Goal: Transaction & Acquisition: Purchase product/service

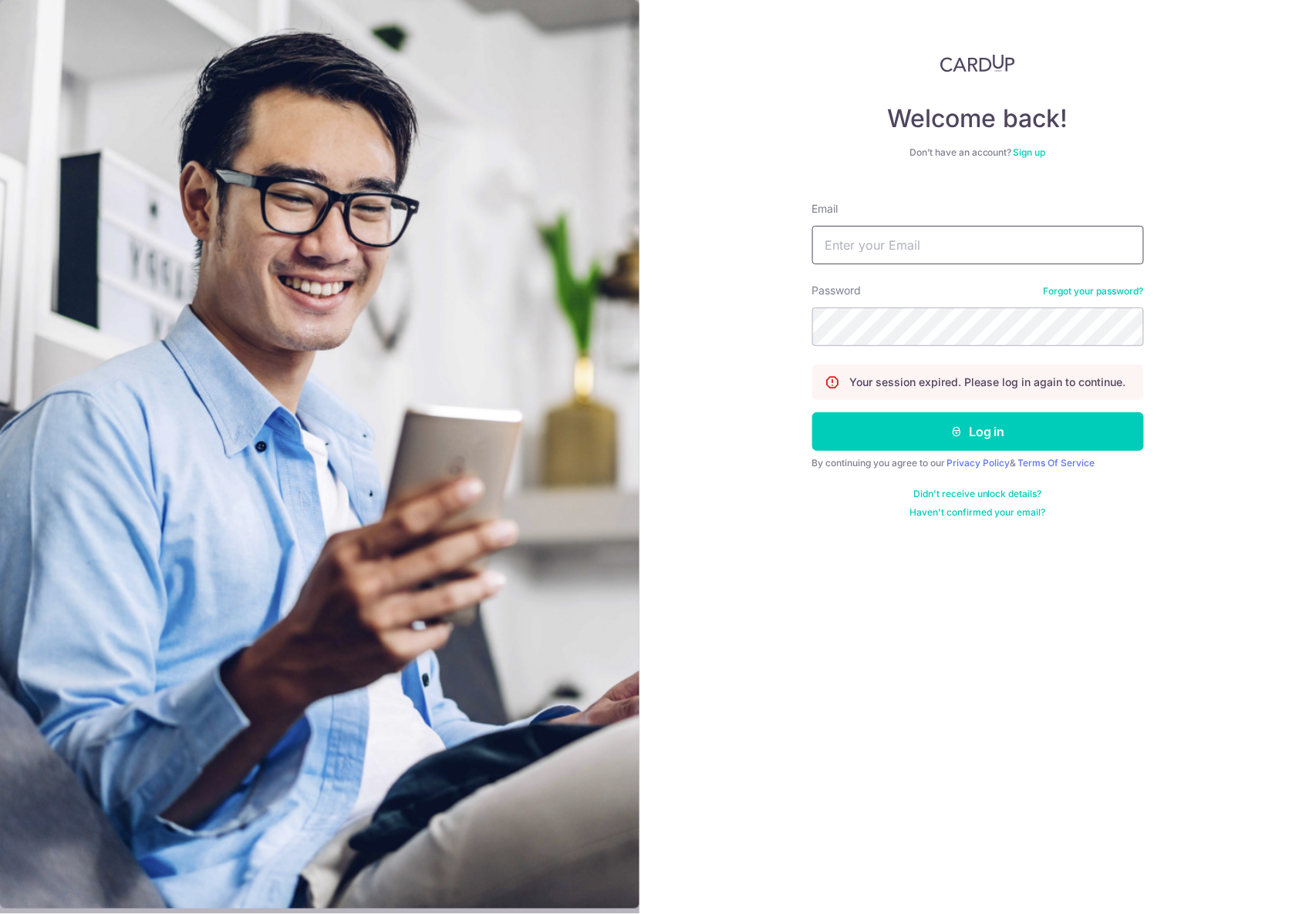
type input "[PERSON_NAME][EMAIL_ADDRESS][DOMAIN_NAME]"
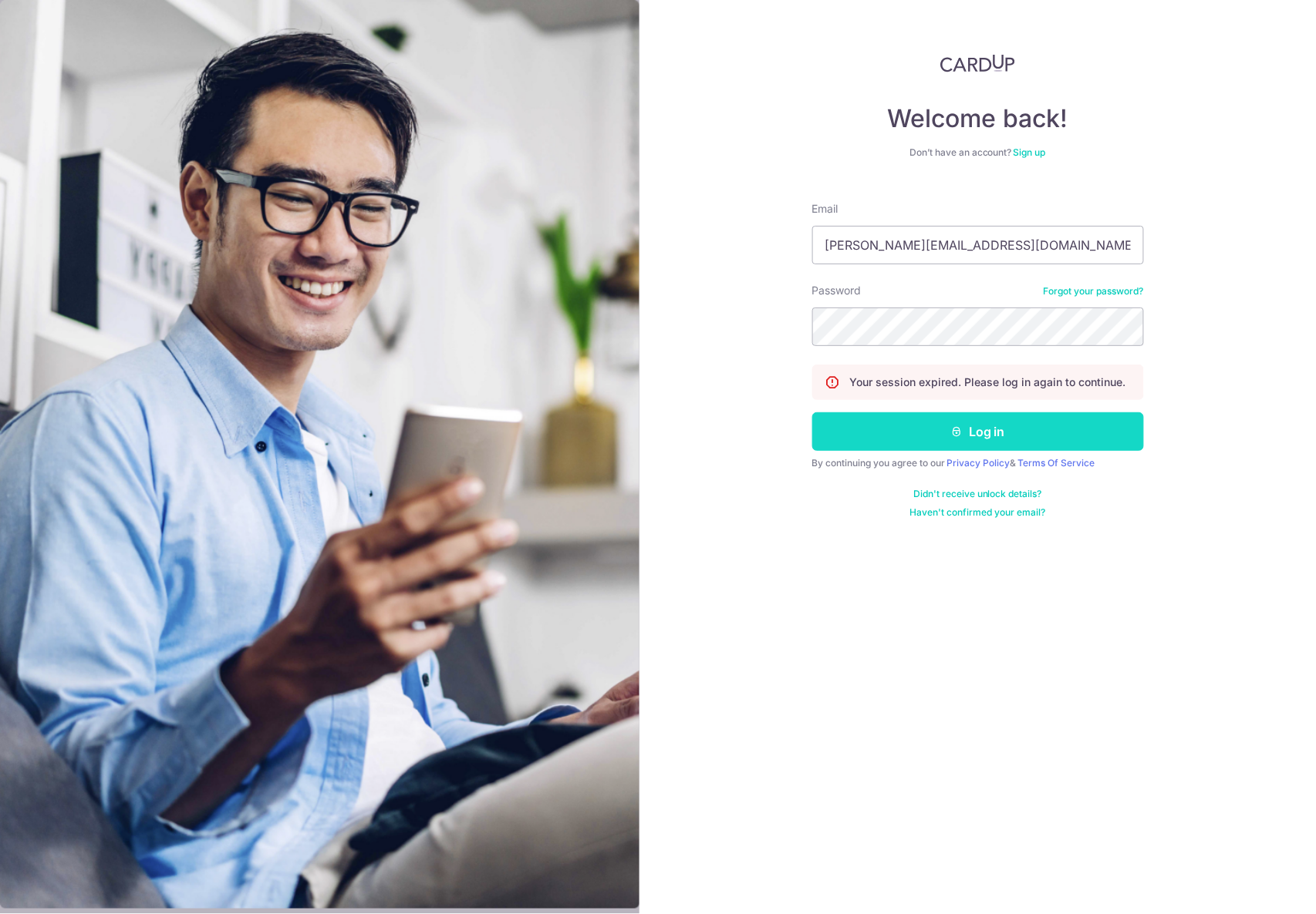
click at [898, 448] on button "Log in" at bounding box center [978, 431] width 332 height 39
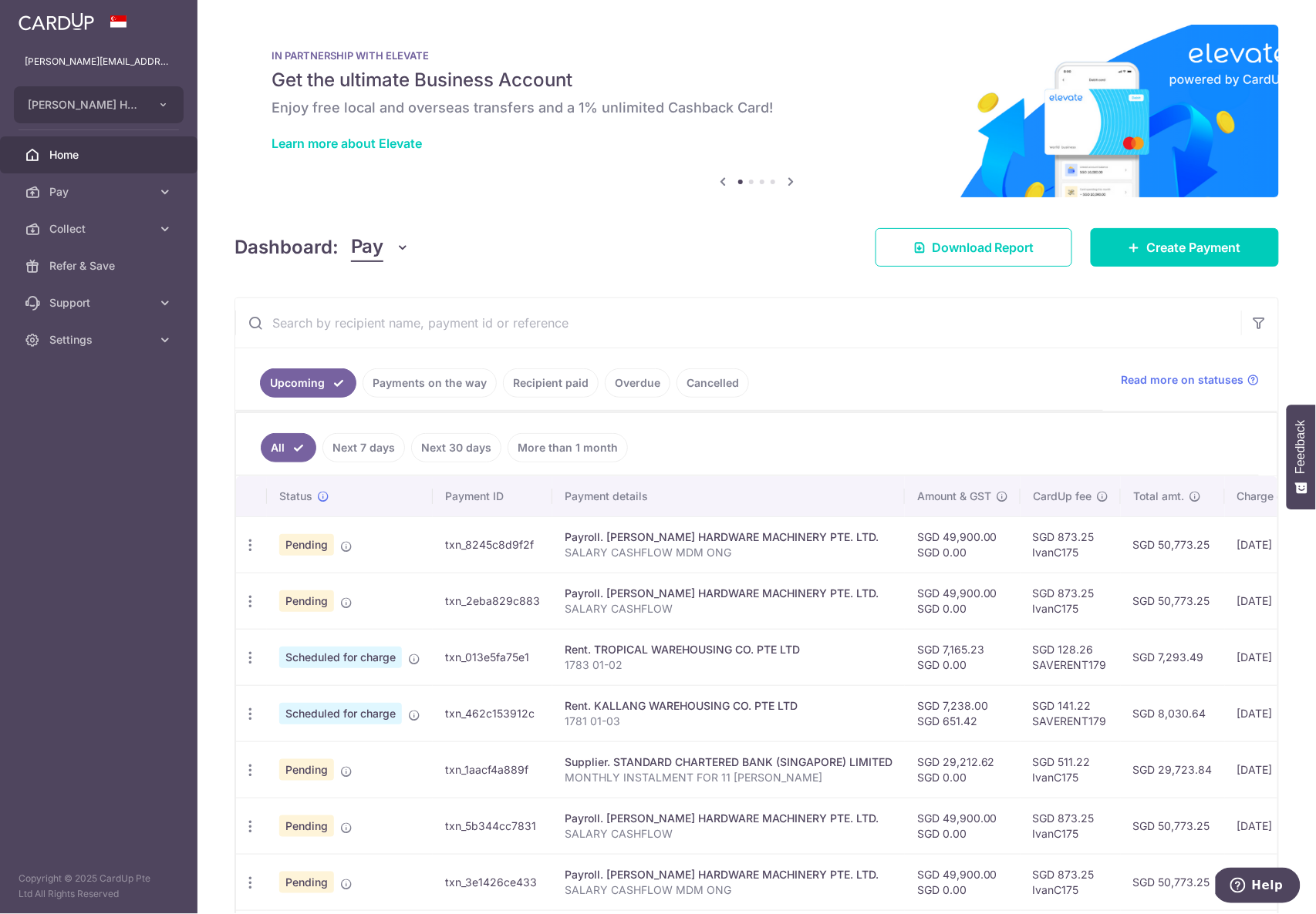
click at [716, 384] on link "Cancelled" at bounding box center [713, 383] width 72 height 30
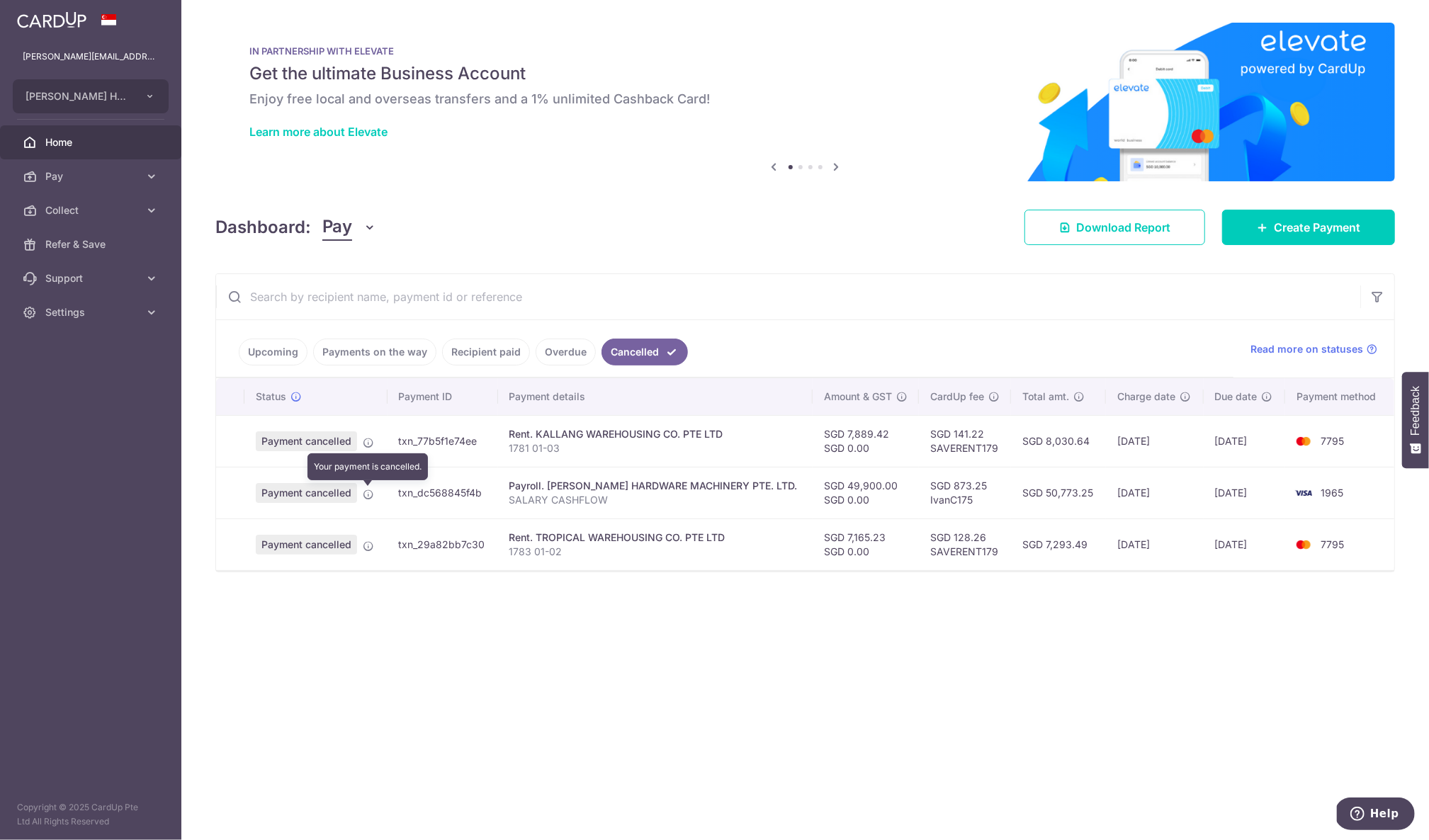
click at [369, 494] on icon at bounding box center [368, 494] width 11 height 11
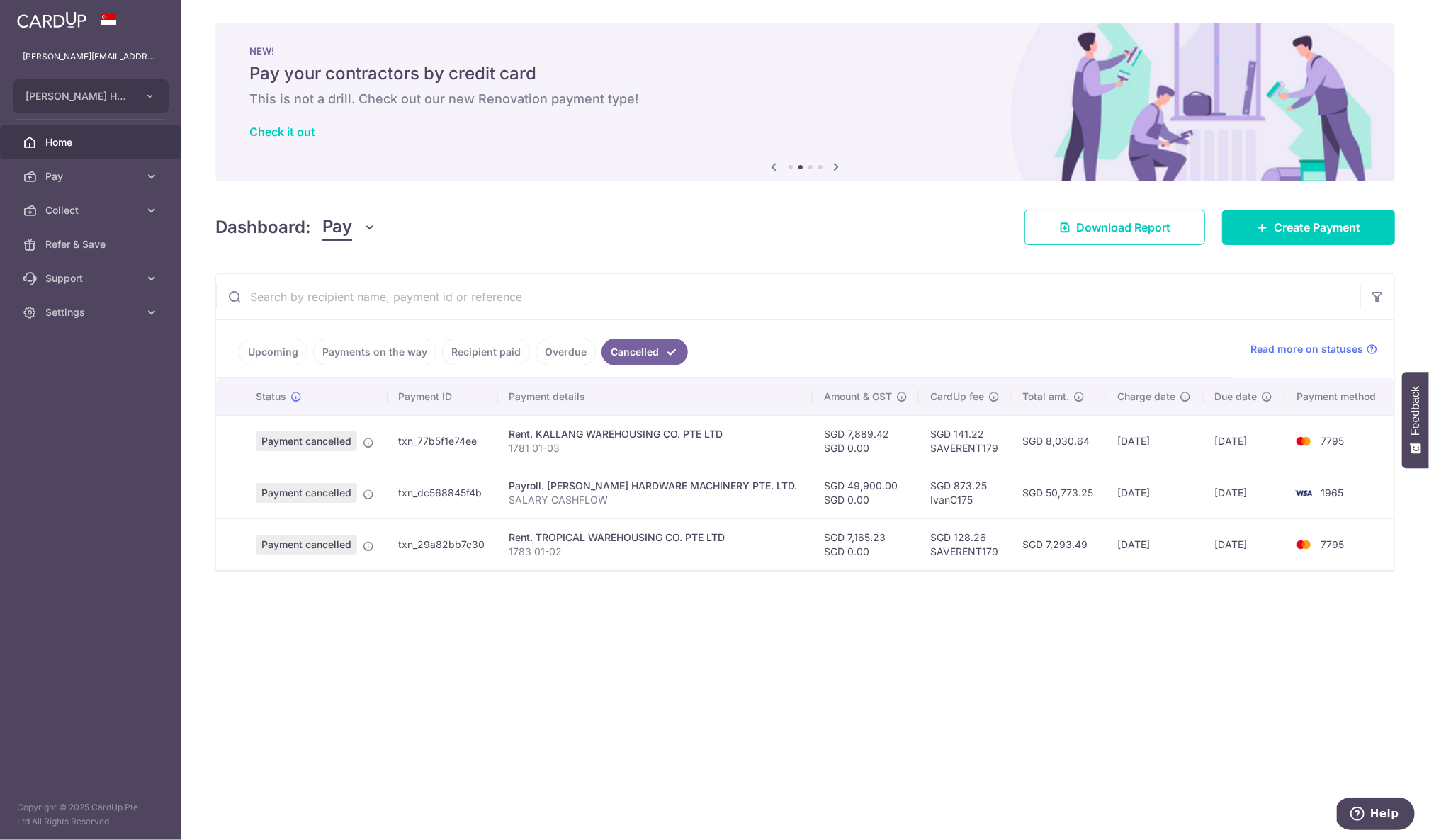
click at [1208, 501] on td "[DATE]" at bounding box center [1245, 493] width 82 height 51
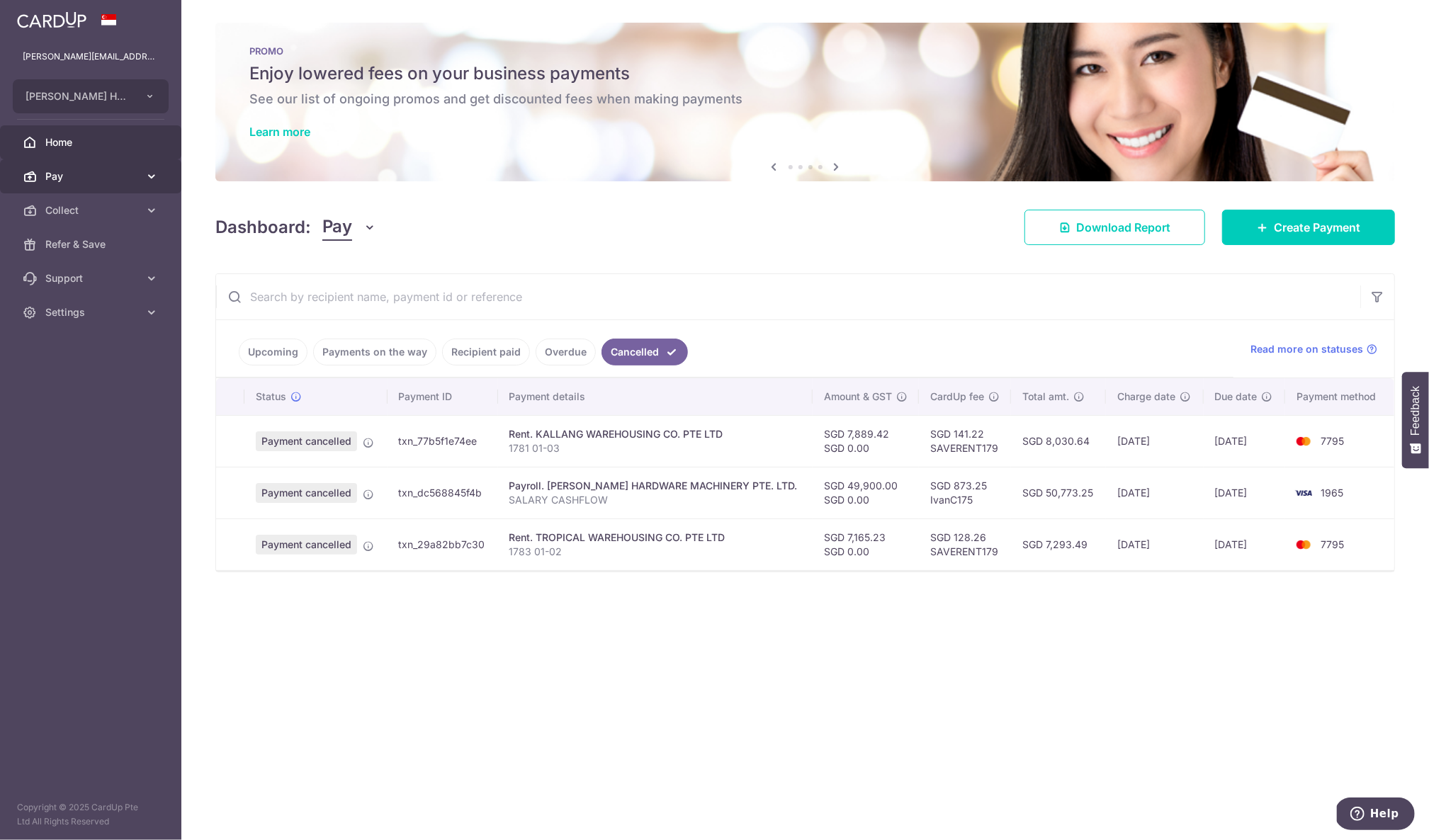
click at [105, 171] on span "Pay" at bounding box center [92, 176] width 94 height 14
click at [89, 206] on span "Payments" at bounding box center [92, 210] width 94 height 14
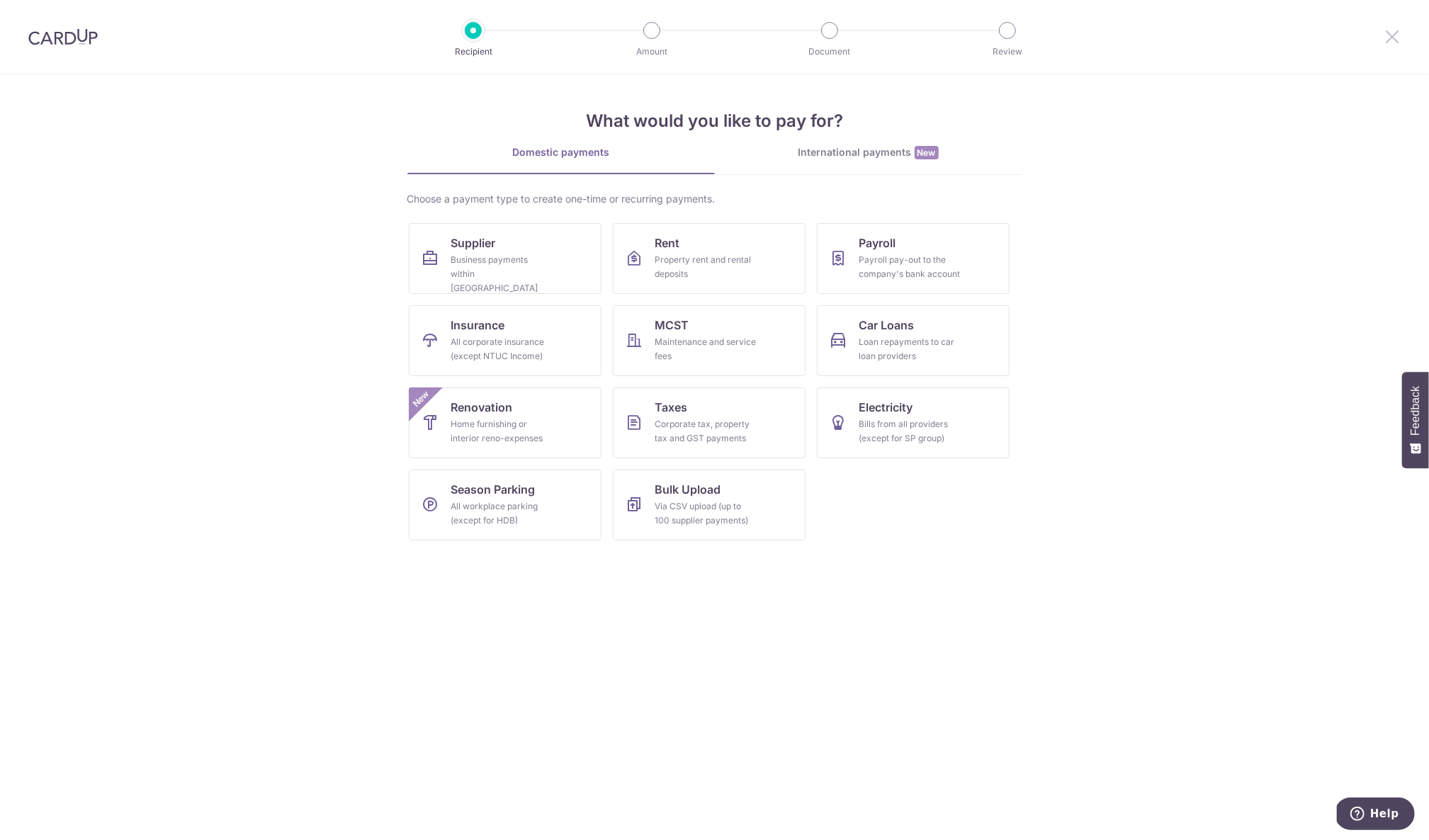
click at [1399, 37] on icon at bounding box center [1392, 36] width 17 height 17
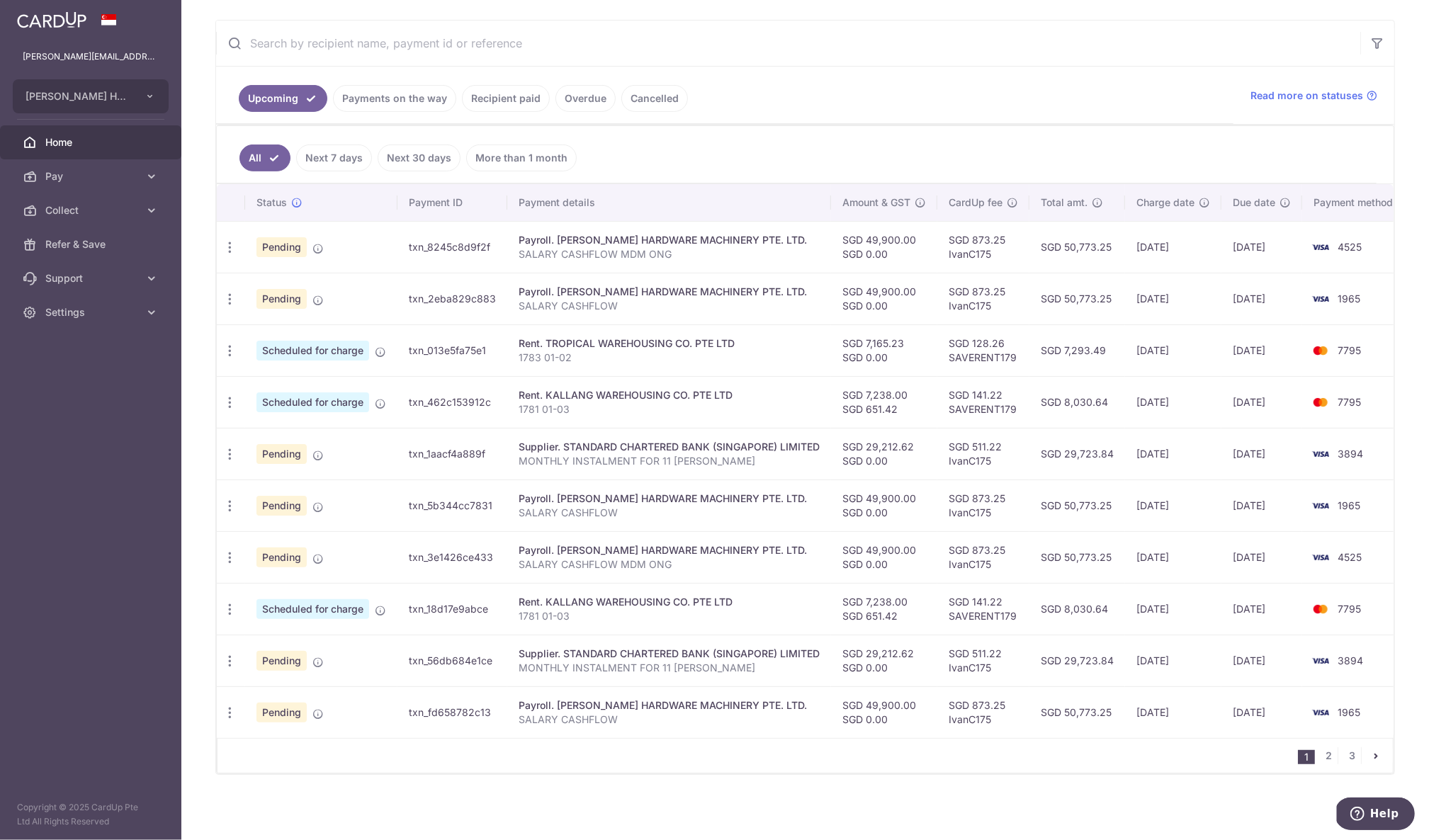
scroll to position [238, 0]
click at [665, 98] on link "Cancelled" at bounding box center [655, 98] width 67 height 27
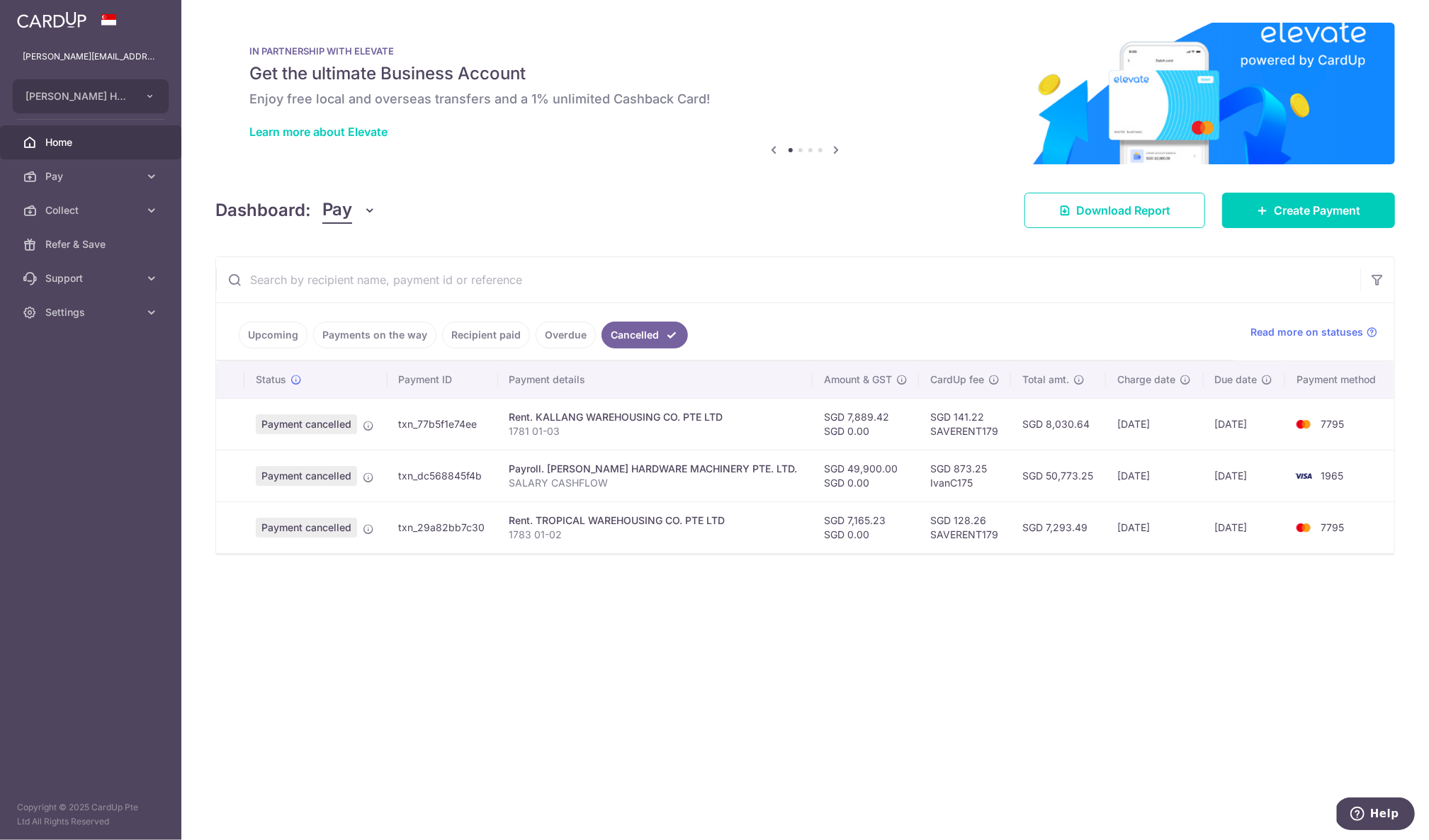
click at [604, 480] on p "SALARY CASHFLOW" at bounding box center [656, 483] width 293 height 14
click at [604, 476] on div "Payroll. [PERSON_NAME] HARDWARE MACHINERY PTE. LTD." at bounding box center [656, 469] width 293 height 14
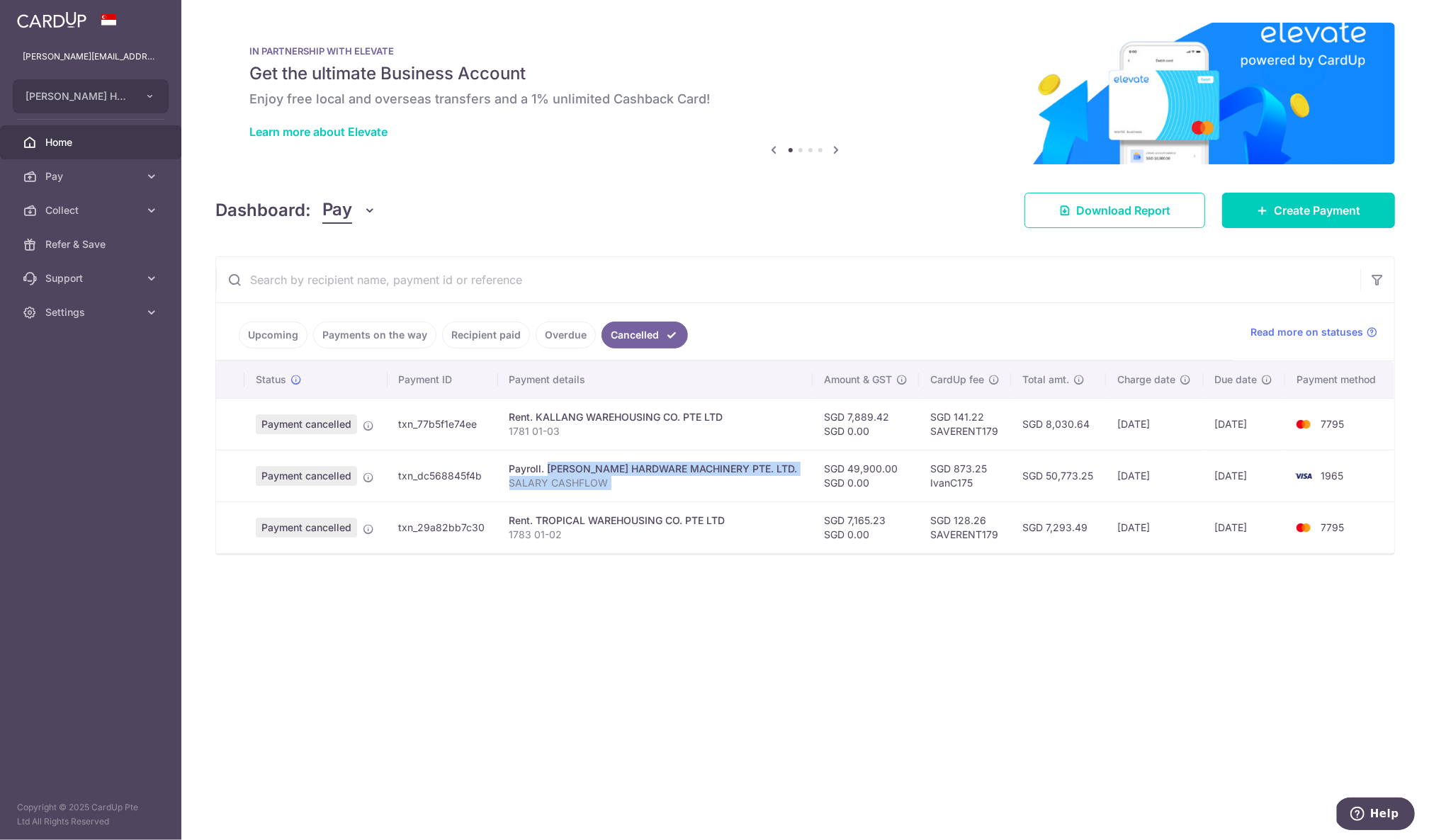
drag, startPoint x: 604, startPoint y: 476, endPoint x: 581, endPoint y: 478, distance: 23.1
click at [581, 478] on td "Payroll. CHUAN KOK HARDWARE MACHINERY PTE. LTD. SALARY CASHFLOW" at bounding box center [656, 476] width 315 height 51
click at [581, 478] on p "SALARY CASHFLOW" at bounding box center [656, 483] width 293 height 14
drag, startPoint x: 581, startPoint y: 478, endPoint x: 559, endPoint y: 466, distance: 25.1
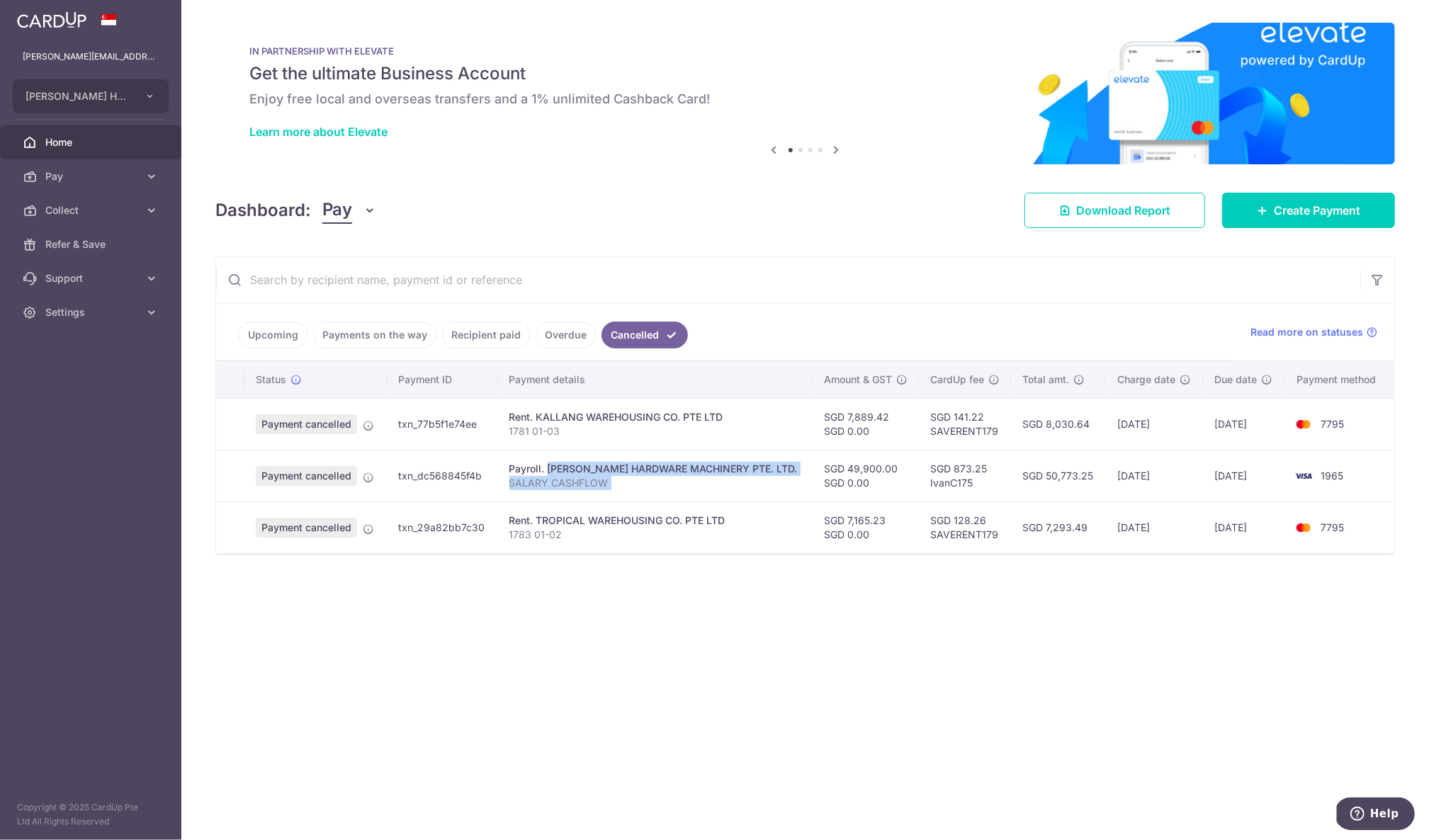
click at [559, 466] on td "Payroll. CHUAN KOK HARDWARE MACHINERY PTE. LTD. SALARY CASHFLOW" at bounding box center [656, 476] width 315 height 51
click at [559, 466] on div "Payroll. [PERSON_NAME] HARDWARE MACHINERY PTE. LTD." at bounding box center [656, 469] width 293 height 14
drag, startPoint x: 559, startPoint y: 466, endPoint x: 550, endPoint y: 482, distance: 18.4
click at [550, 482] on td "Payroll. CHUAN KOK HARDWARE MACHINERY PTE. LTD. SALARY CASHFLOW" at bounding box center [656, 476] width 315 height 51
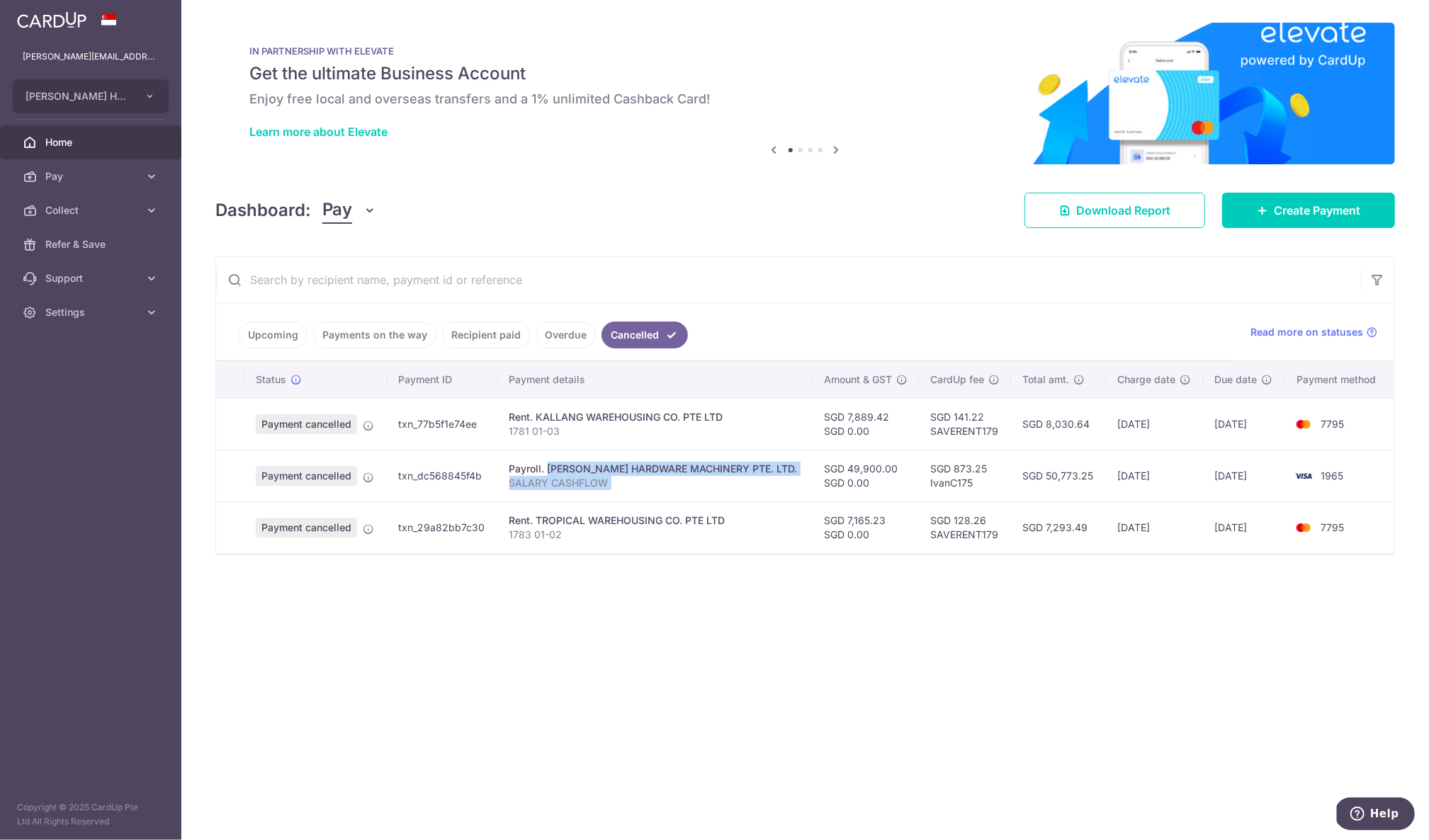
click at [550, 482] on p "SALARY CASHFLOW" at bounding box center [656, 483] width 293 height 14
drag, startPoint x: 550, startPoint y: 482, endPoint x: 547, endPoint y: 470, distance: 12.4
click at [547, 470] on td "Payroll. CHUAN KOK HARDWARE MACHINERY PTE. LTD. SALARY CASHFLOW" at bounding box center [656, 476] width 315 height 51
click at [547, 470] on div "Payroll. [PERSON_NAME] HARDWARE MACHINERY PTE. LTD." at bounding box center [656, 469] width 293 height 14
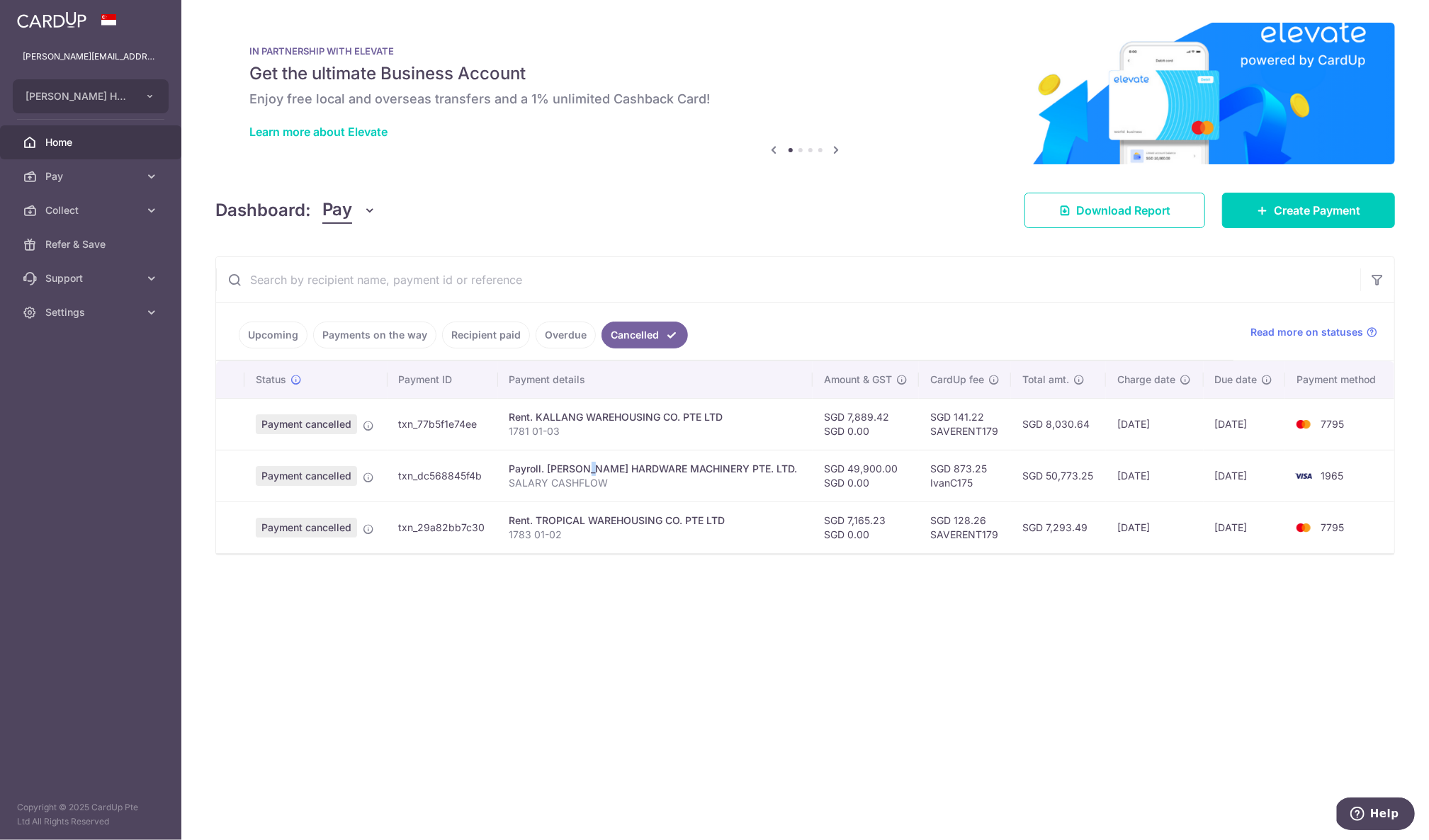
click at [547, 470] on div "Payroll. [PERSON_NAME] HARDWARE MACHINERY PTE. LTD." at bounding box center [656, 469] width 293 height 14
drag, startPoint x: 547, startPoint y: 470, endPoint x: 547, endPoint y: 485, distance: 15.0
click at [547, 485] on td "Payroll. CHUAN KOK HARDWARE MACHINERY PTE. LTD. SALARY CASHFLOW" at bounding box center [656, 476] width 315 height 51
click at [547, 485] on p "SALARY CASHFLOW" at bounding box center [656, 483] width 293 height 14
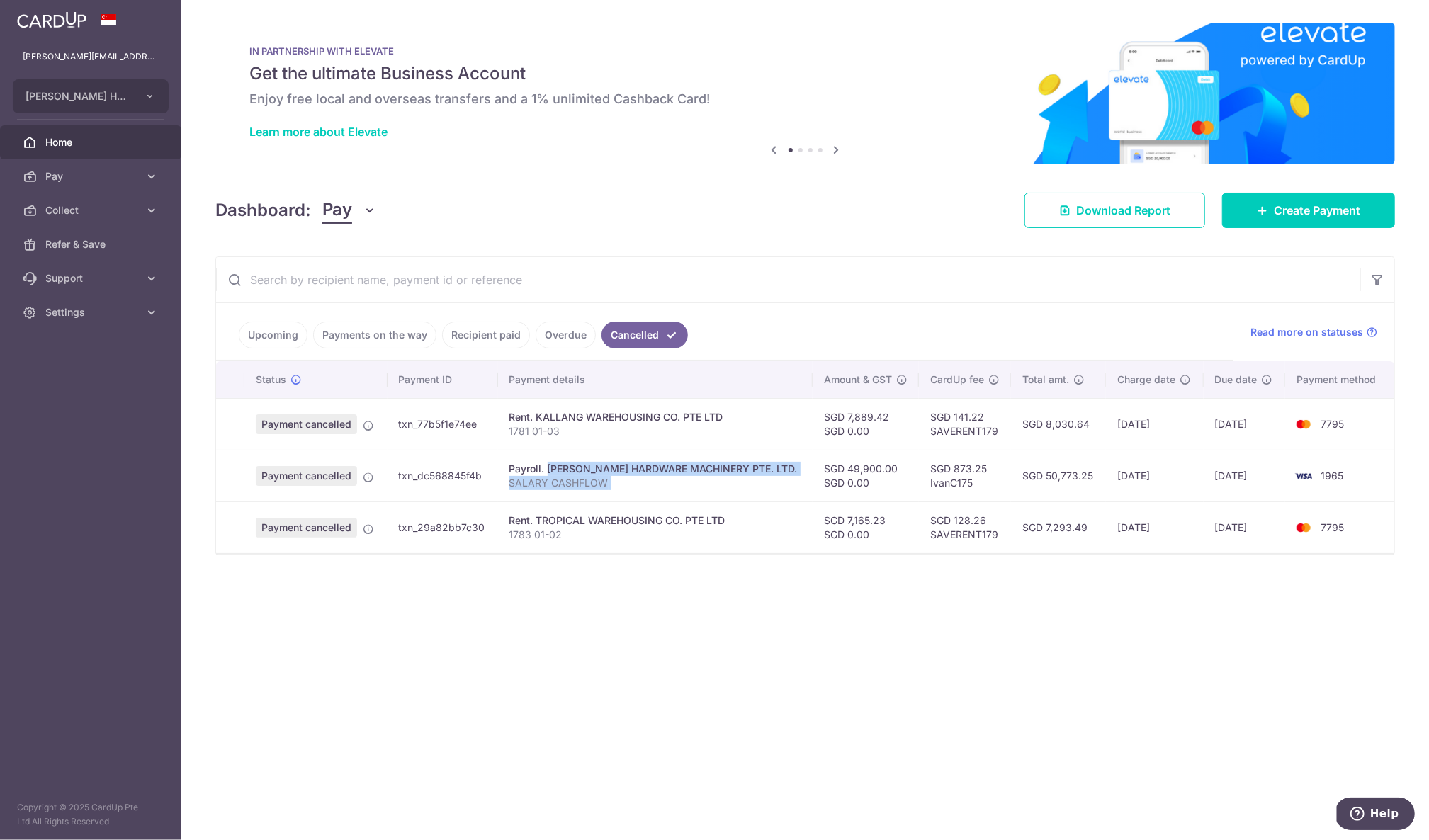
drag, startPoint x: 547, startPoint y: 485, endPoint x: 547, endPoint y: 475, distance: 10.0
click at [547, 475] on td "Payroll. CHUAN KOK HARDWARE MACHINERY PTE. LTD. SALARY CASHFLOW" at bounding box center [656, 476] width 315 height 51
click at [72, 175] on span "Pay" at bounding box center [92, 176] width 94 height 14
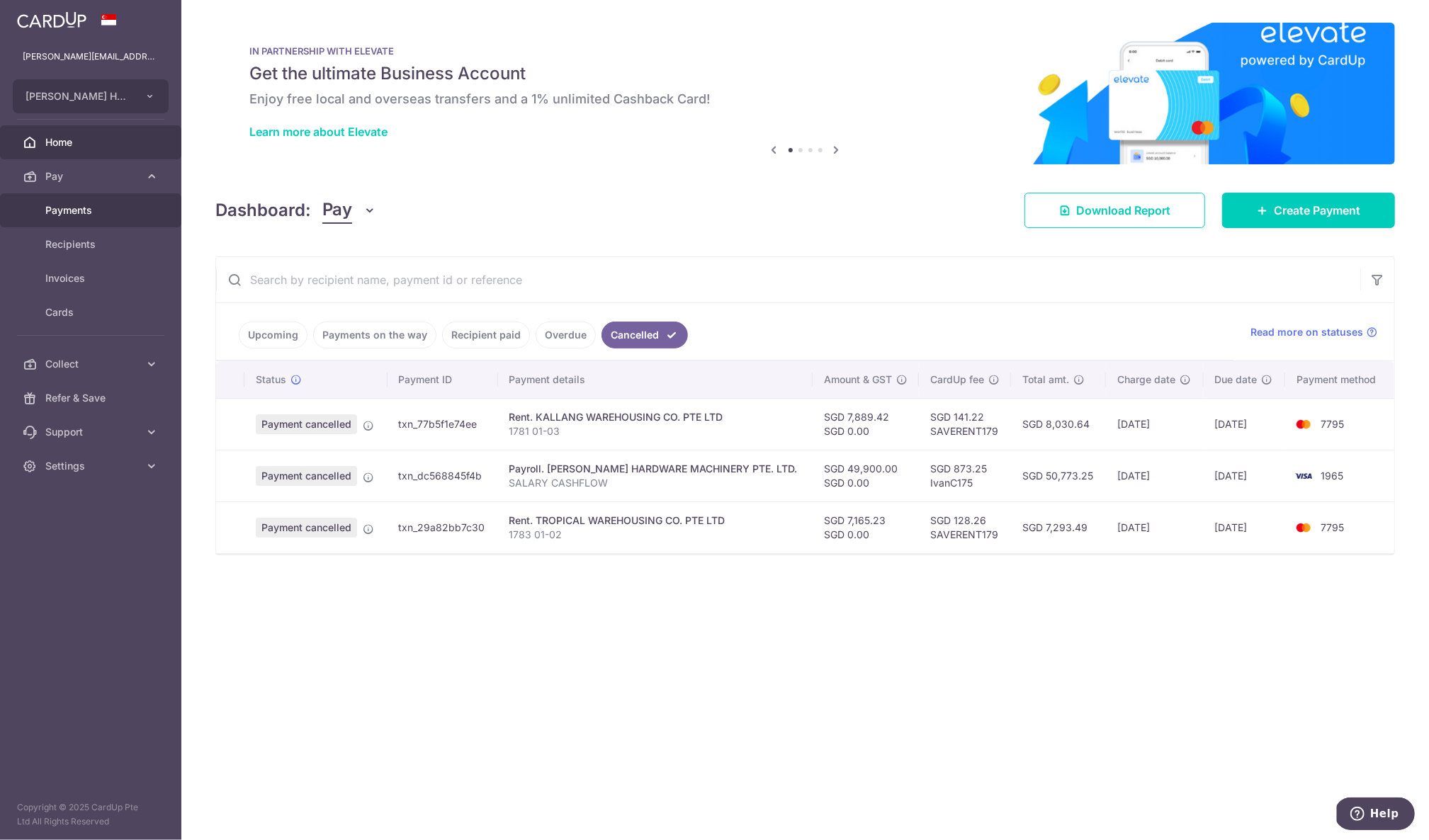
click at [77, 211] on span "Payments" at bounding box center [92, 210] width 94 height 14
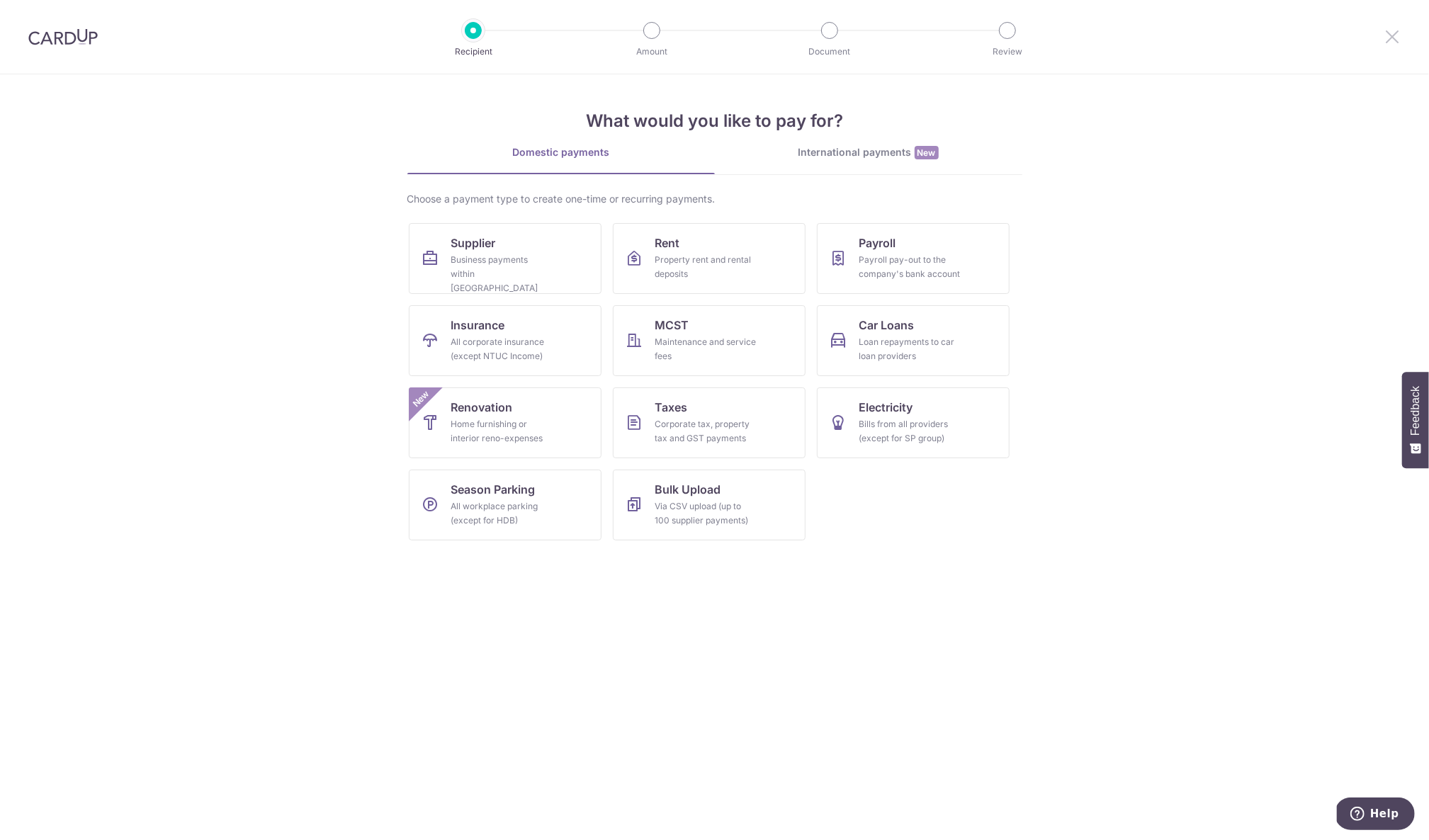
click at [1394, 39] on icon at bounding box center [1392, 36] width 17 height 17
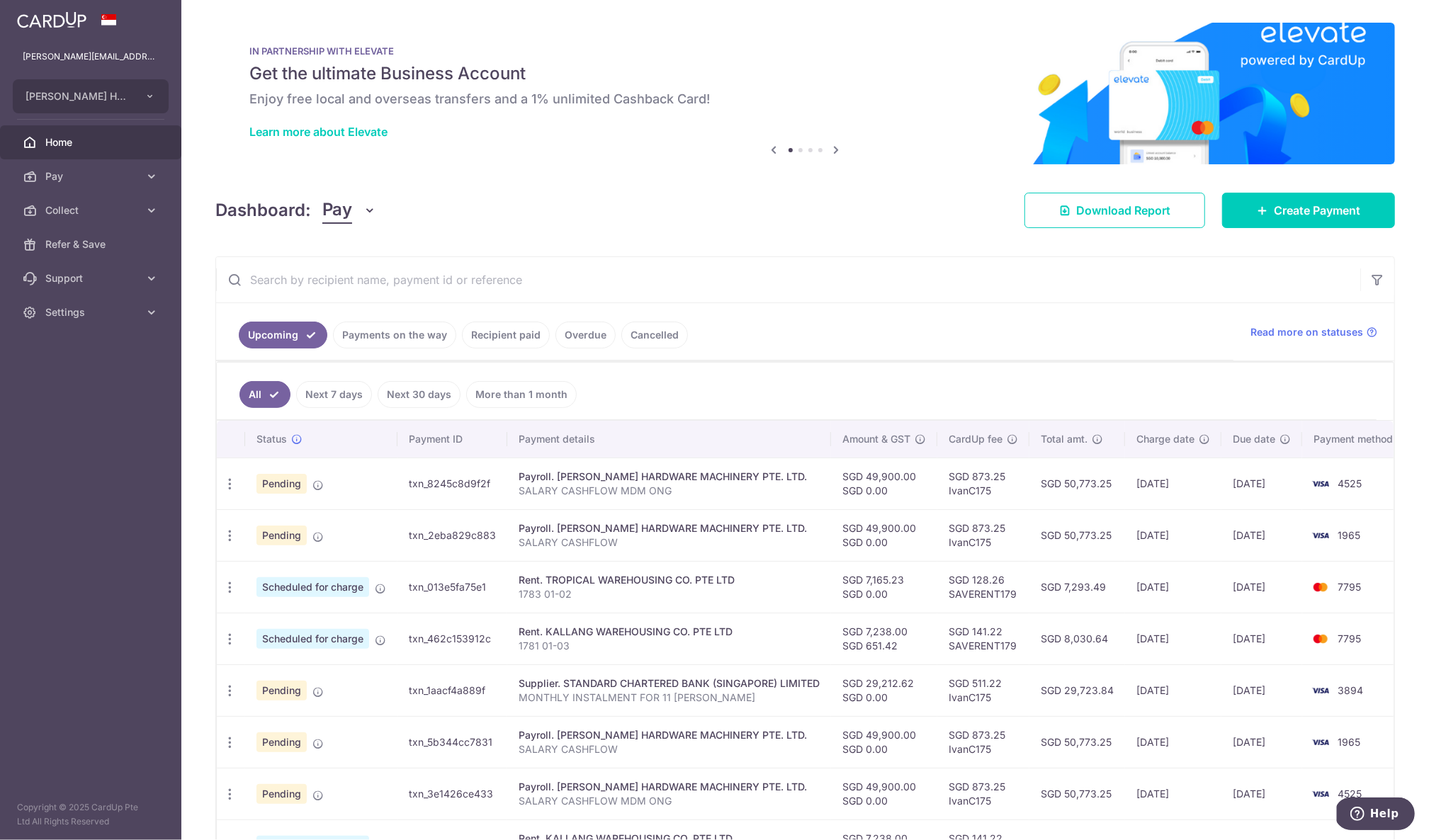
click at [428, 337] on link "Payments on the way" at bounding box center [394, 335] width 123 height 27
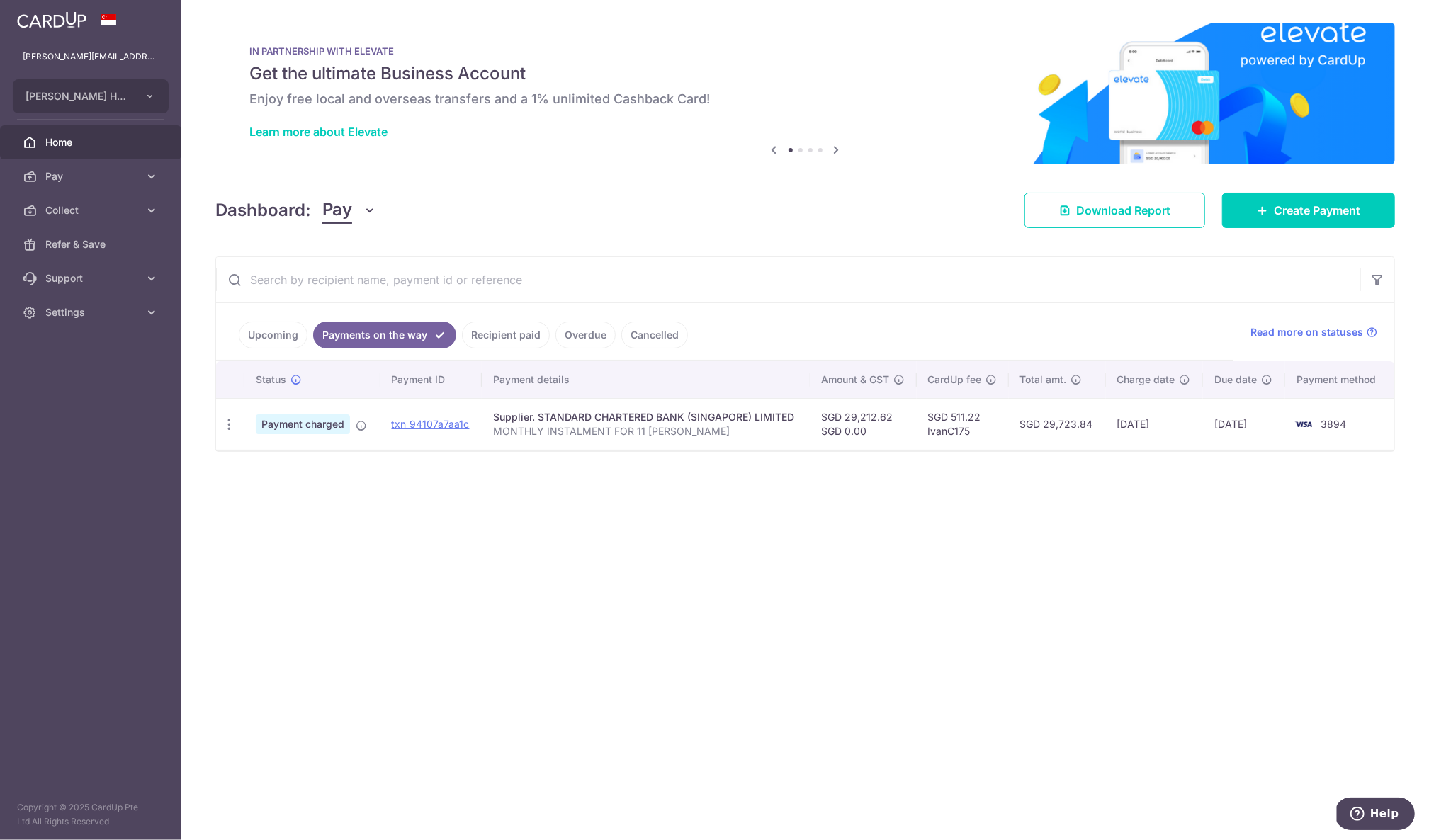
click at [258, 330] on link "Upcoming" at bounding box center [273, 335] width 69 height 27
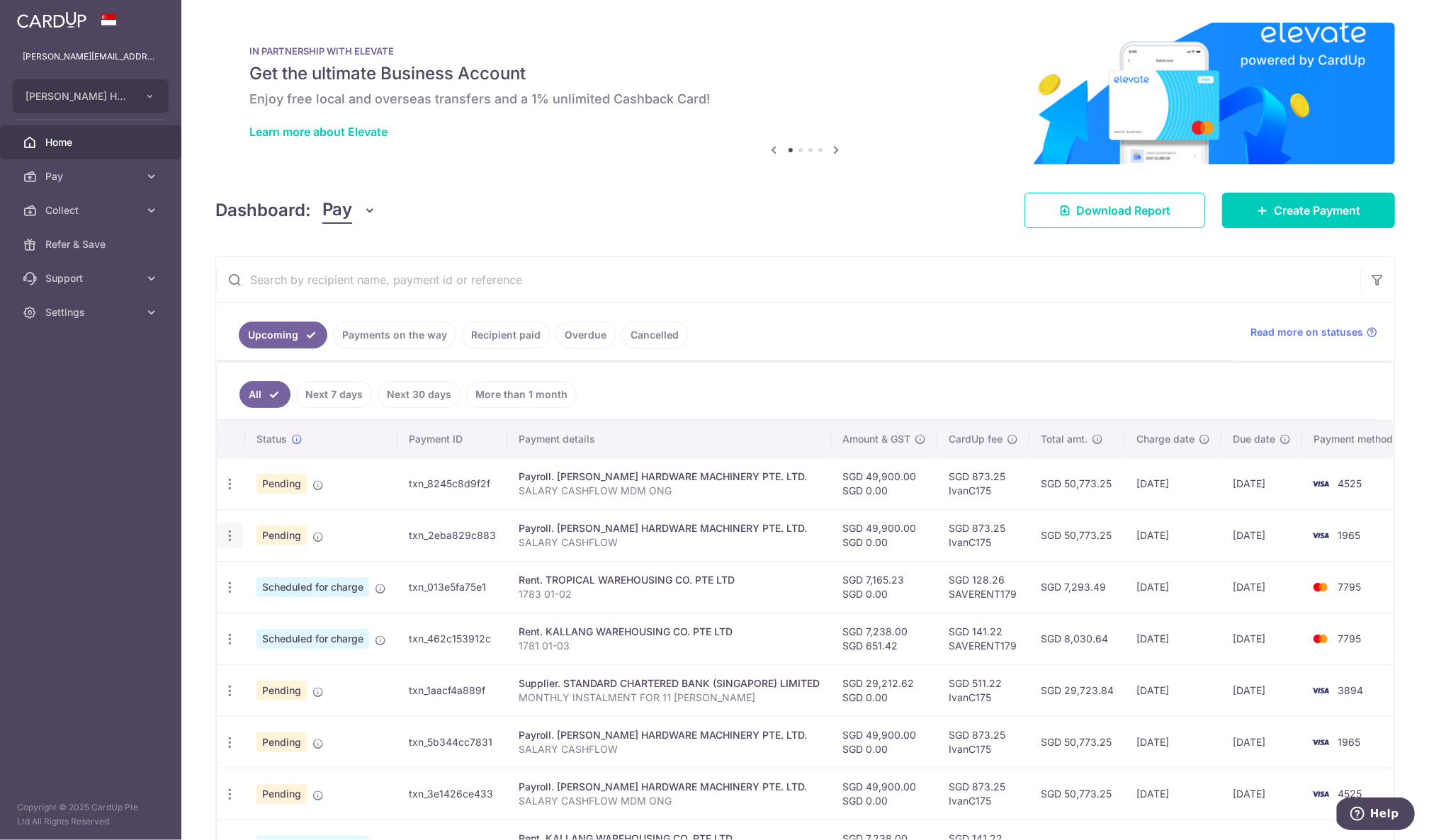
click at [227, 536] on icon "button" at bounding box center [230, 536] width 15 height 15
click at [287, 570] on span "Update payment" at bounding box center [305, 575] width 96 height 17
radio input "true"
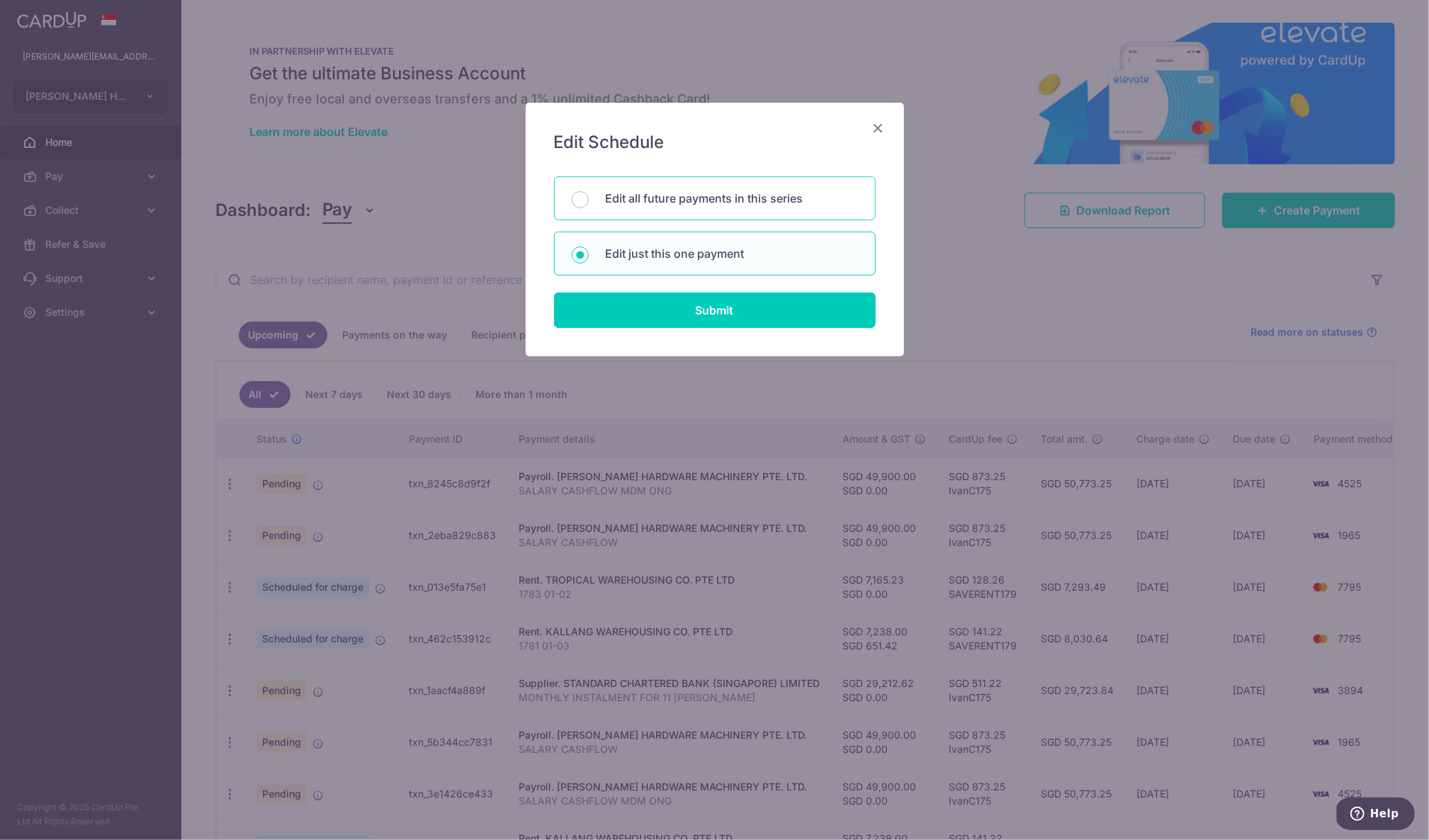
click at [769, 196] on p "Edit all future payments in this series" at bounding box center [732, 198] width 253 height 17
click at [589, 196] on input "Edit all future payments in this series" at bounding box center [580, 200] width 17 height 17
radio input "true"
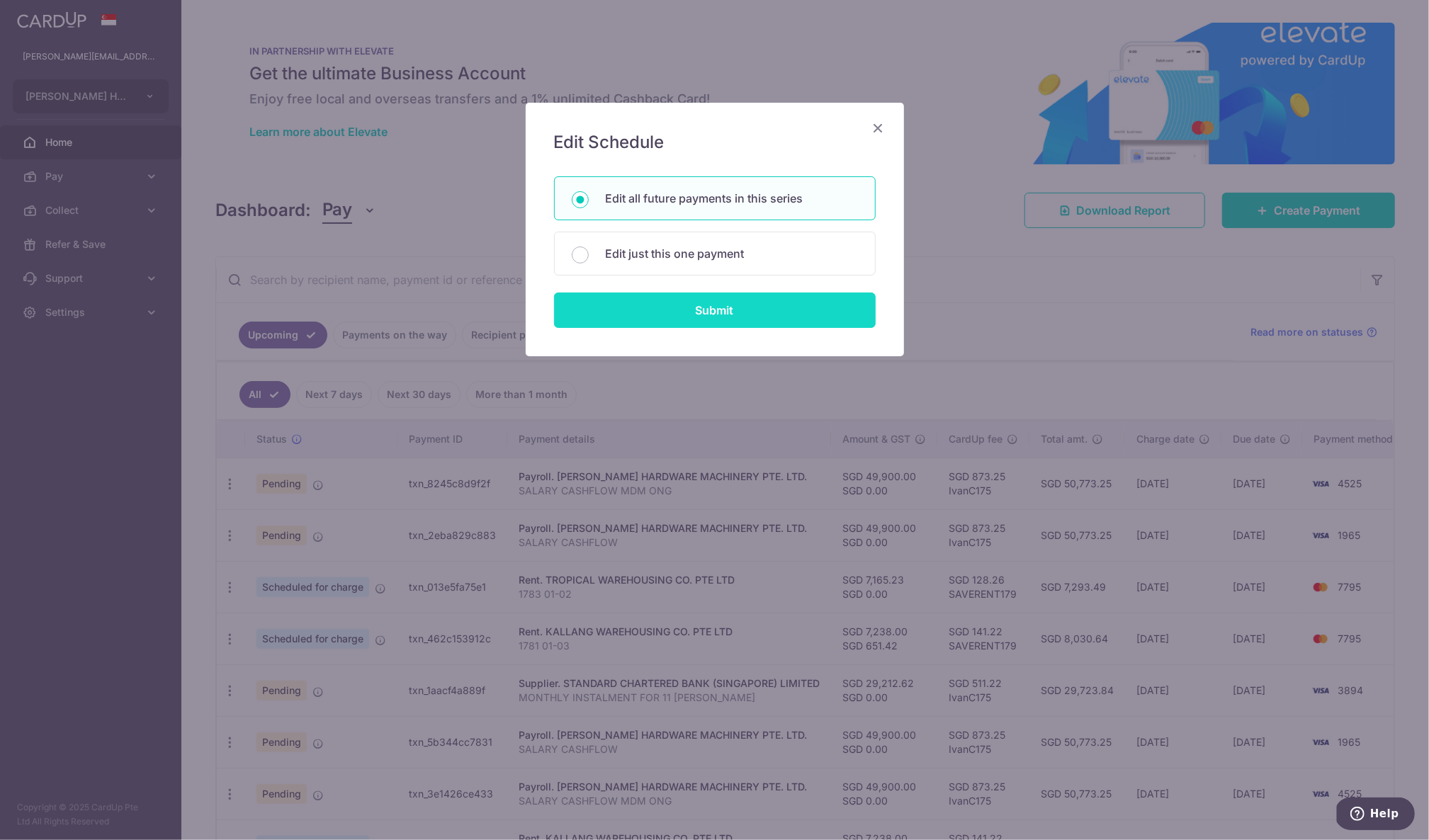
click at [755, 307] on input "Submit" at bounding box center [714, 310] width 321 height 36
radio input "true"
type input "49,900.00"
type input "SALARY CASHFLOW"
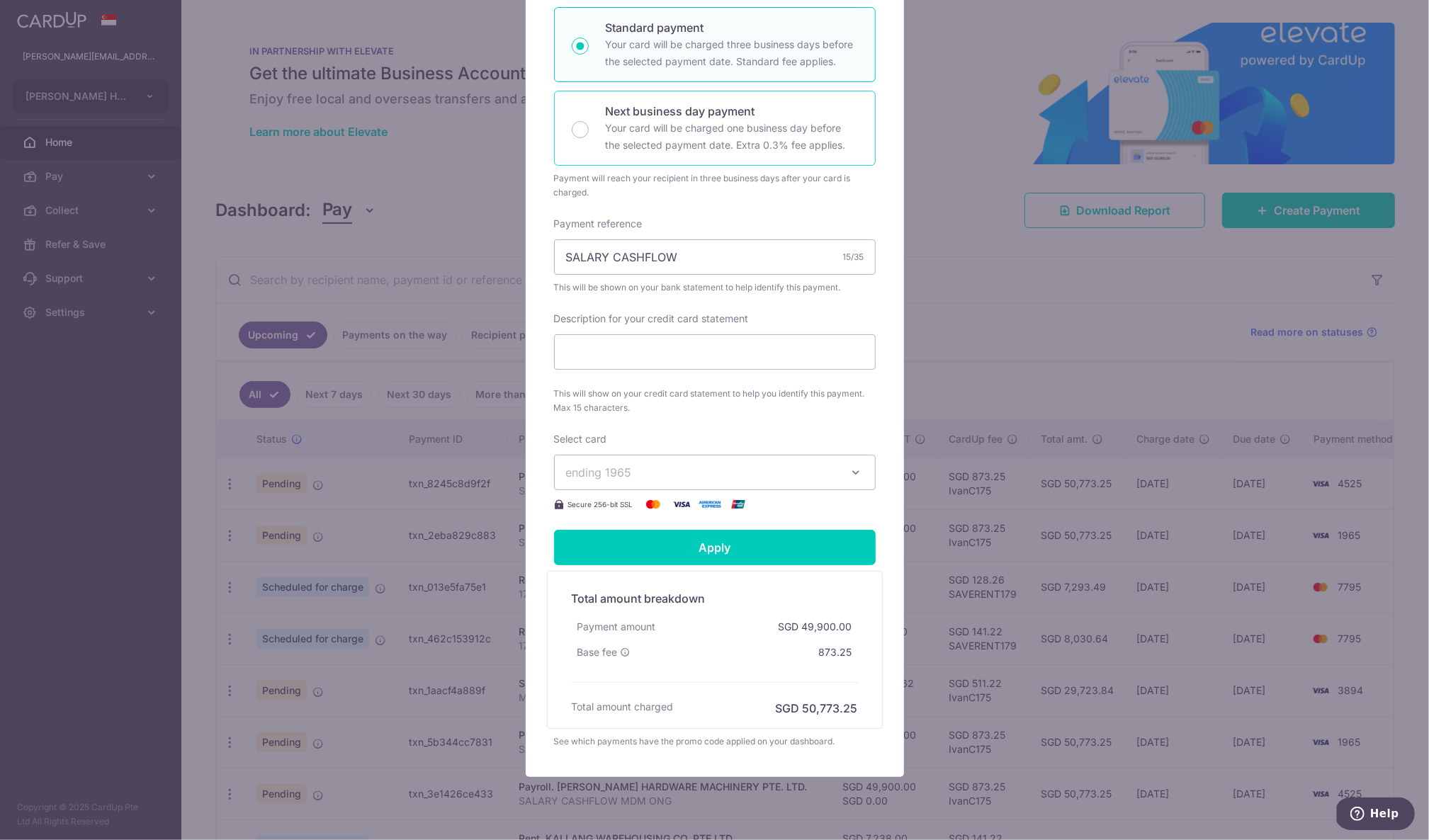
scroll to position [307, 0]
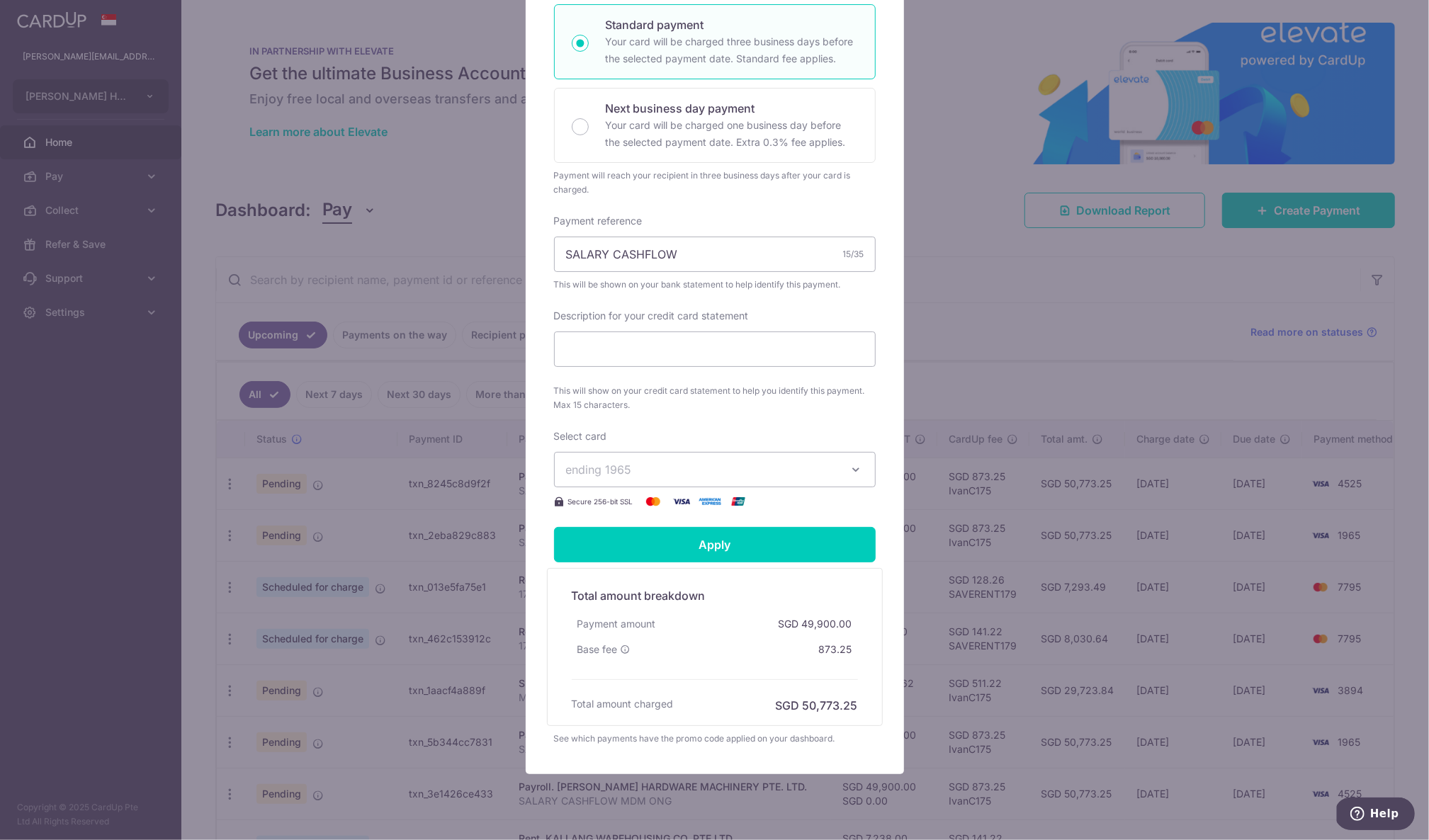
click at [676, 457] on button "ending 1965" at bounding box center [714, 470] width 321 height 36
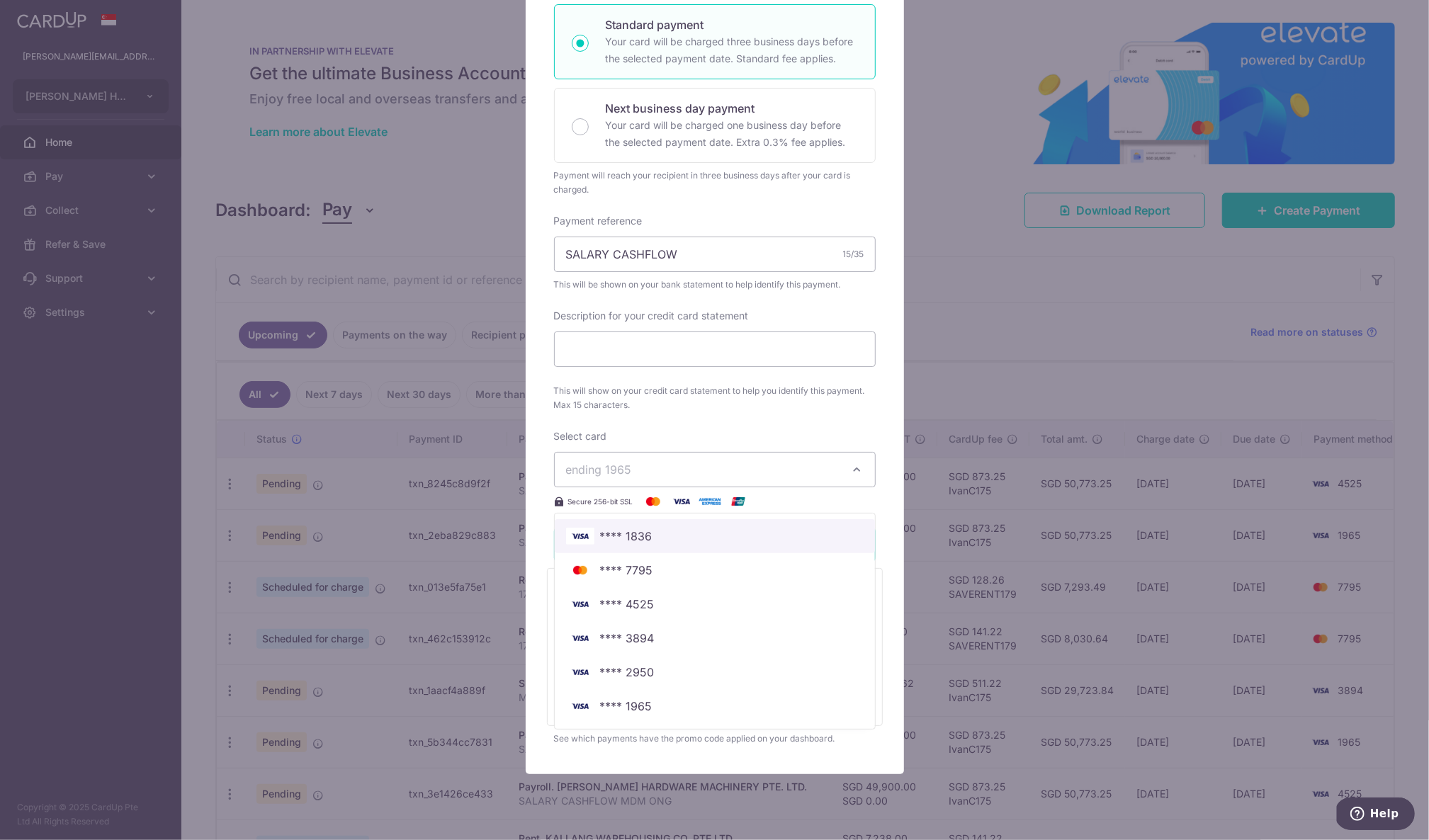
click at [678, 537] on span "**** 1836" at bounding box center [715, 536] width 298 height 17
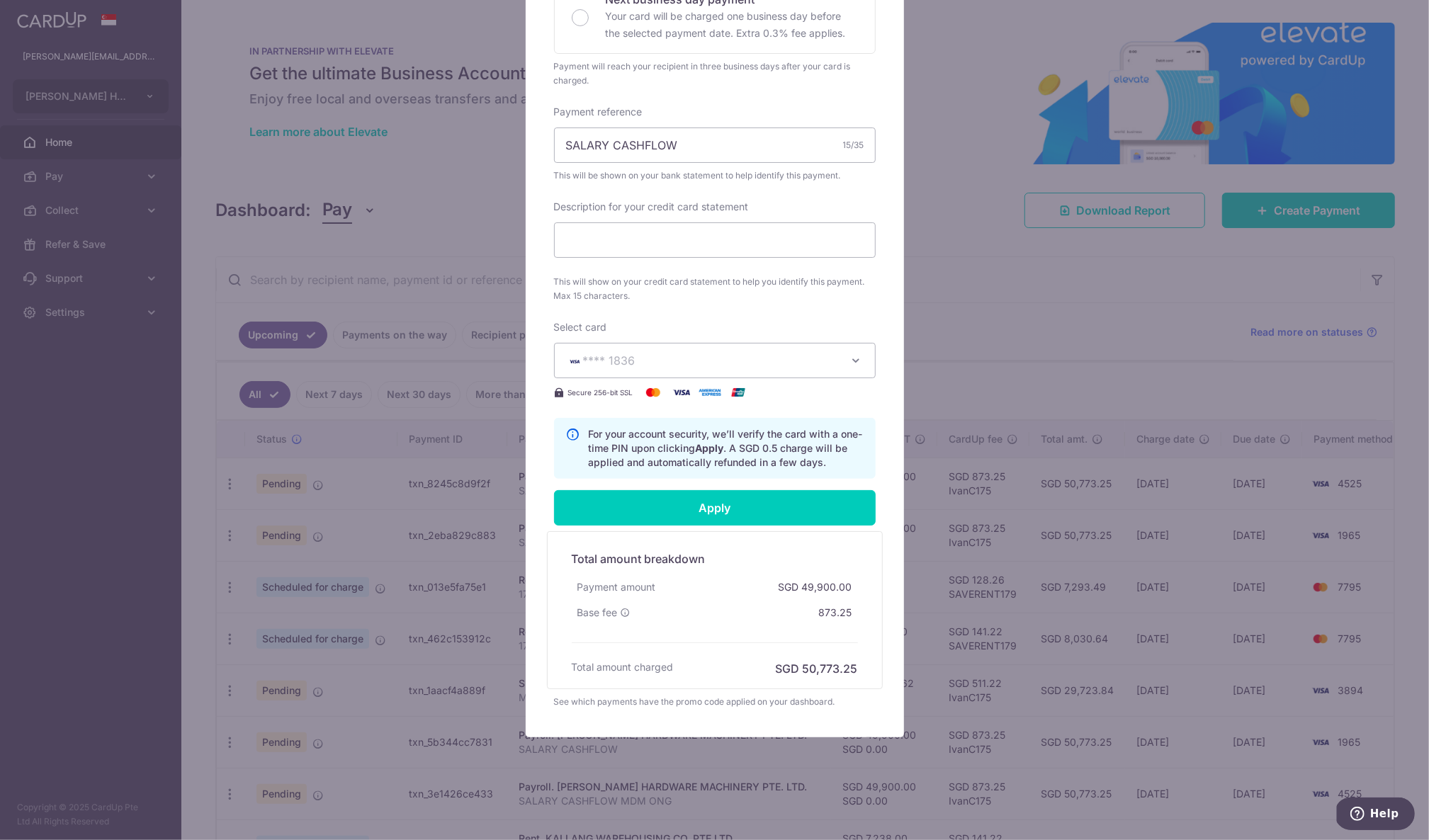
scroll to position [420, 0]
click at [715, 497] on input "Apply" at bounding box center [714, 507] width 321 height 36
click at [687, 508] on input "Apply" at bounding box center [714, 507] width 321 height 36
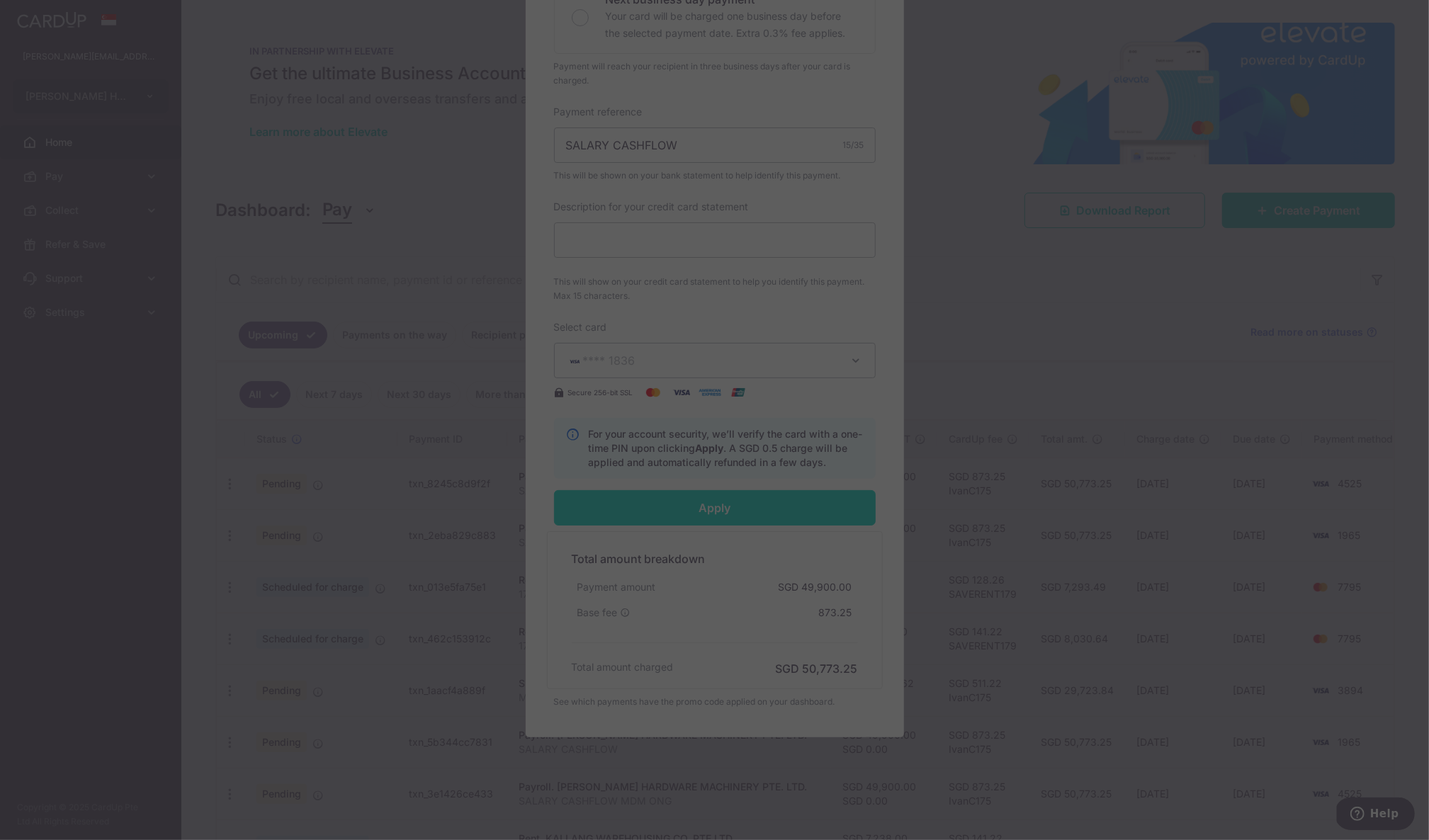
type input "Successfully Applied"
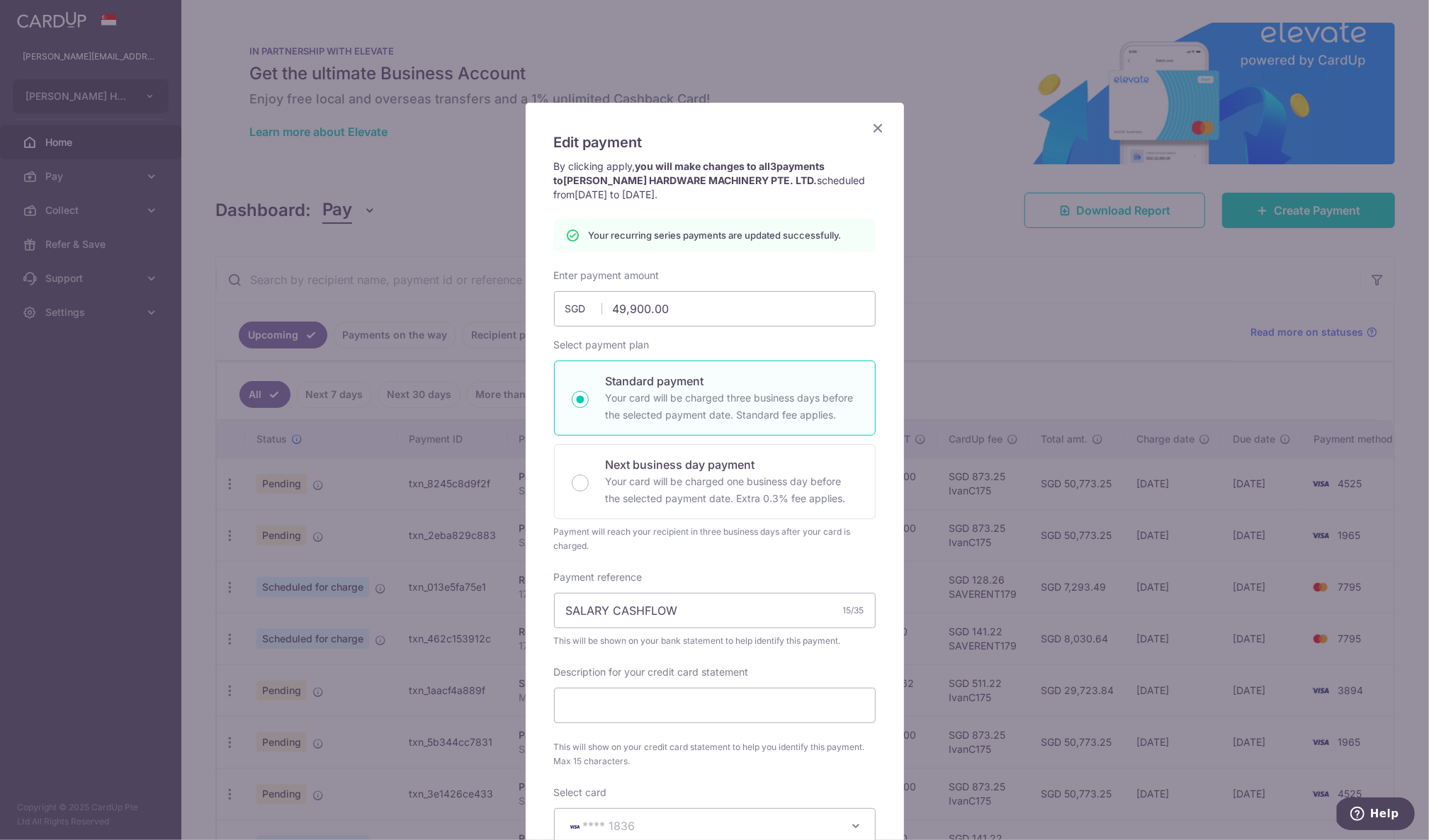
scroll to position [0, 0]
click at [880, 128] on icon "Close" at bounding box center [879, 127] width 17 height 17
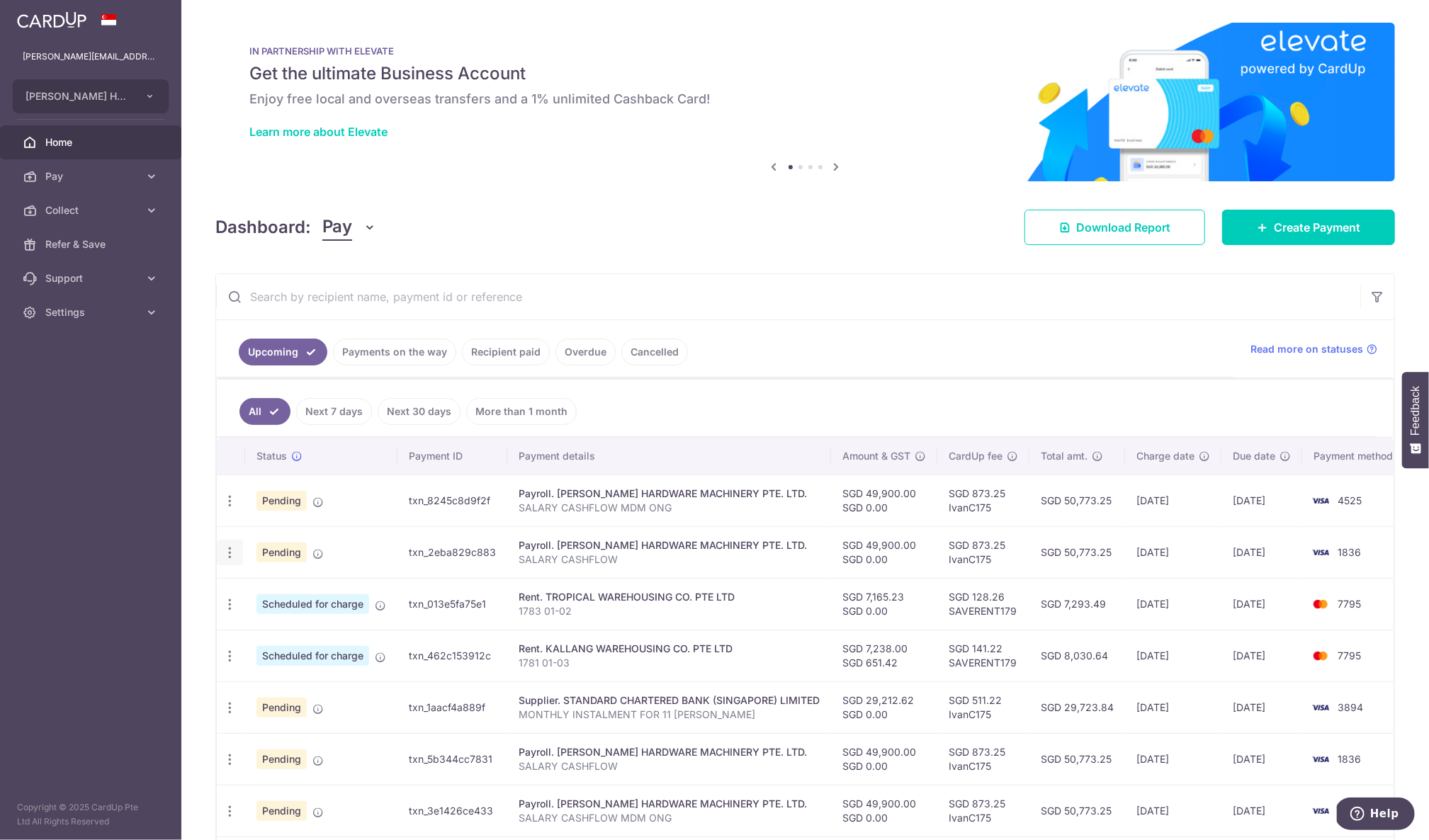
click at [232, 554] on icon "button" at bounding box center [230, 553] width 15 height 15
click at [99, 182] on span "Pay" at bounding box center [92, 176] width 94 height 14
click at [79, 215] on span "Payments" at bounding box center [92, 210] width 94 height 14
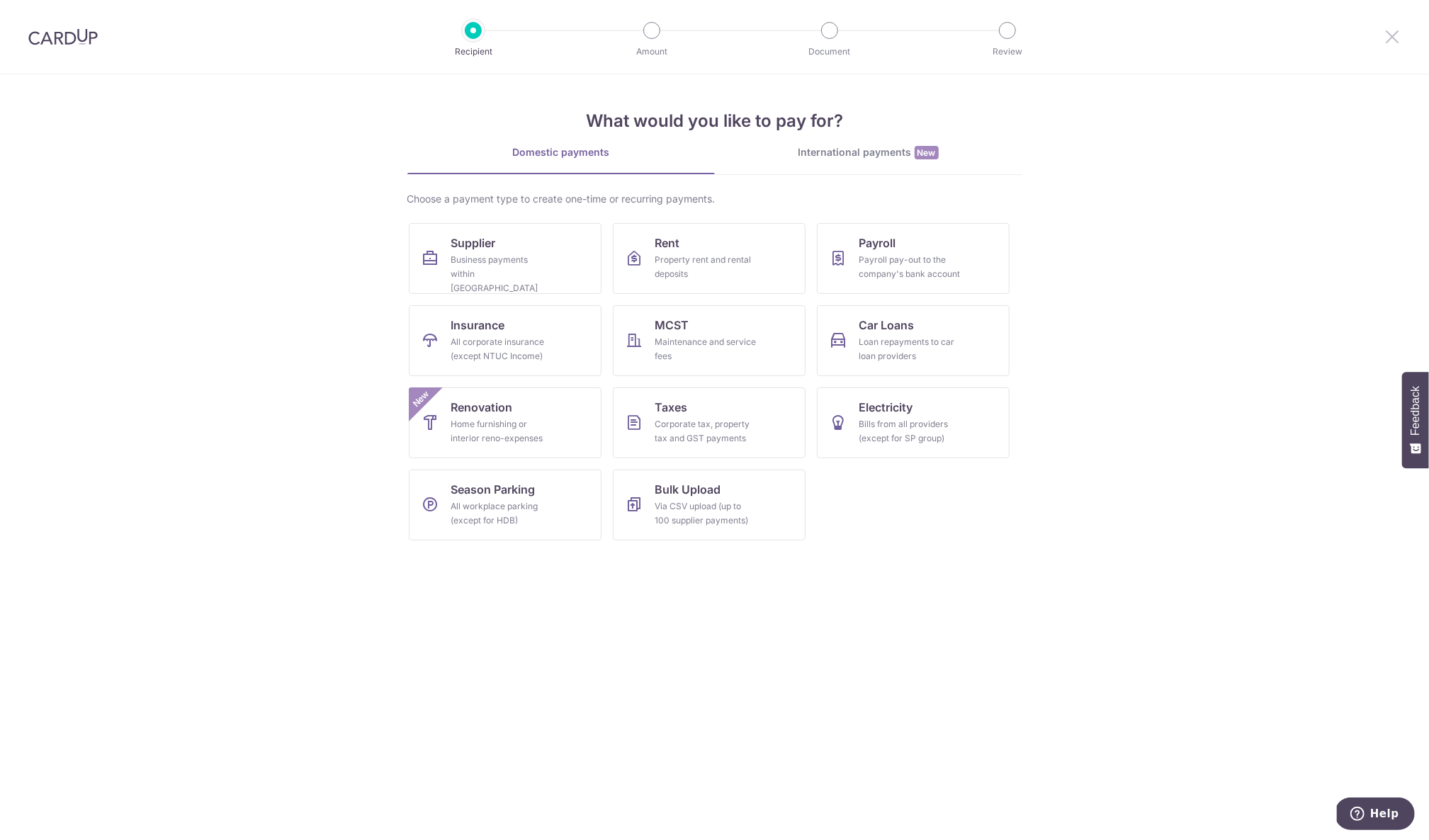
click at [1392, 34] on icon at bounding box center [1392, 36] width 17 height 17
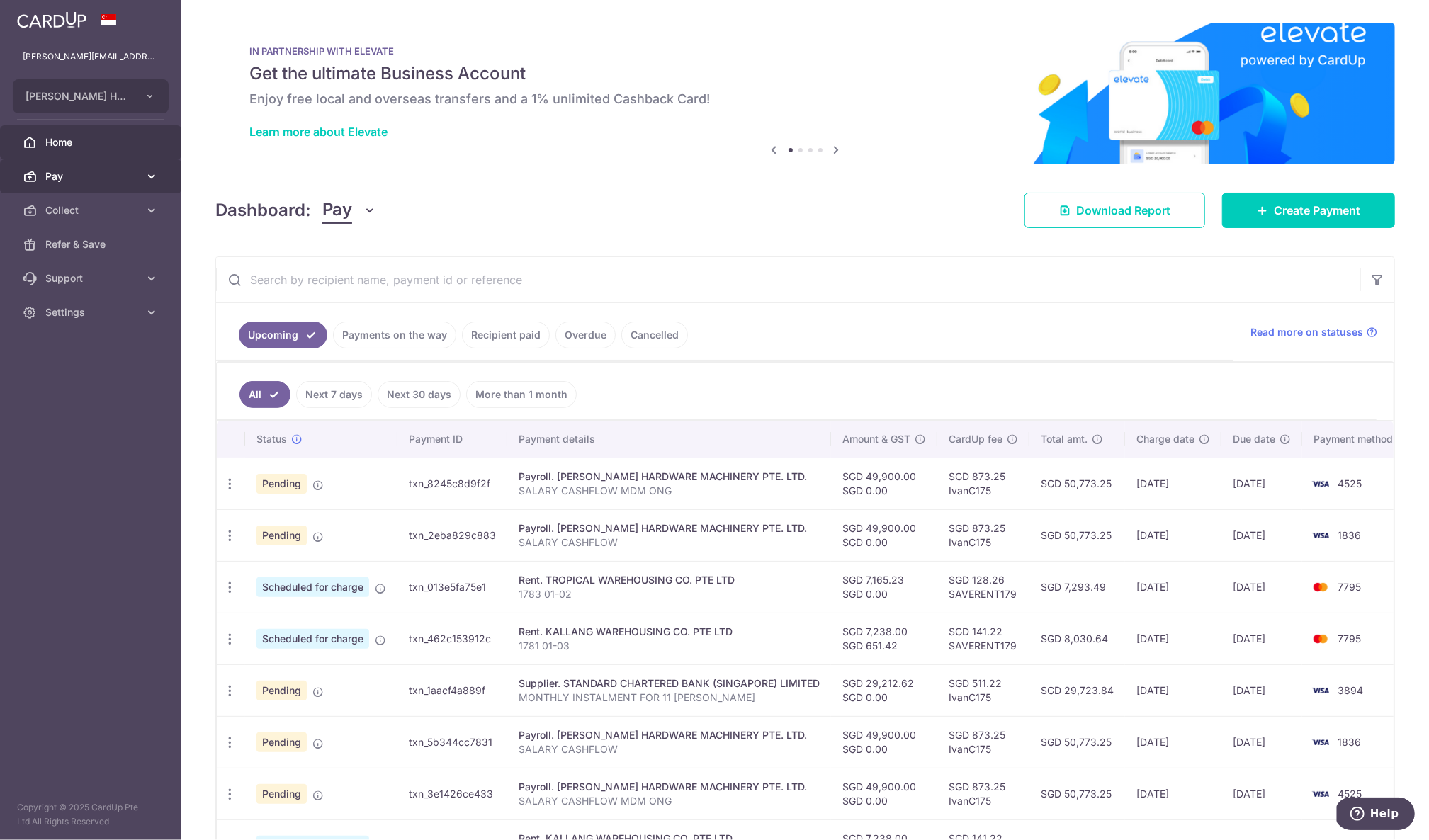
click at [109, 175] on span "Pay" at bounding box center [92, 176] width 94 height 14
click at [225, 538] on icon "button" at bounding box center [230, 536] width 15 height 15
click at [667, 333] on link "Cancelled" at bounding box center [655, 335] width 67 height 27
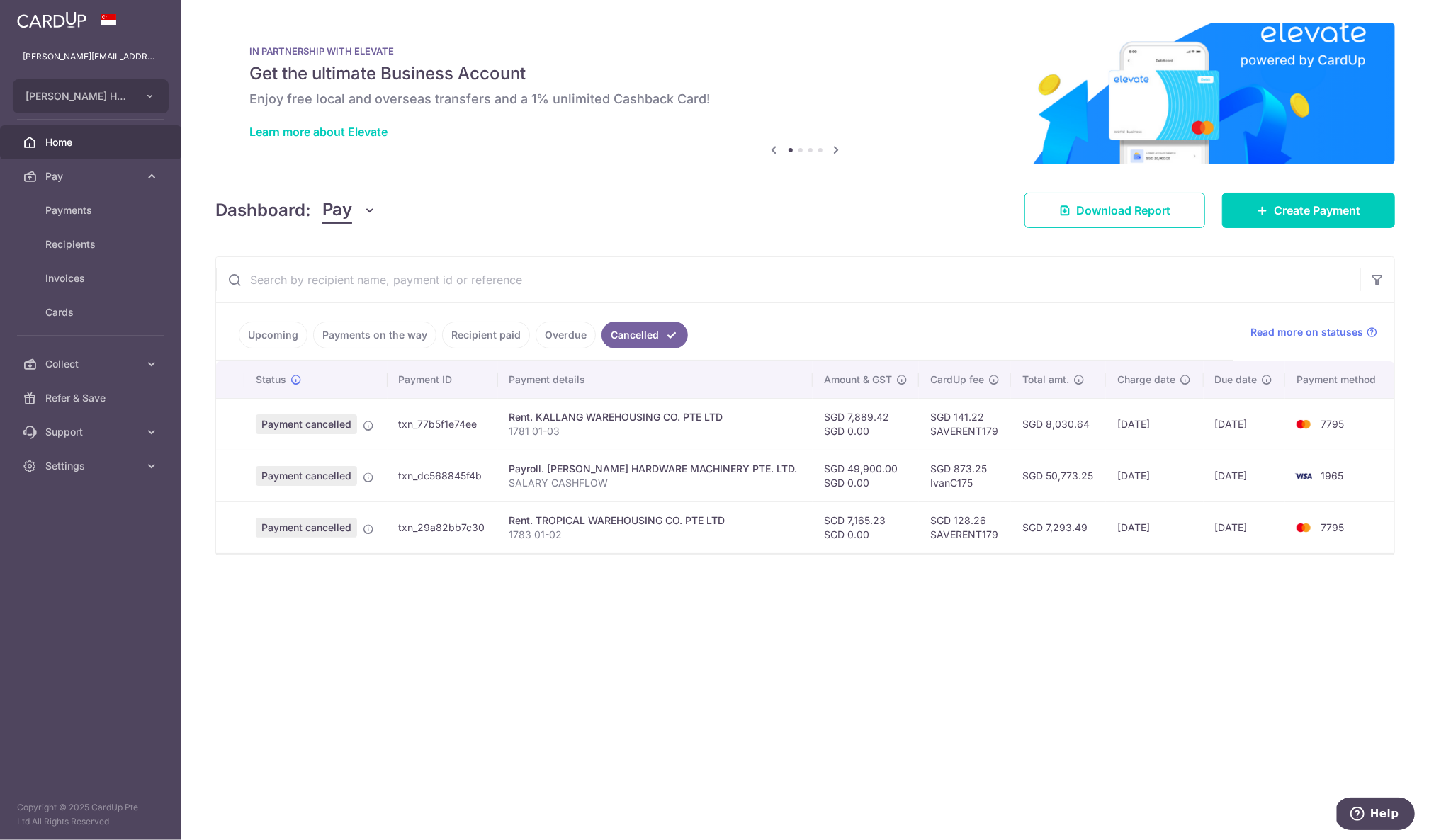
click at [813, 467] on td "SGD 49,900.00 SGD 0.00" at bounding box center [866, 476] width 107 height 51
drag, startPoint x: 806, startPoint y: 467, endPoint x: 661, endPoint y: 466, distance: 145.0
click at [661, 466] on tr "Payment cancelled txn_dc568845f4b Payroll. [PERSON_NAME] HARDWARE MACHINERY PTE…" at bounding box center [805, 476] width 1178 height 51
click at [1028, 507] on td "SGD 7,293.49" at bounding box center [1059, 527] width 95 height 51
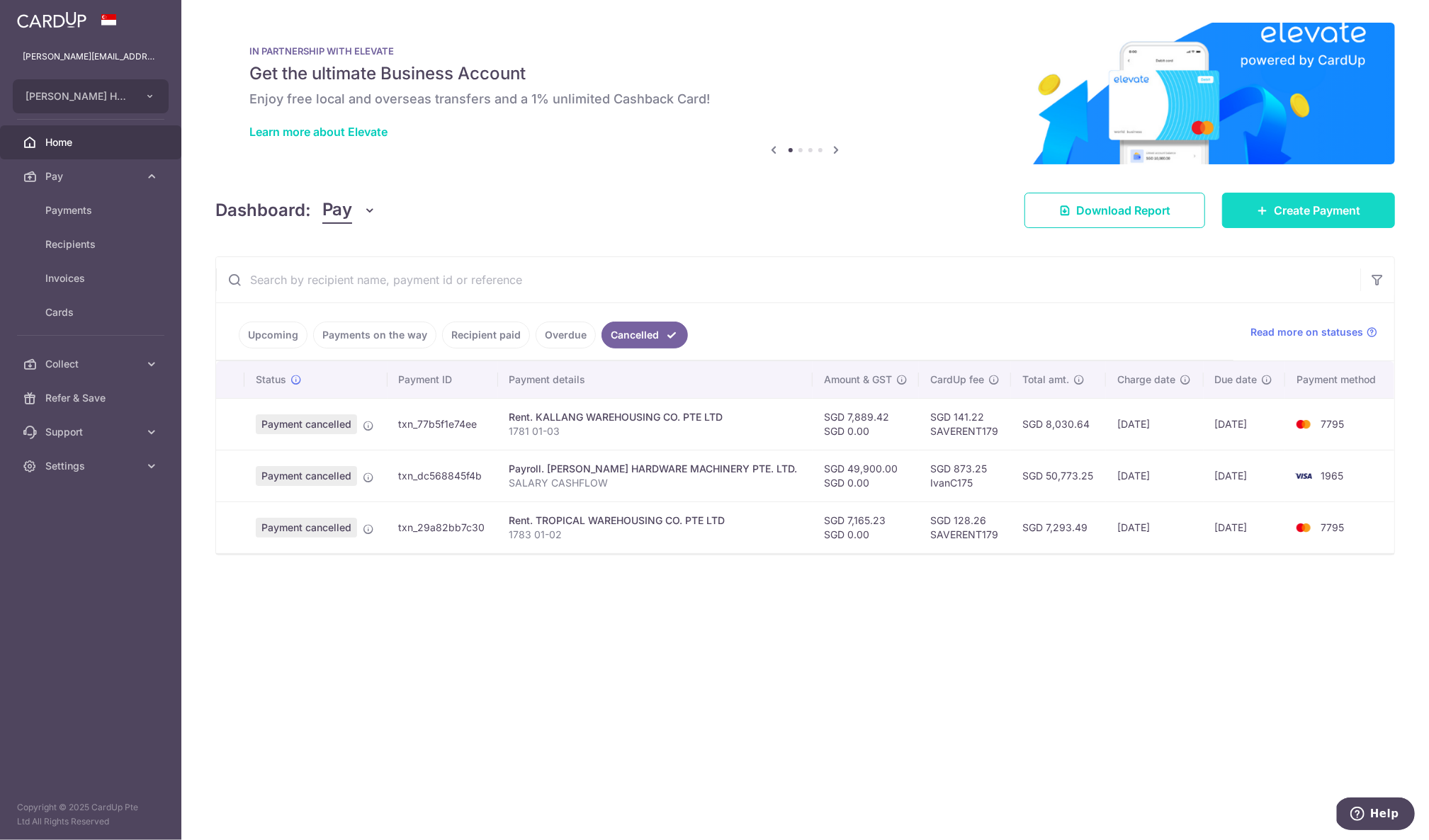
click at [1304, 211] on span "Create Payment" at bounding box center [1317, 210] width 86 height 17
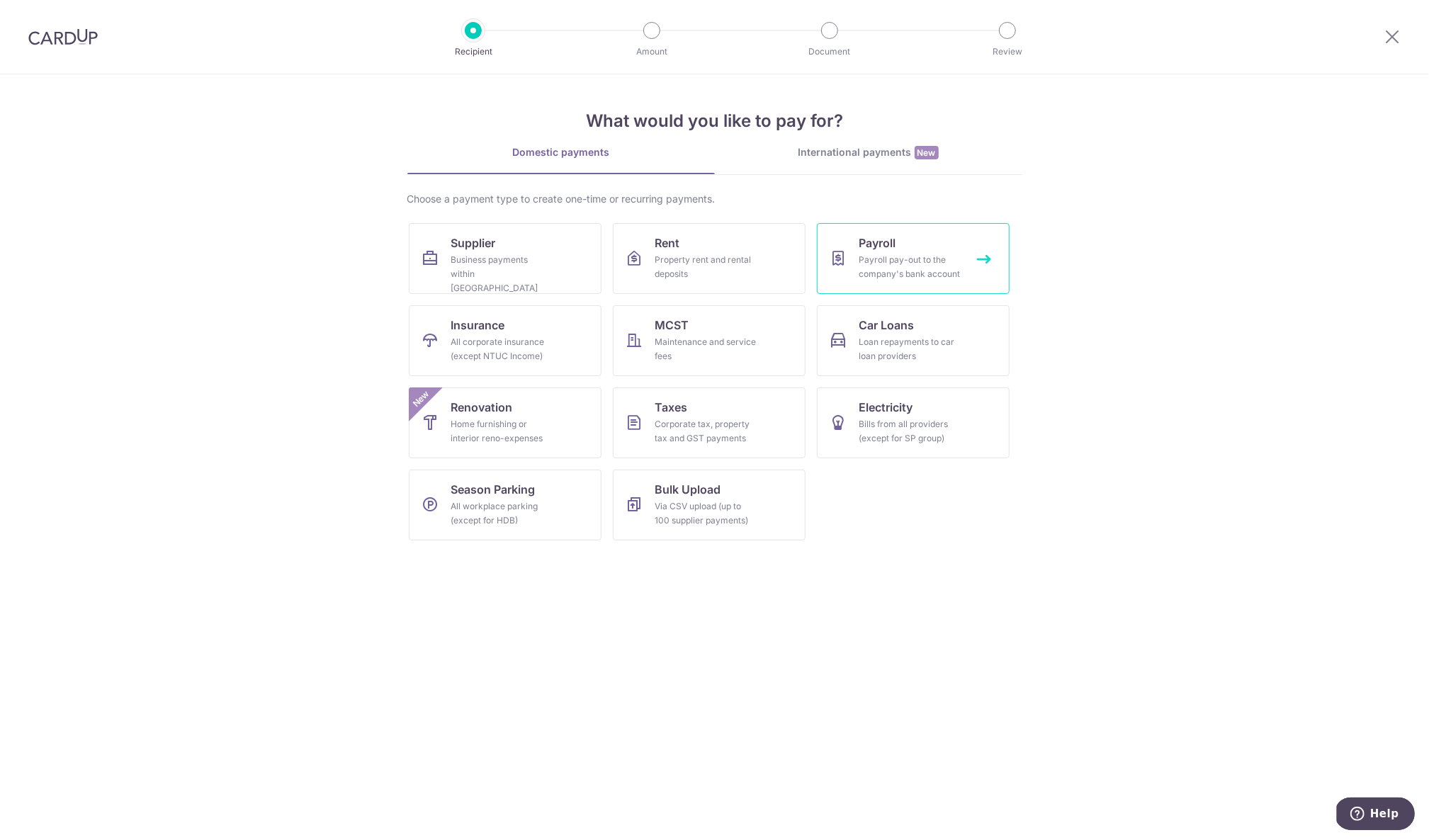
click at [947, 242] on link "Payroll Payroll pay-out to the company's bank account" at bounding box center [913, 259] width 193 height 71
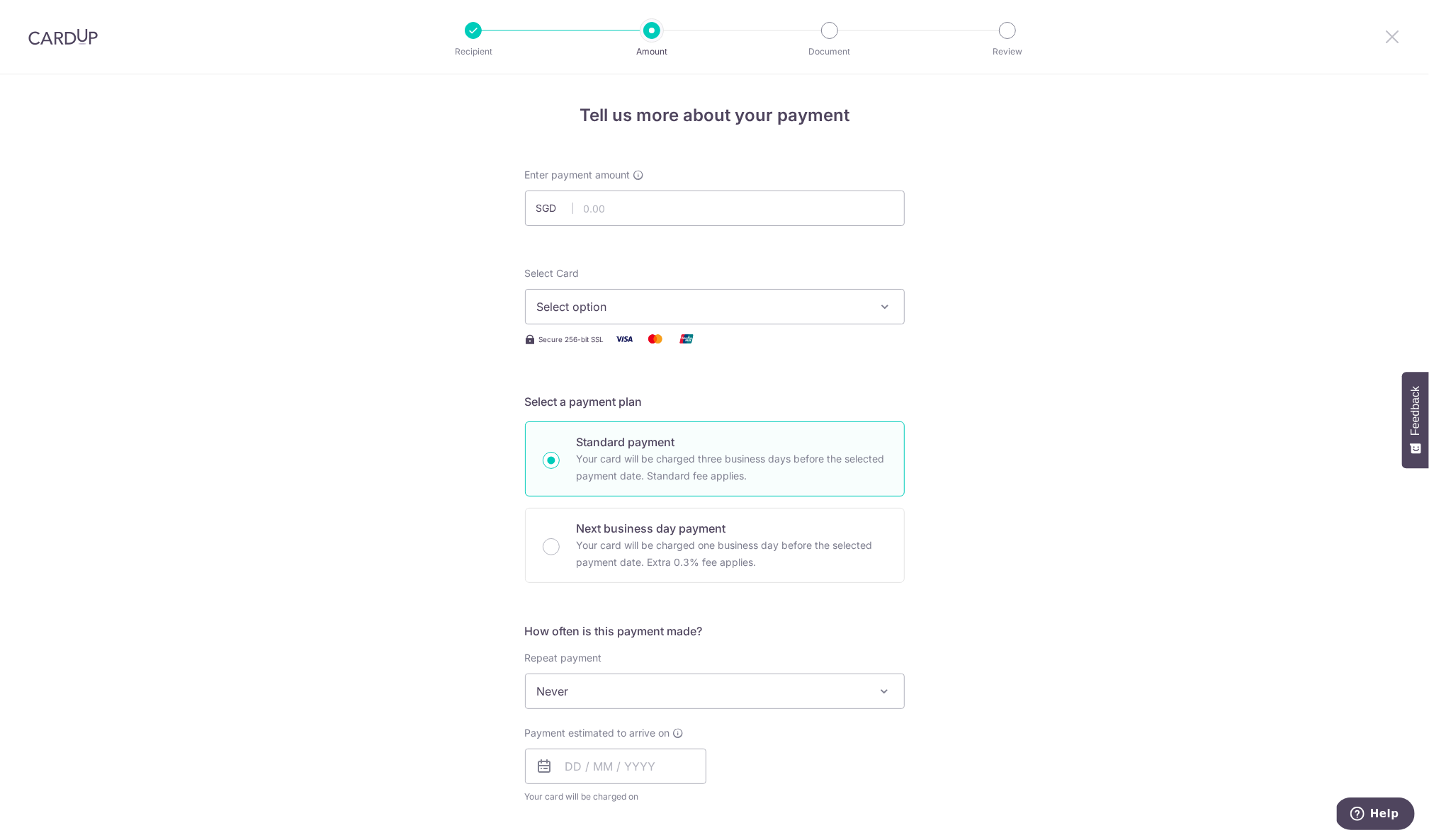
click at [1384, 29] on icon at bounding box center [1392, 36] width 17 height 17
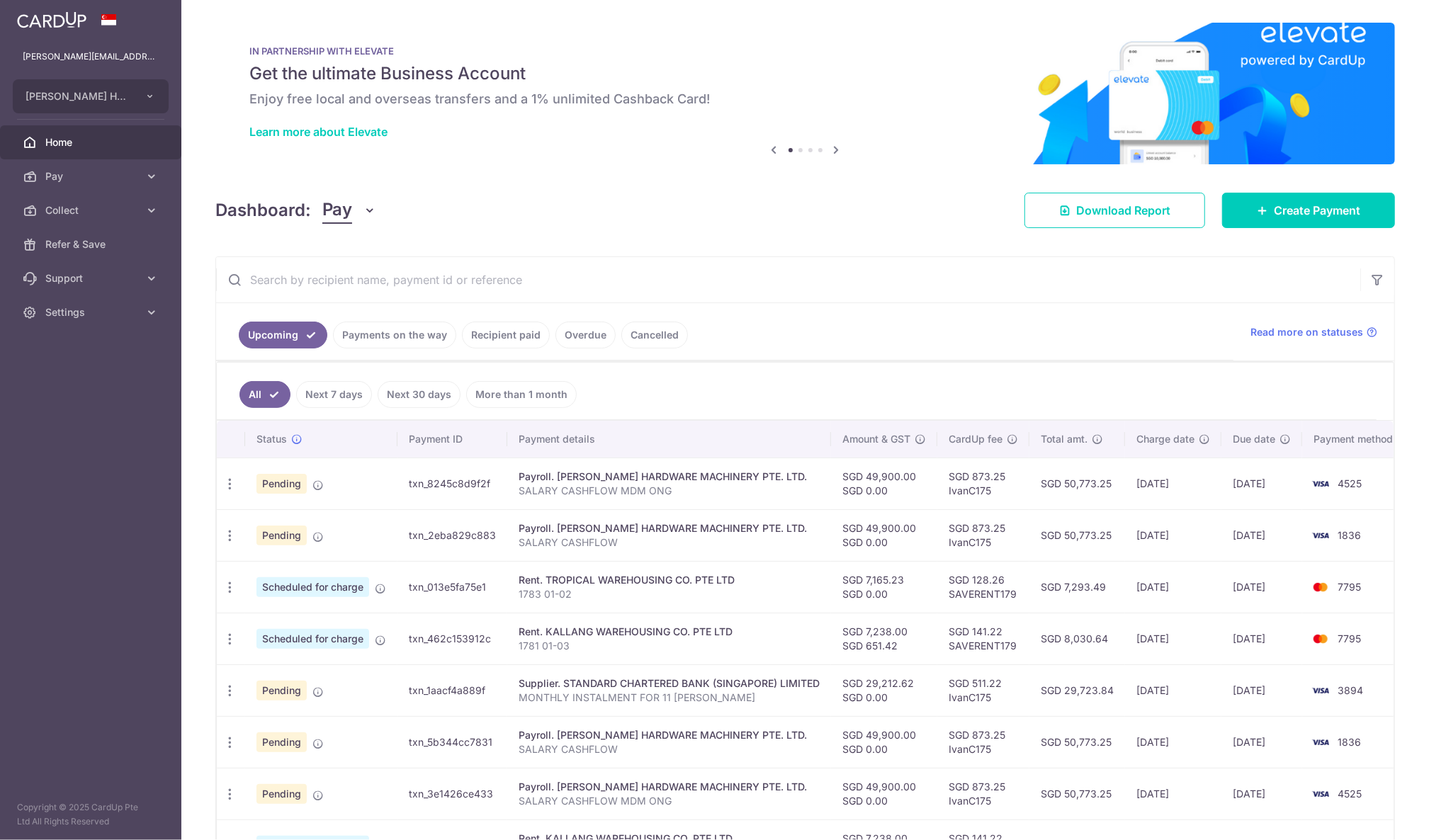
click at [1003, 536] on td "SGD 873.25 IvanC175" at bounding box center [984, 535] width 92 height 51
click at [652, 340] on link "Cancelled" at bounding box center [655, 335] width 67 height 27
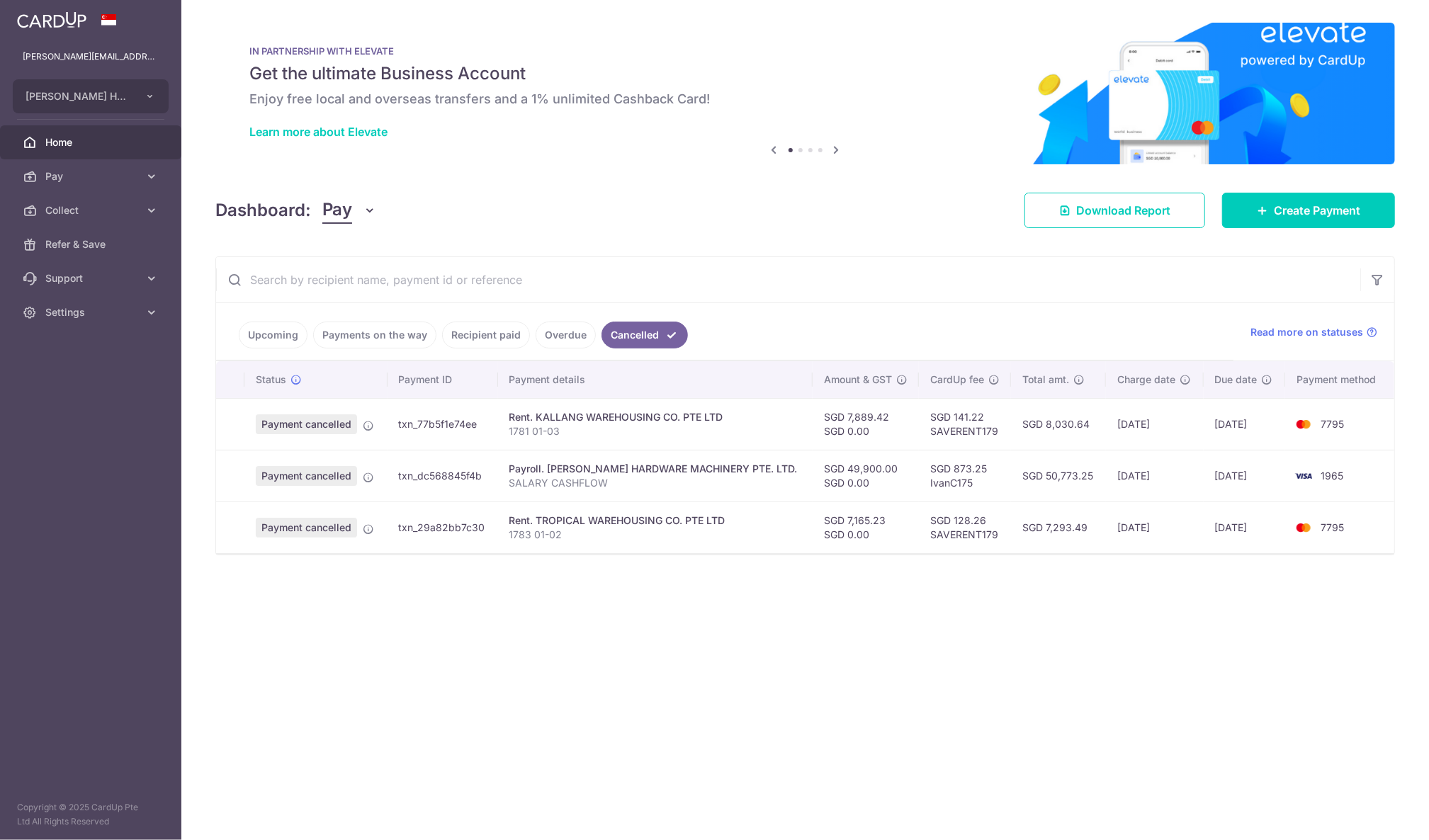
click at [849, 470] on td "SGD 49,900.00 SGD 0.00" at bounding box center [866, 476] width 107 height 51
copy td "49,900.00"
click at [1313, 208] on span "Create Payment" at bounding box center [1317, 210] width 86 height 17
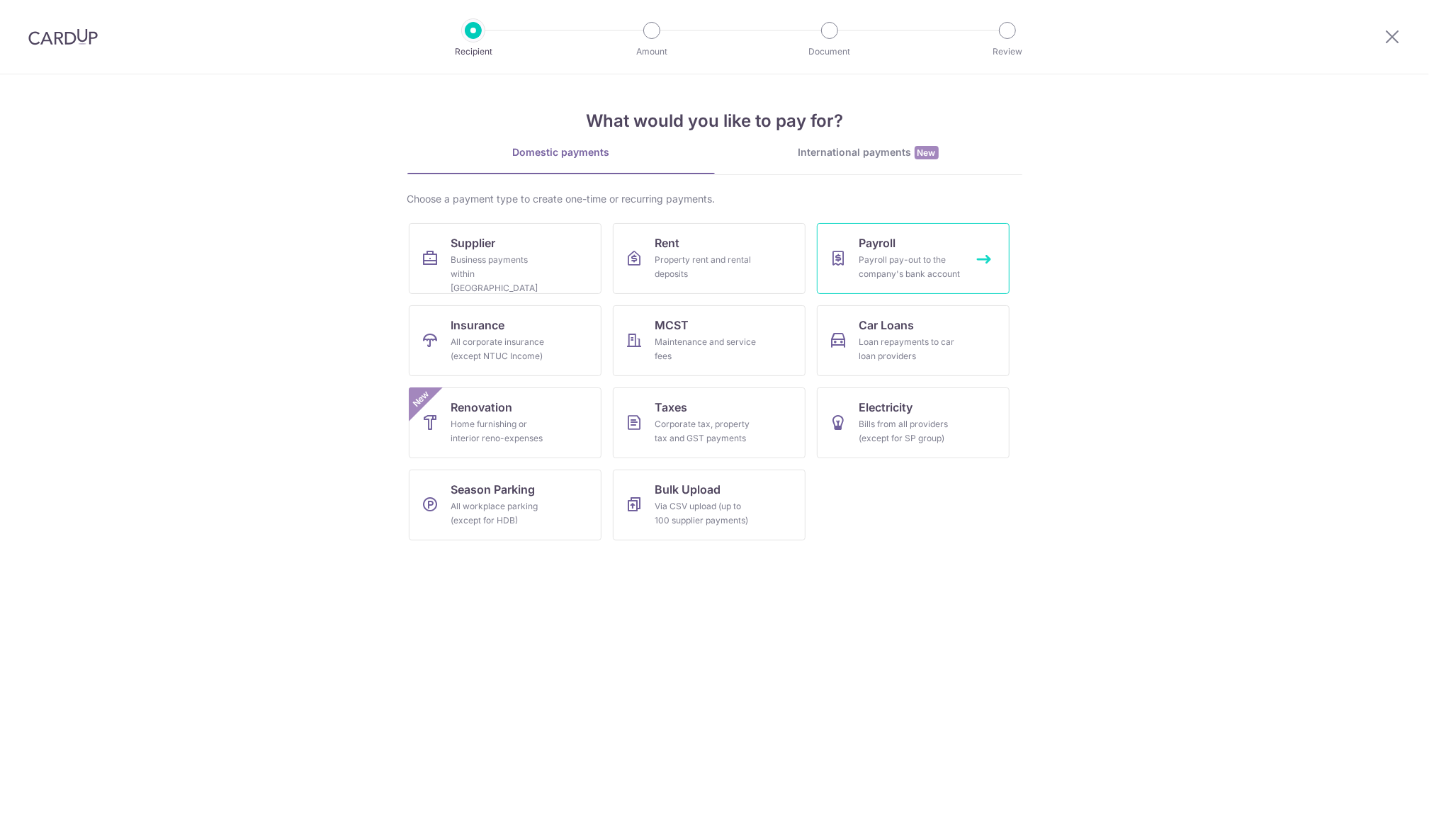
click at [907, 256] on div "Payroll pay-out to the company's bank account" at bounding box center [910, 267] width 102 height 28
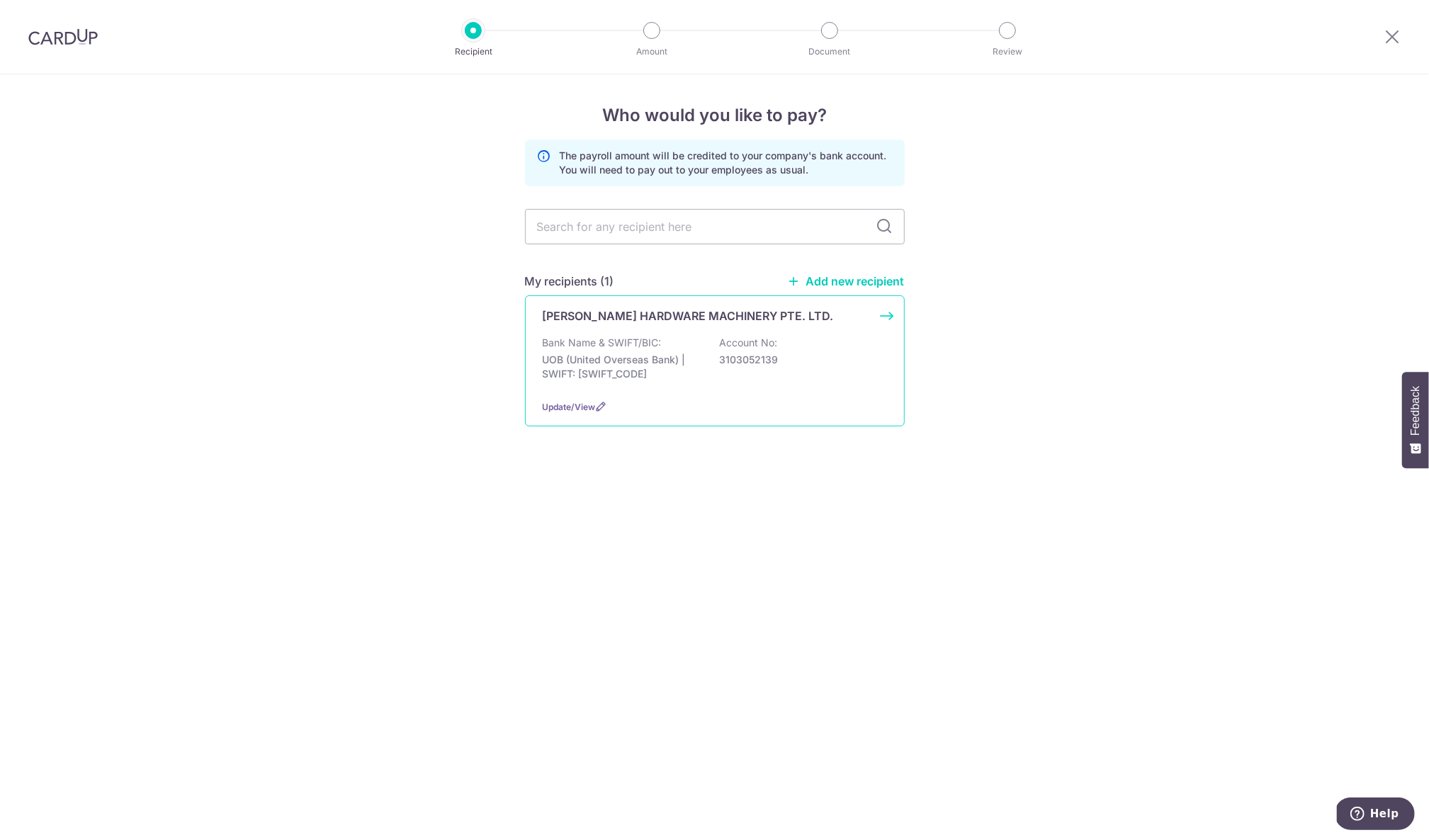
click at [670, 384] on div "Bank Name & SWIFT/BIC: UOB (United Overseas Bank) | SWIFT: [SWIFT_CODE] Account…" at bounding box center [714, 361] width 344 height 52
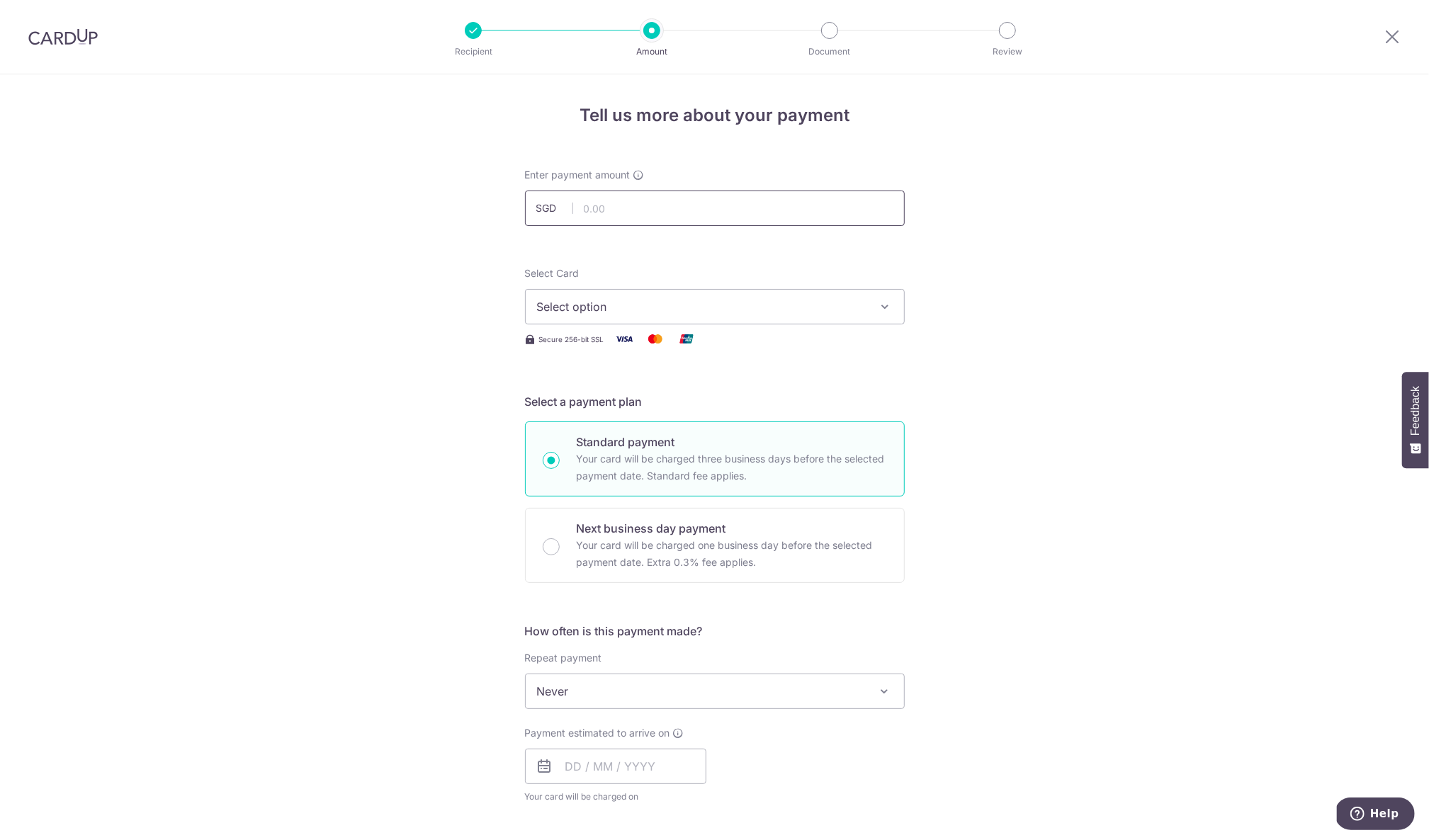
click at [698, 211] on input "text" at bounding box center [714, 208] width 380 height 36
paste input "49,900.00"
type input "49,900.00"
click at [690, 307] on span "Select option" at bounding box center [702, 307] width 330 height 17
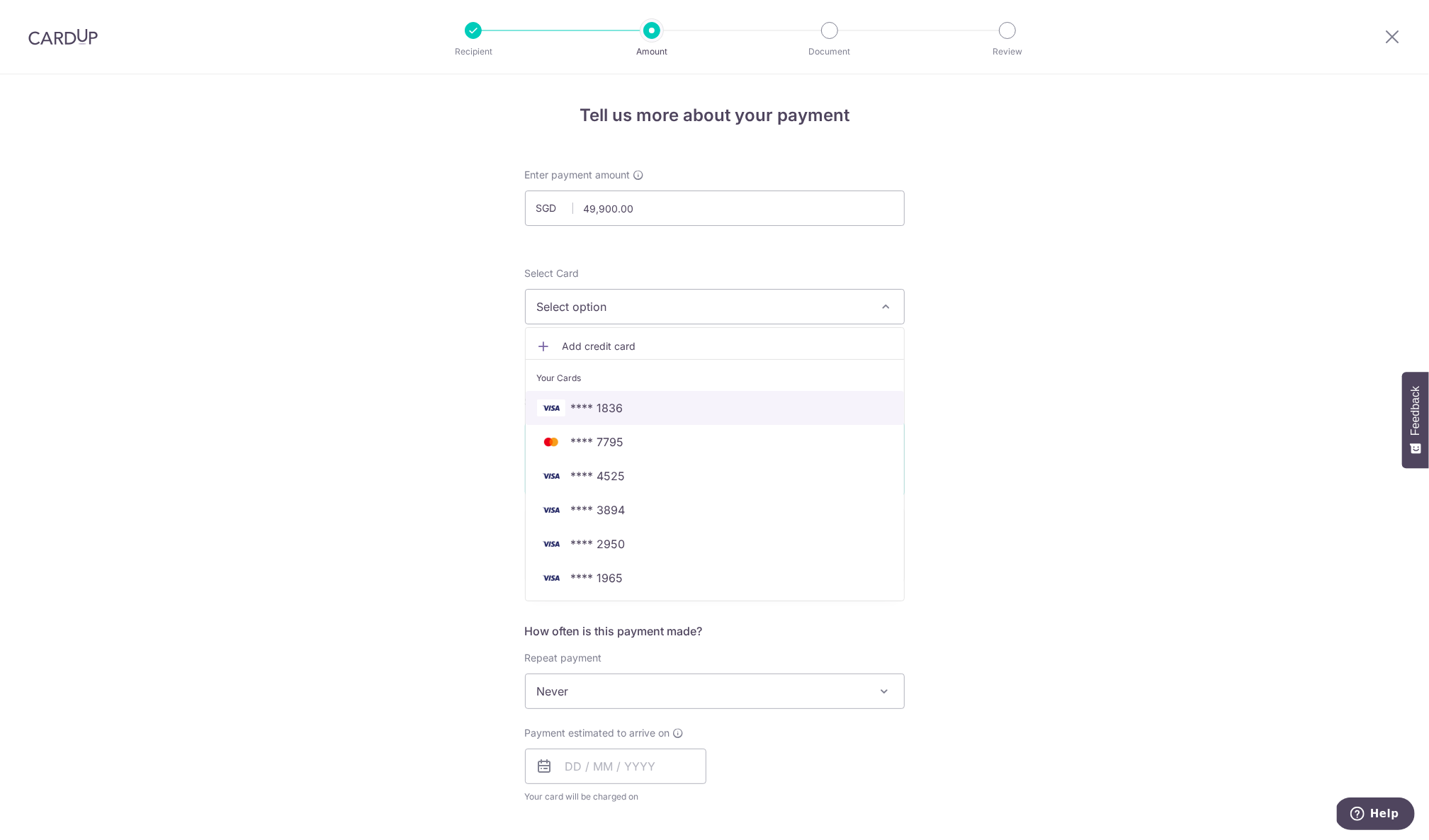
click at [664, 410] on span "**** 1836" at bounding box center [714, 408] width 355 height 17
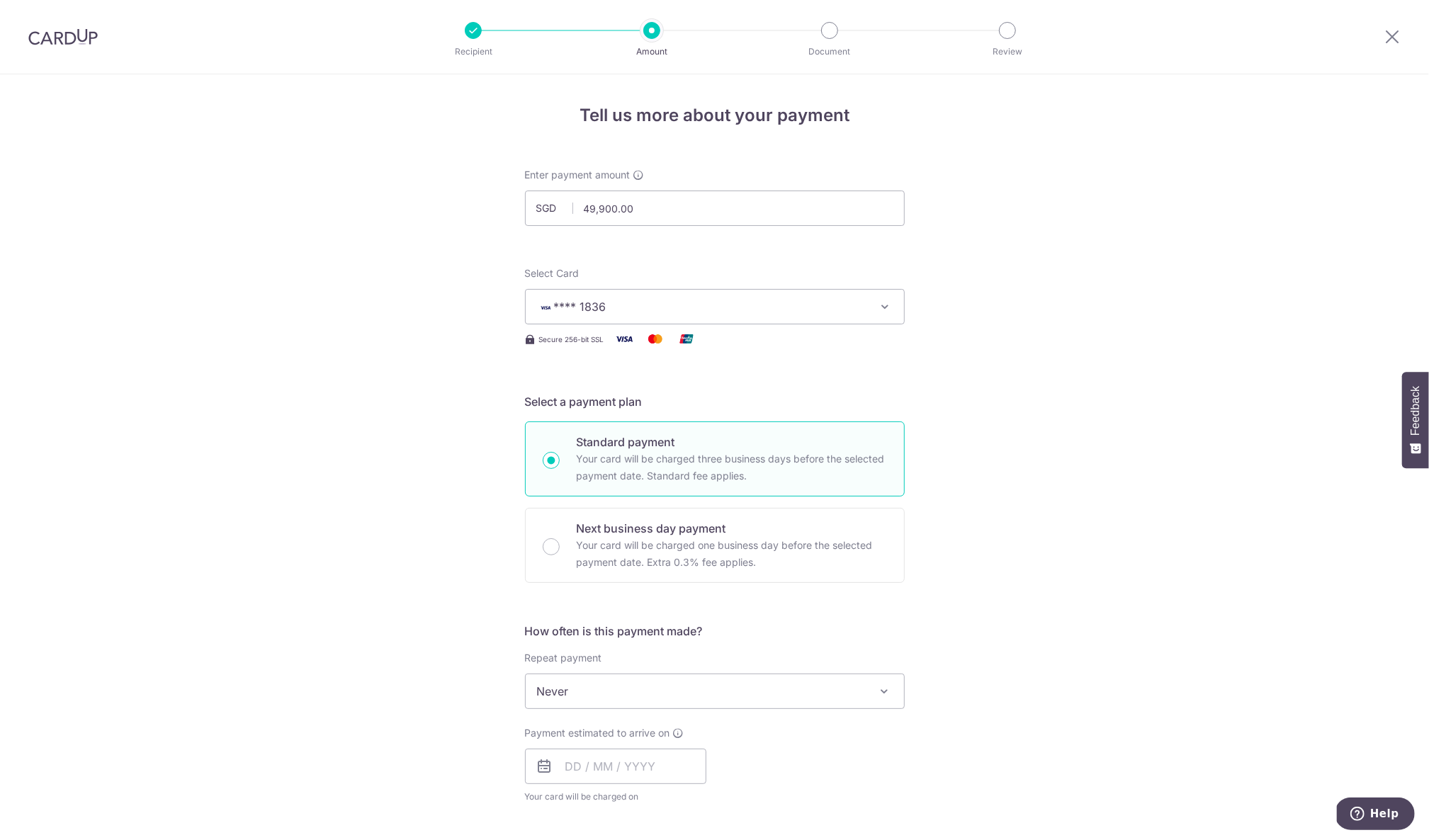
click at [646, 687] on span "Never" at bounding box center [714, 691] width 378 height 34
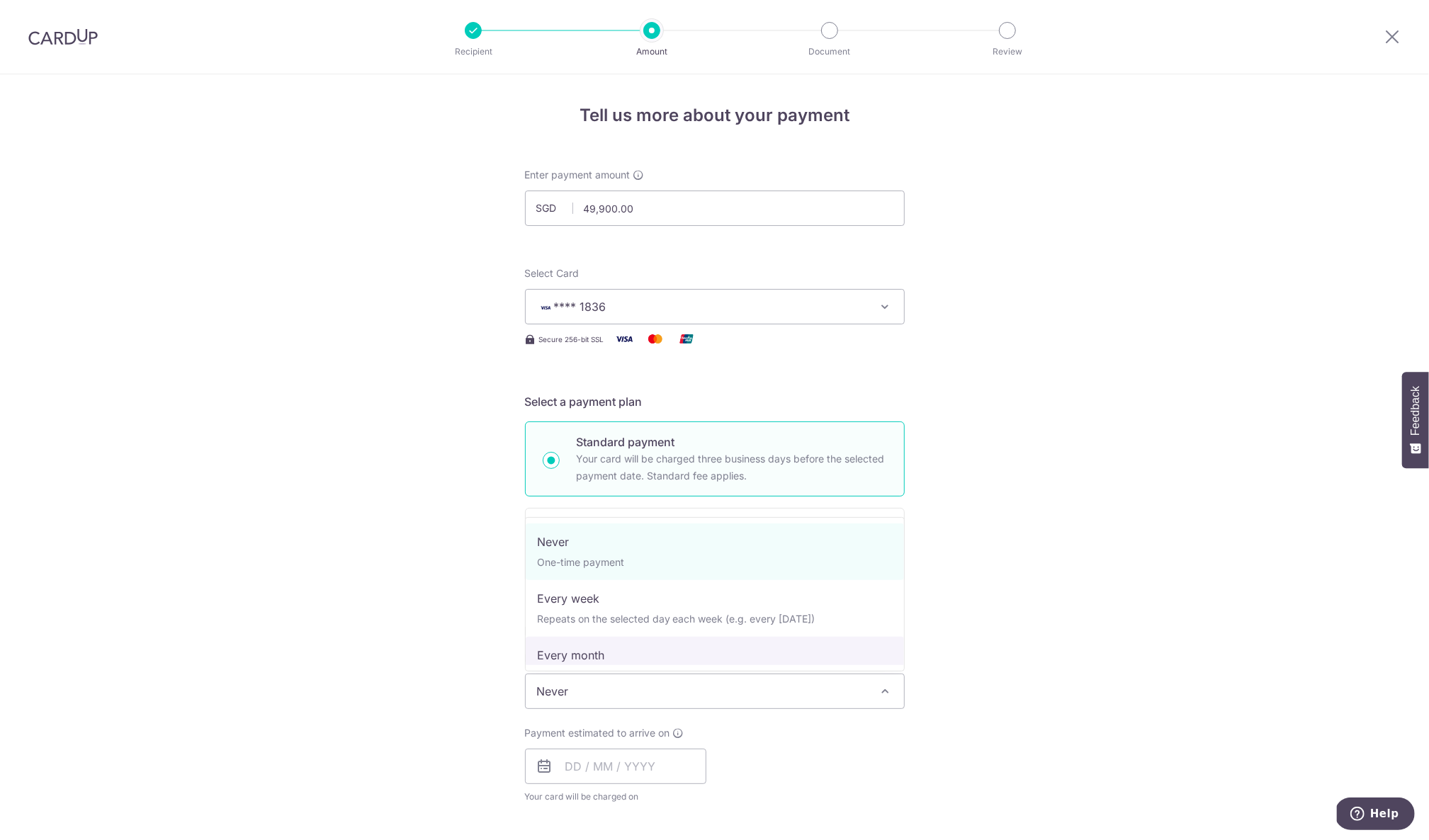
select select "3"
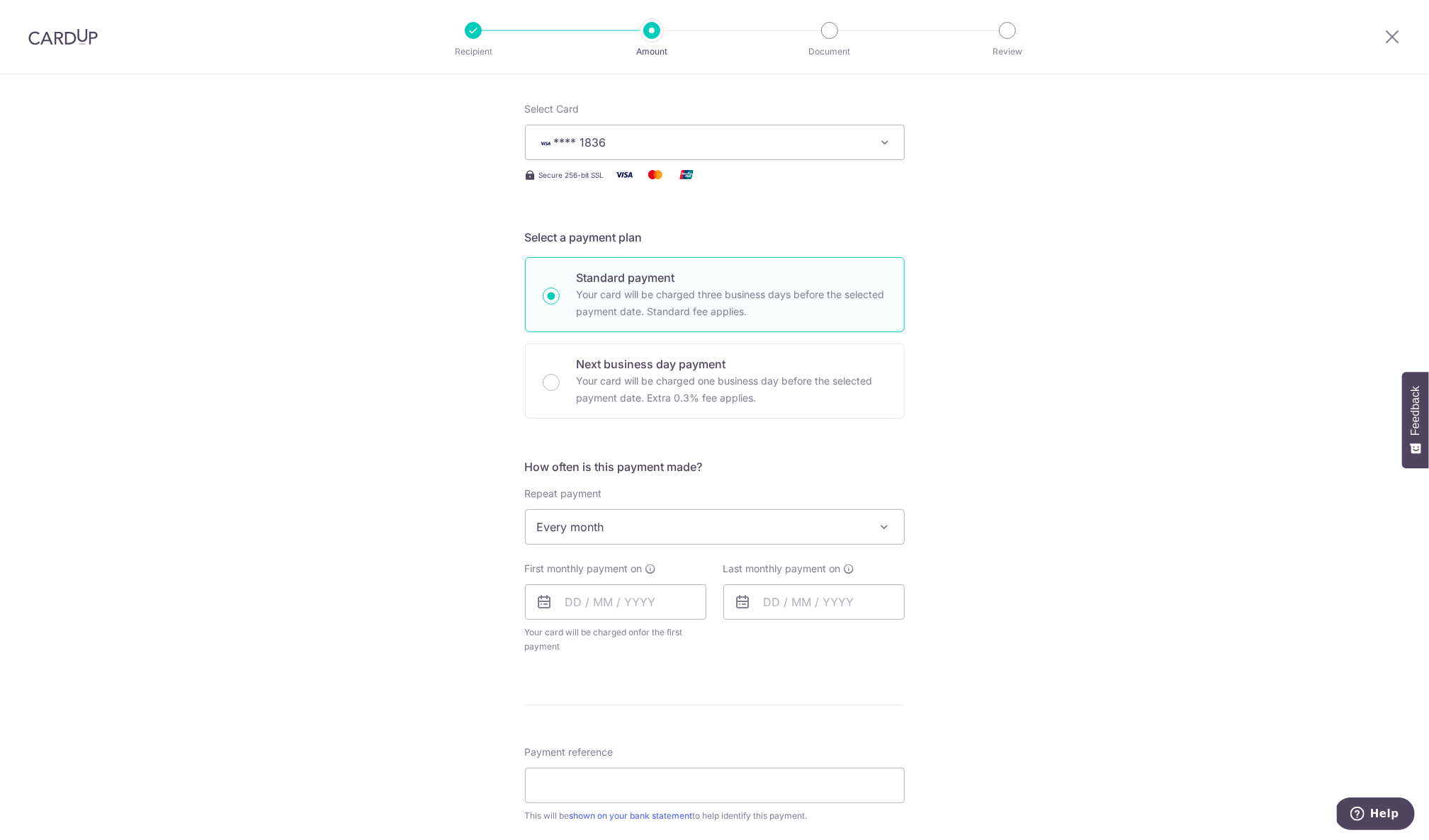
scroll to position [165, 0]
click at [576, 584] on div "First monthly payment on Your card will be charged on for the first payment * I…" at bounding box center [615, 607] width 181 height 92
click at [569, 604] on input "text" at bounding box center [615, 601] width 181 height 36
click at [642, 735] on link "8" at bounding box center [639, 730] width 23 height 23
type input "[DATE]"
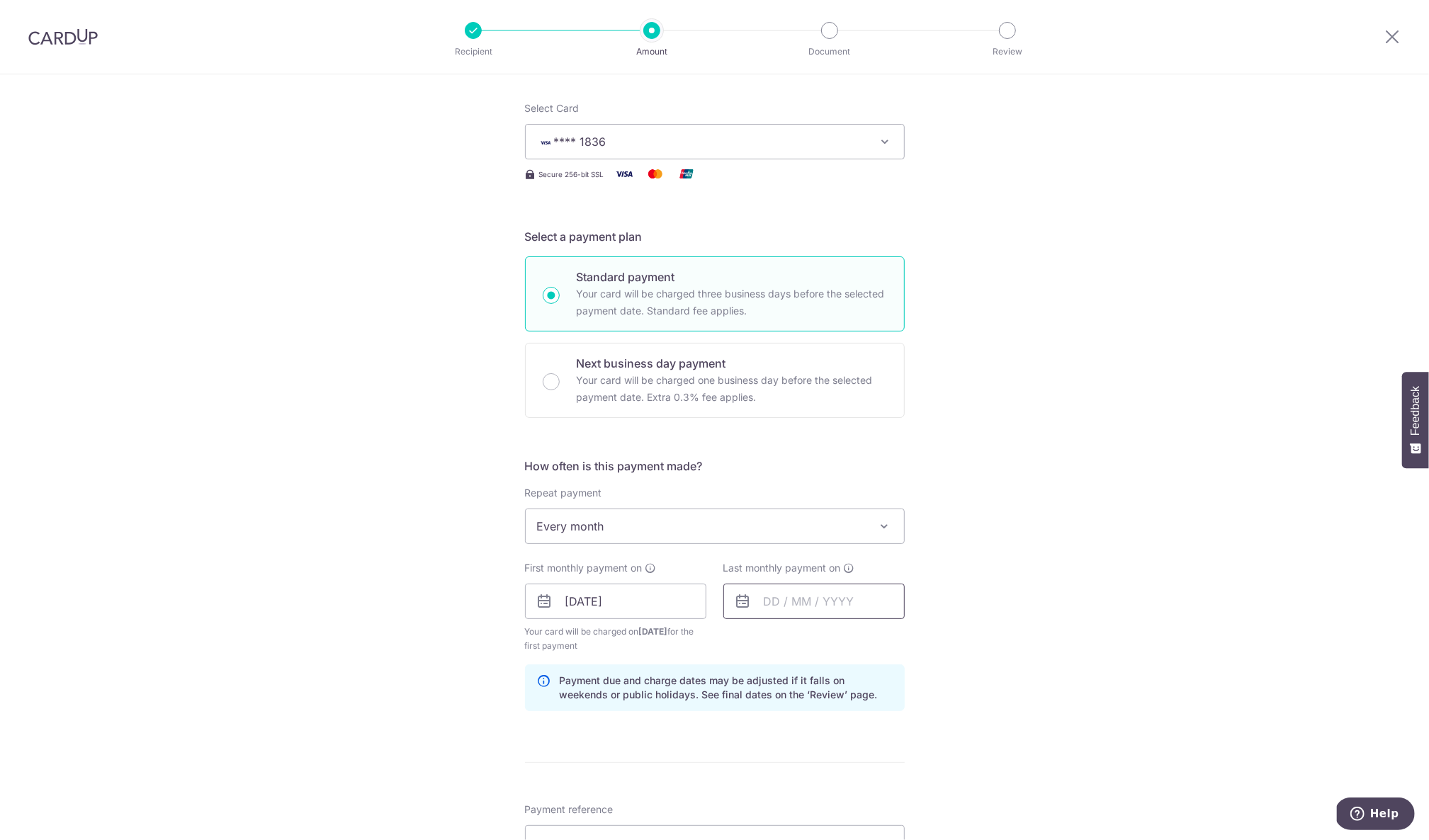
click at [758, 618] on input "text" at bounding box center [814, 601] width 181 height 36
click at [927, 644] on link "Next" at bounding box center [924, 640] width 17 height 17
click at [919, 735] on link "8" at bounding box center [922, 730] width 23 height 23
type input "08/11/2025"
click at [996, 625] on div "Tell us more about your payment Enter payment amount SGD 49,900.00 49900.00 Sel…" at bounding box center [714, 627] width 1429 height 1435
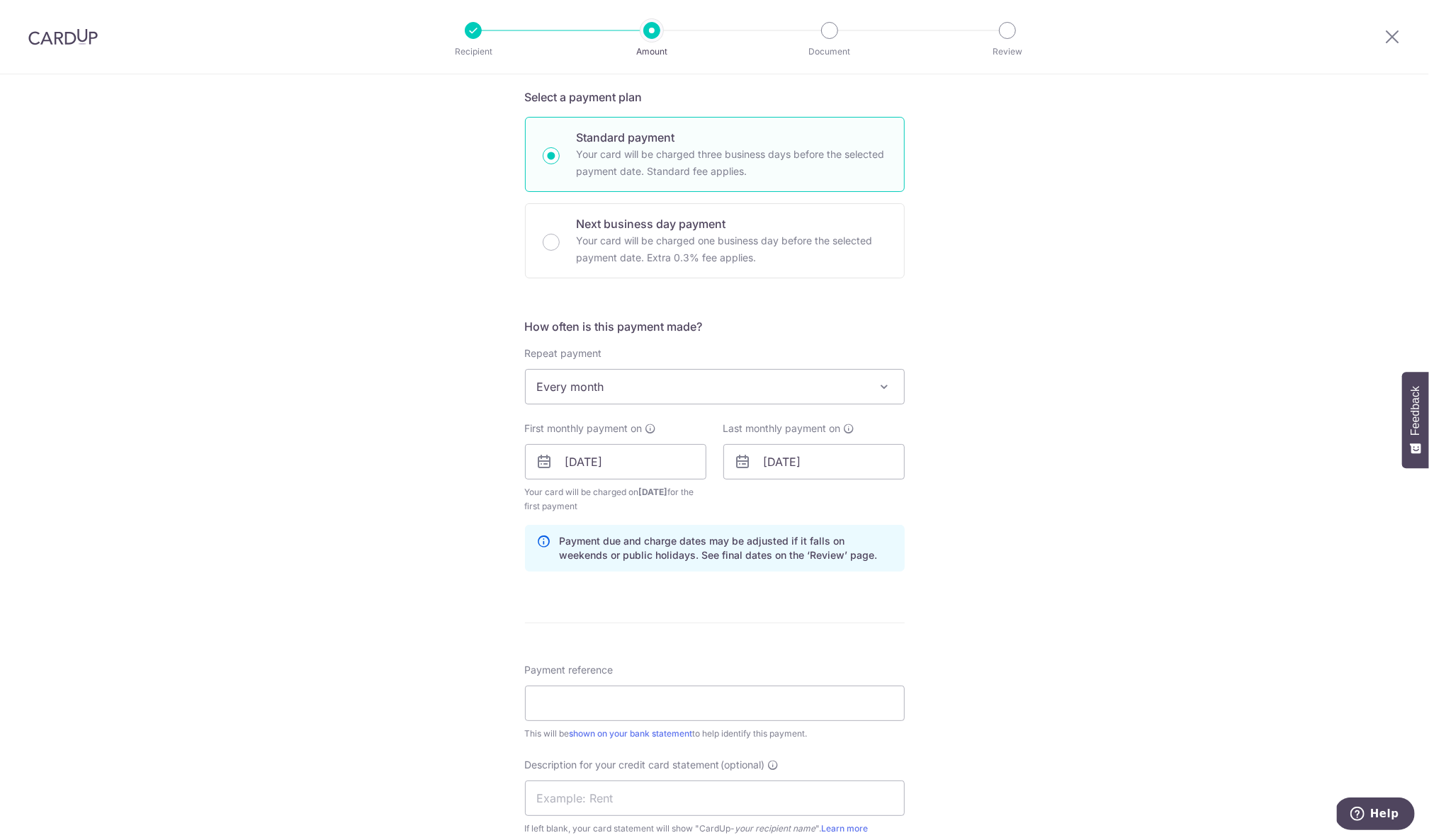
scroll to position [307, 0]
click at [718, 698] on input "Payment reference" at bounding box center [714, 701] width 380 height 36
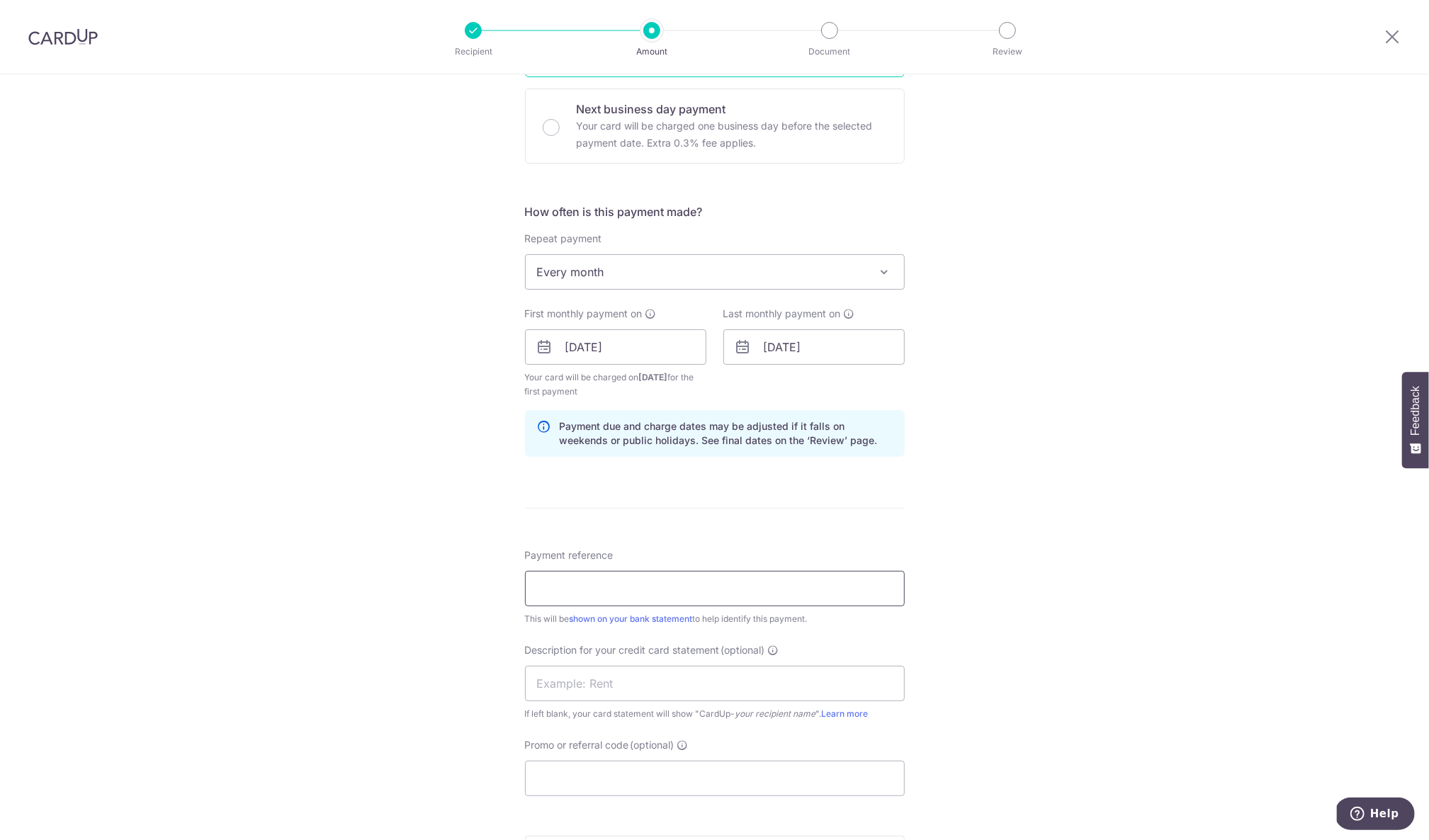
scroll to position [417, 0]
type input "S"
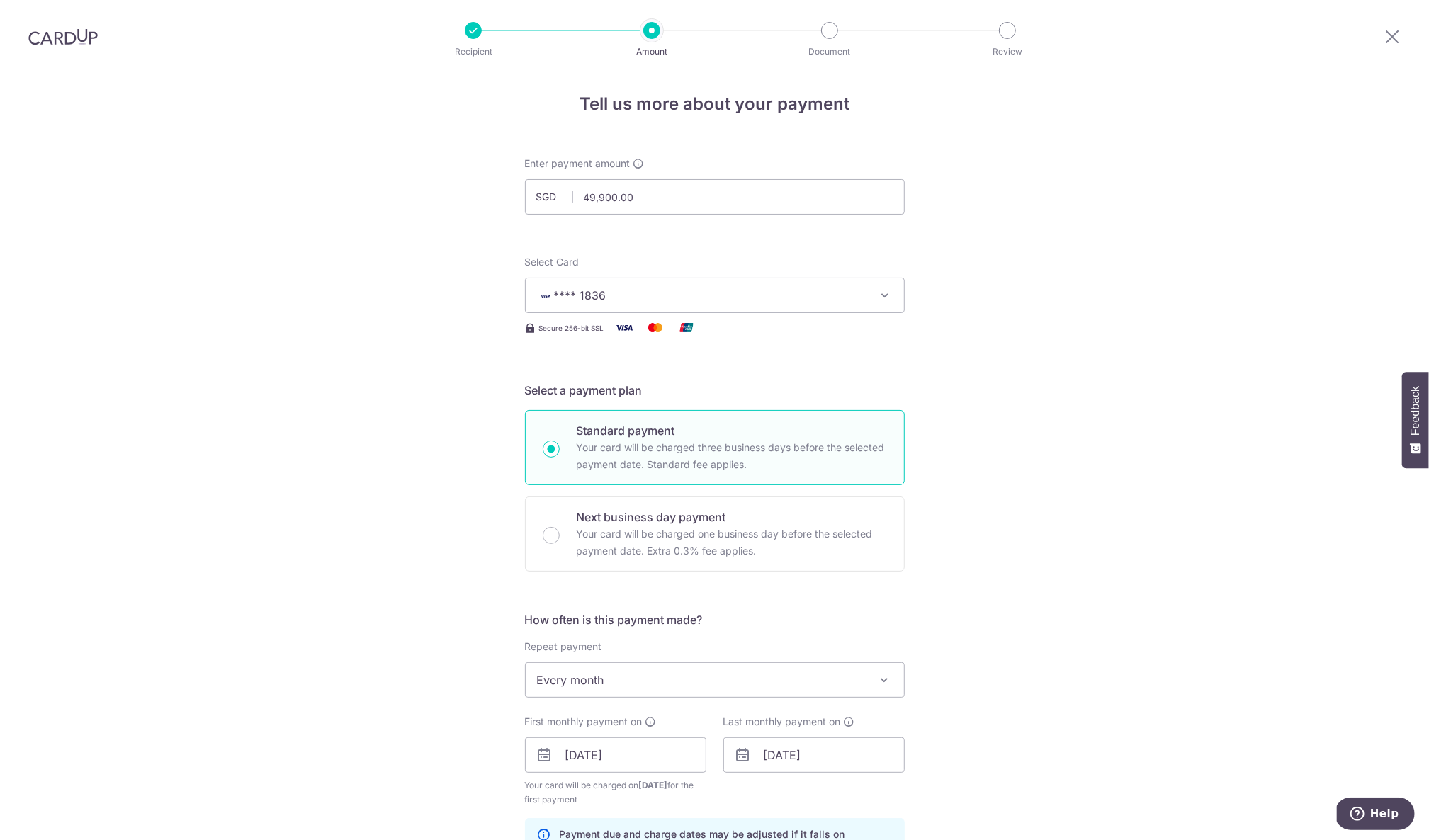
scroll to position [469, 0]
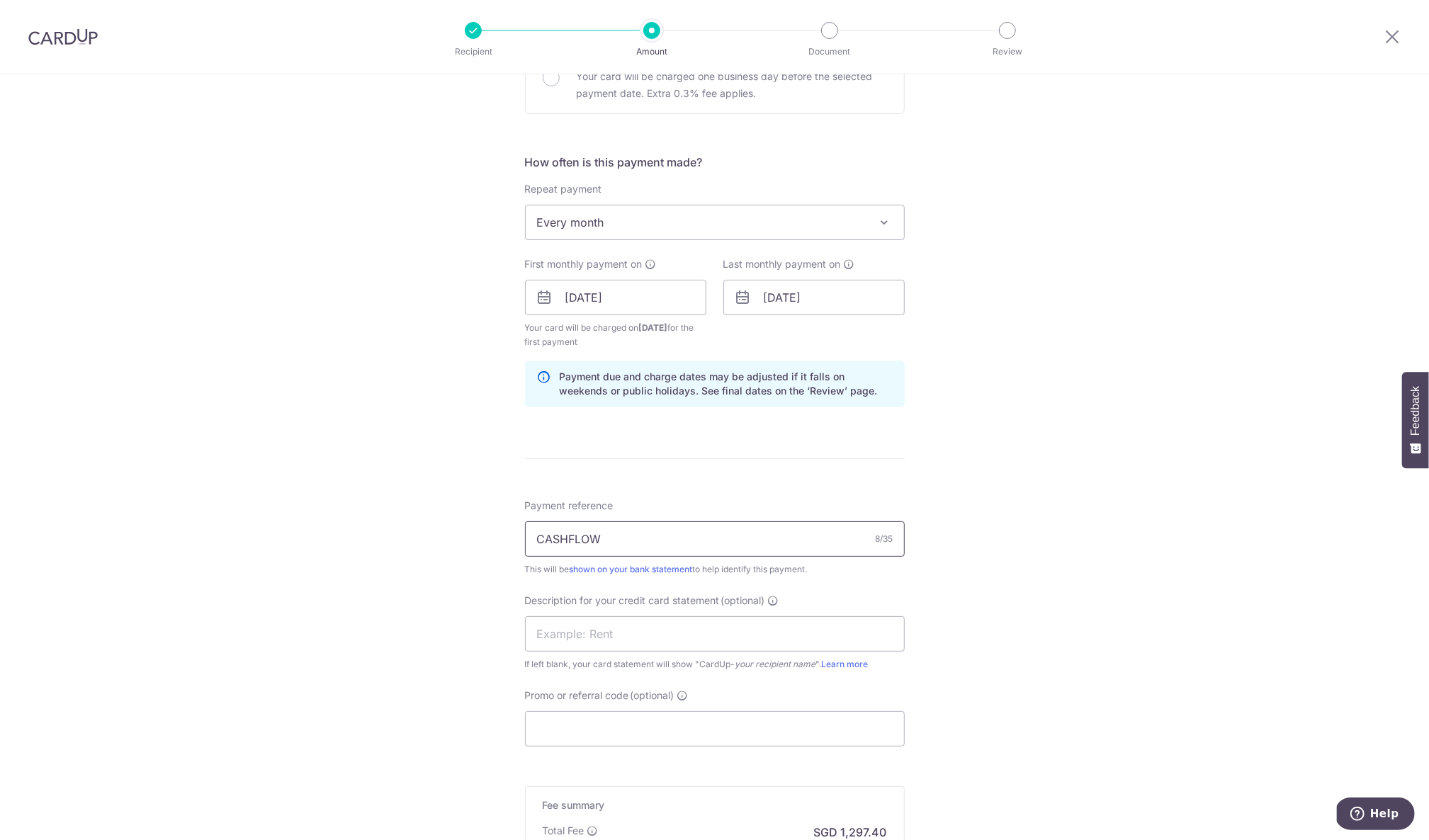
type input "CASHFLOW"
type input "I"
type input "V"
type input "C"
type input "CASHFLOW"
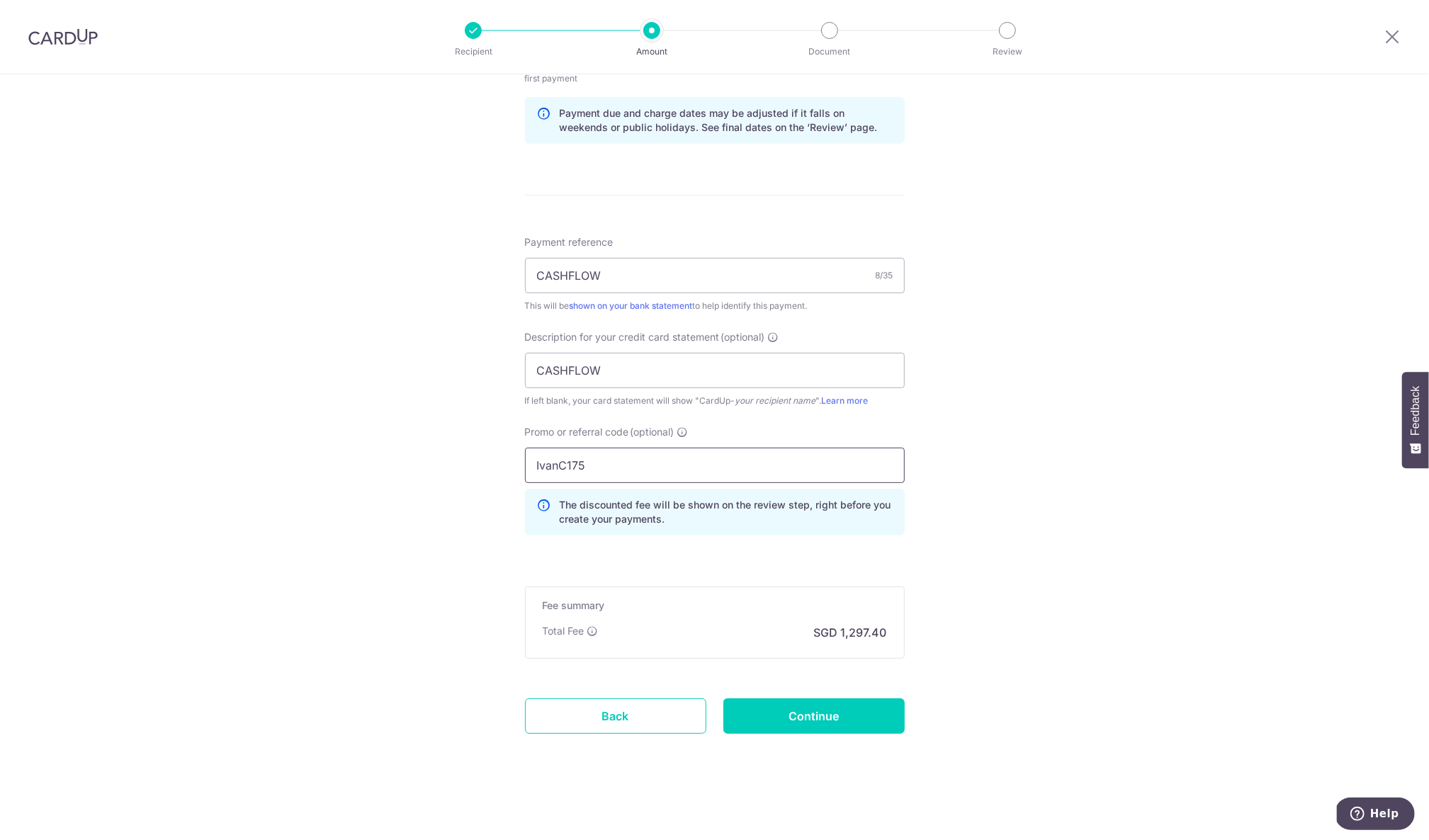
scroll to position [736, 0]
type input "IvanC175"
click at [802, 710] on input "Continue" at bounding box center [814, 716] width 181 height 36
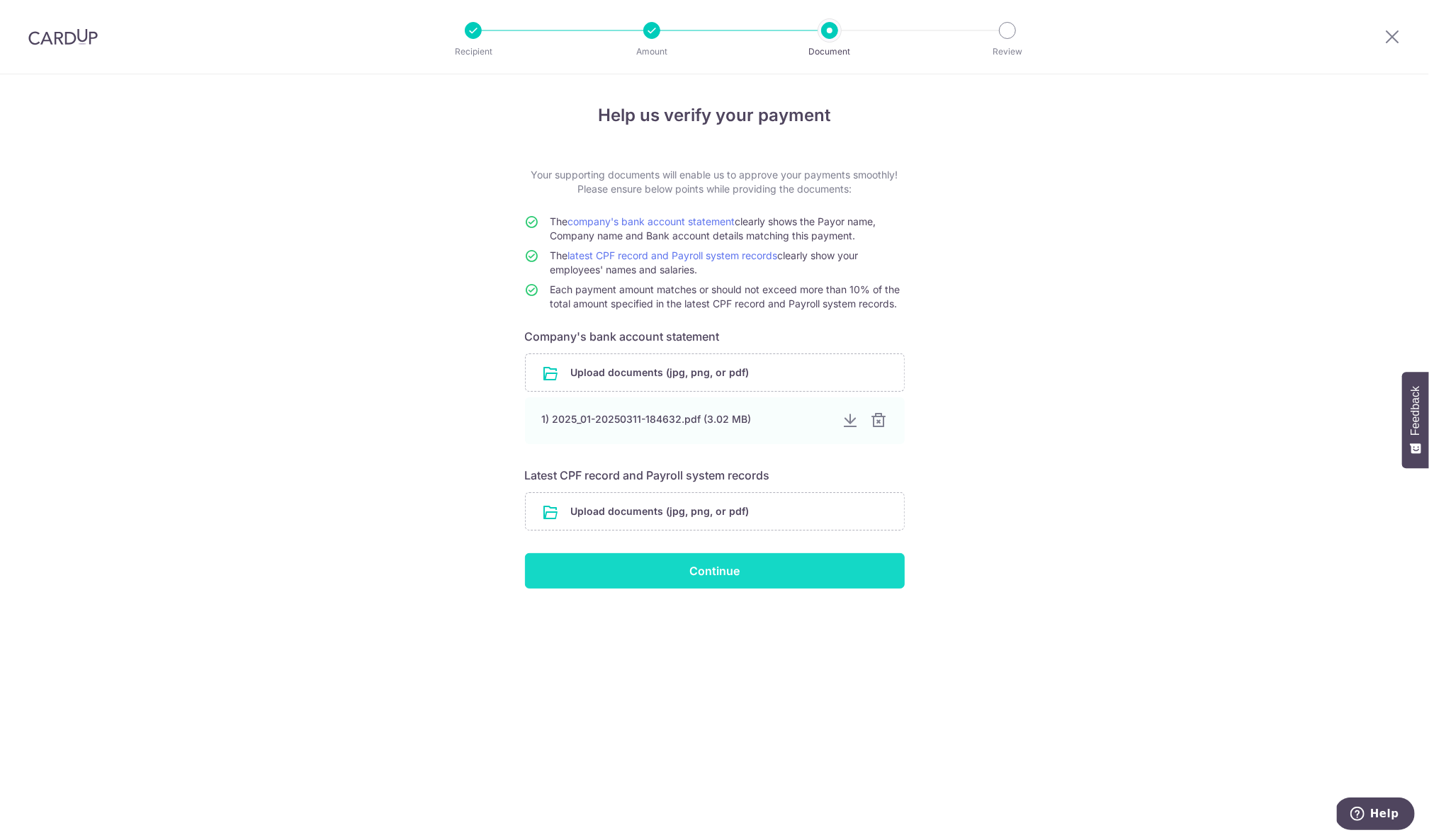
click at [728, 575] on input "Continue" at bounding box center [714, 571] width 380 height 36
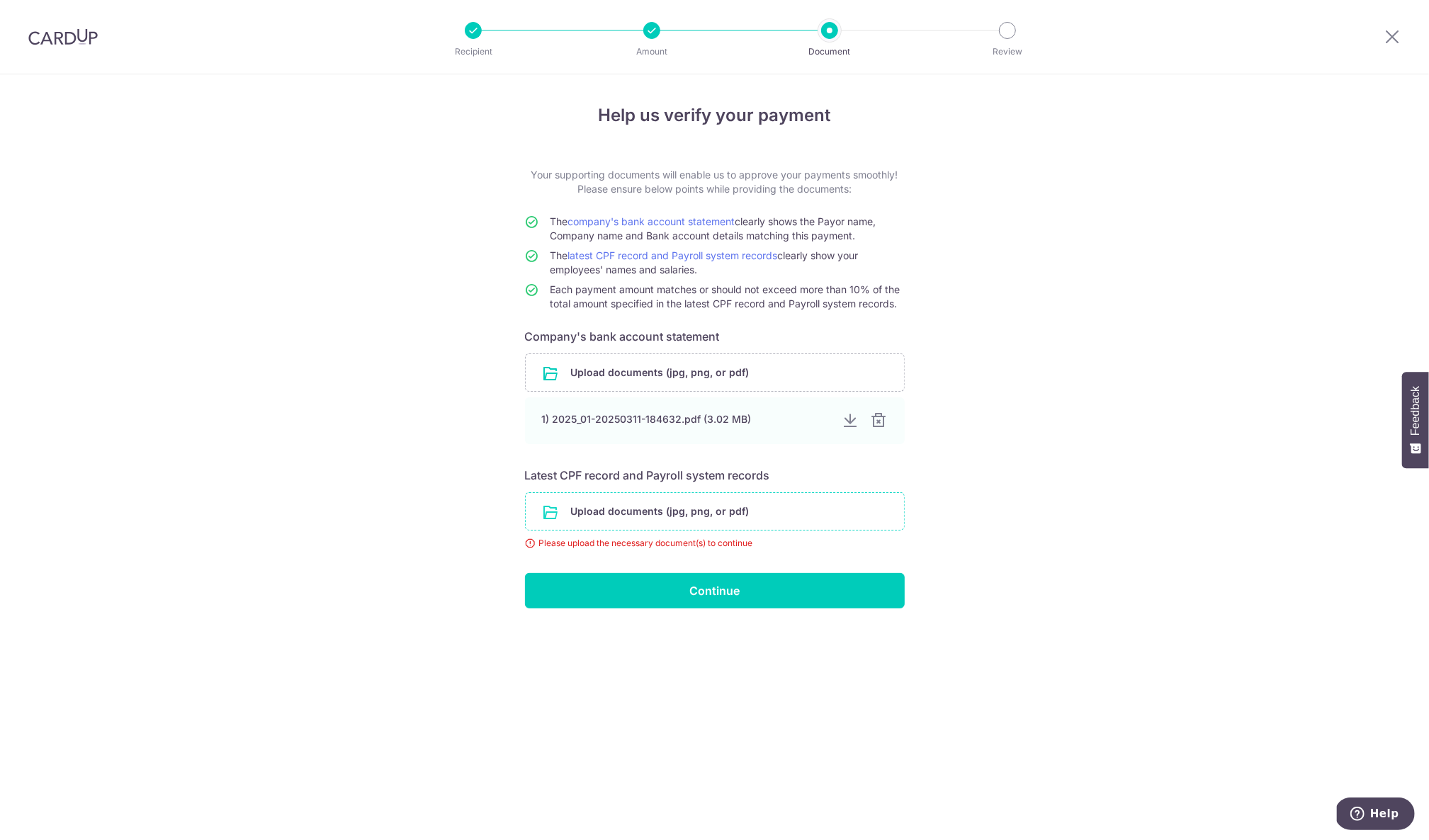
click at [683, 513] on input "file" at bounding box center [714, 511] width 378 height 37
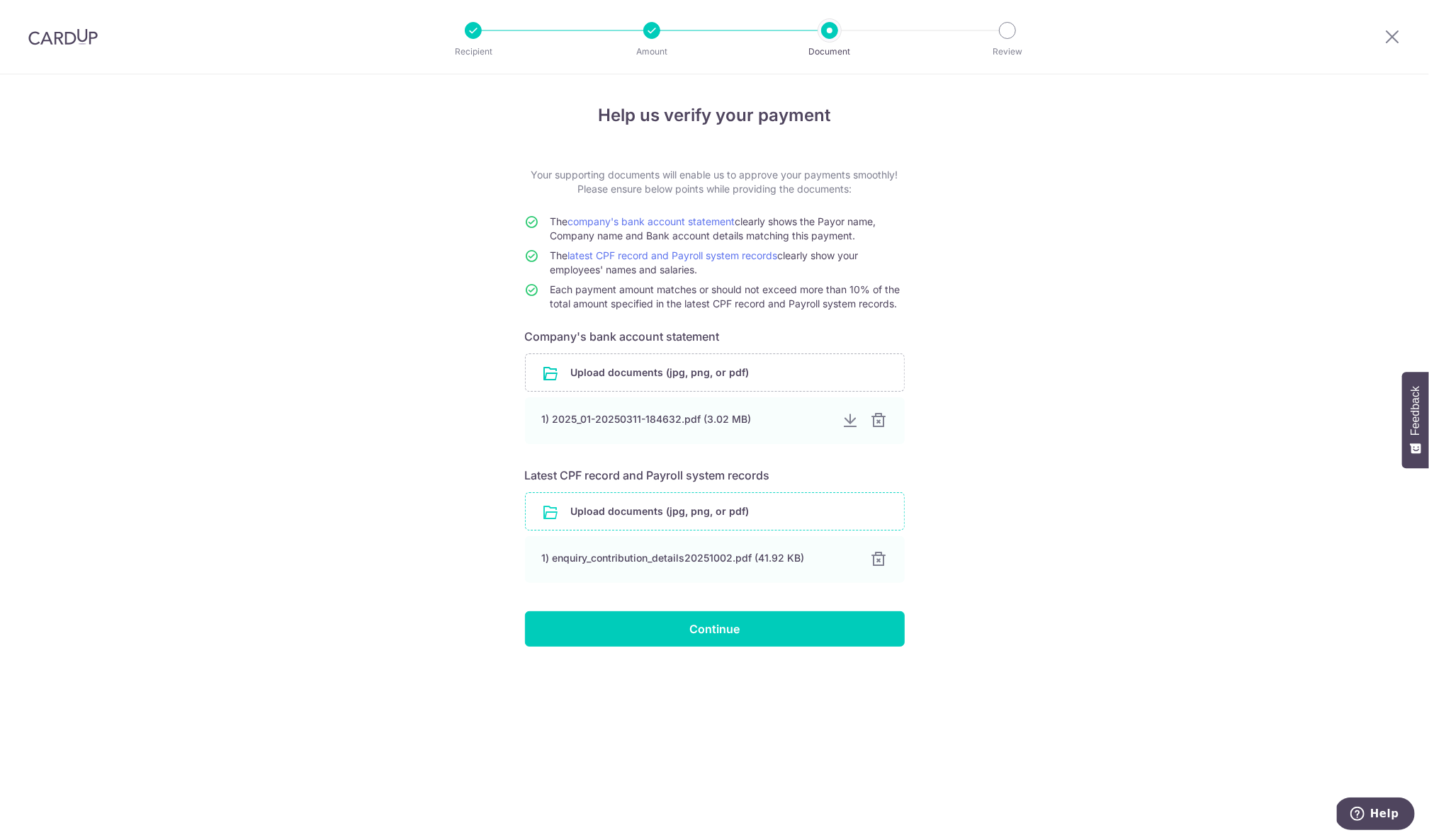
click at [692, 506] on input "file" at bounding box center [714, 511] width 378 height 37
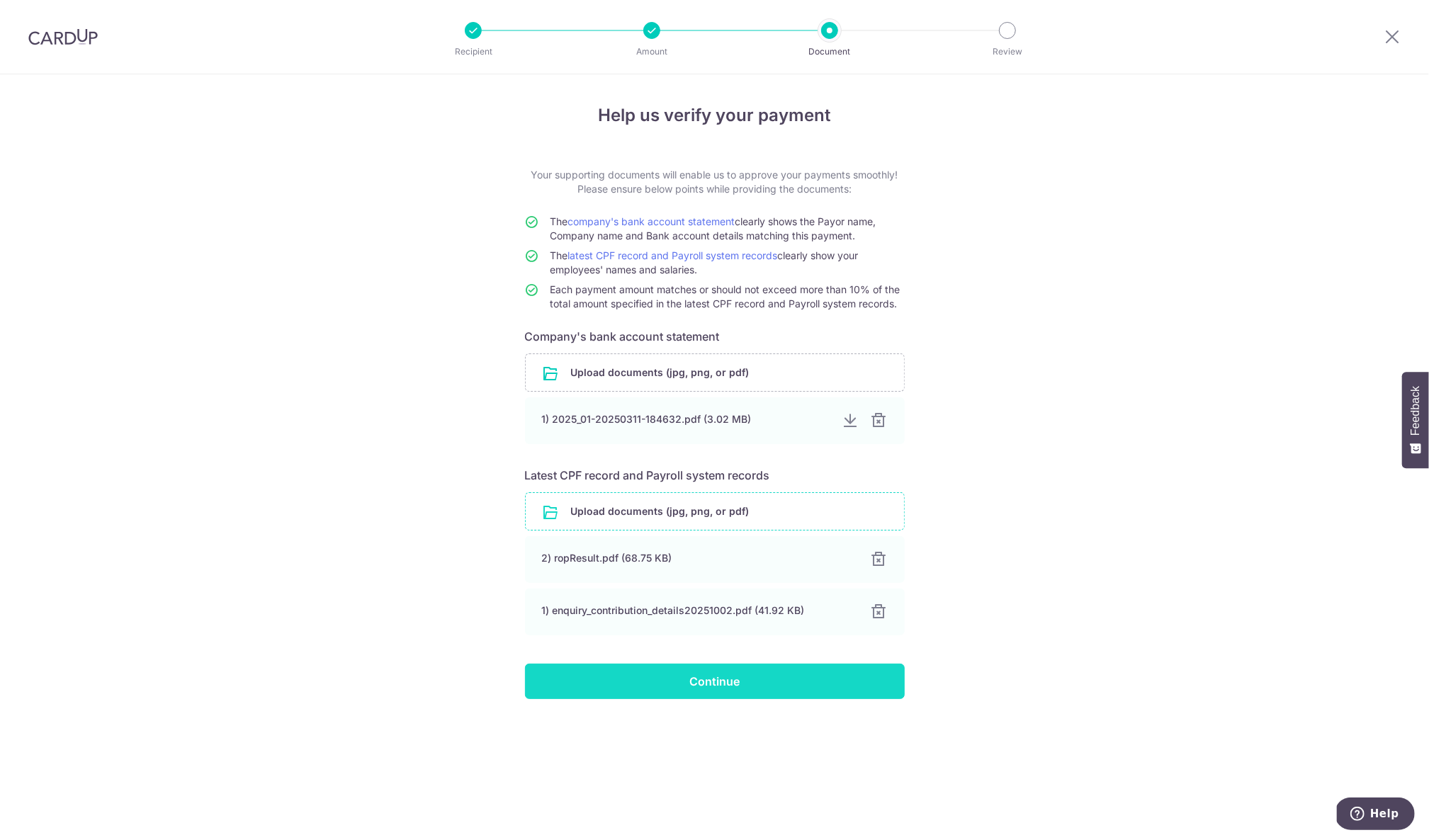
click at [653, 687] on input "Continue" at bounding box center [714, 681] width 380 height 36
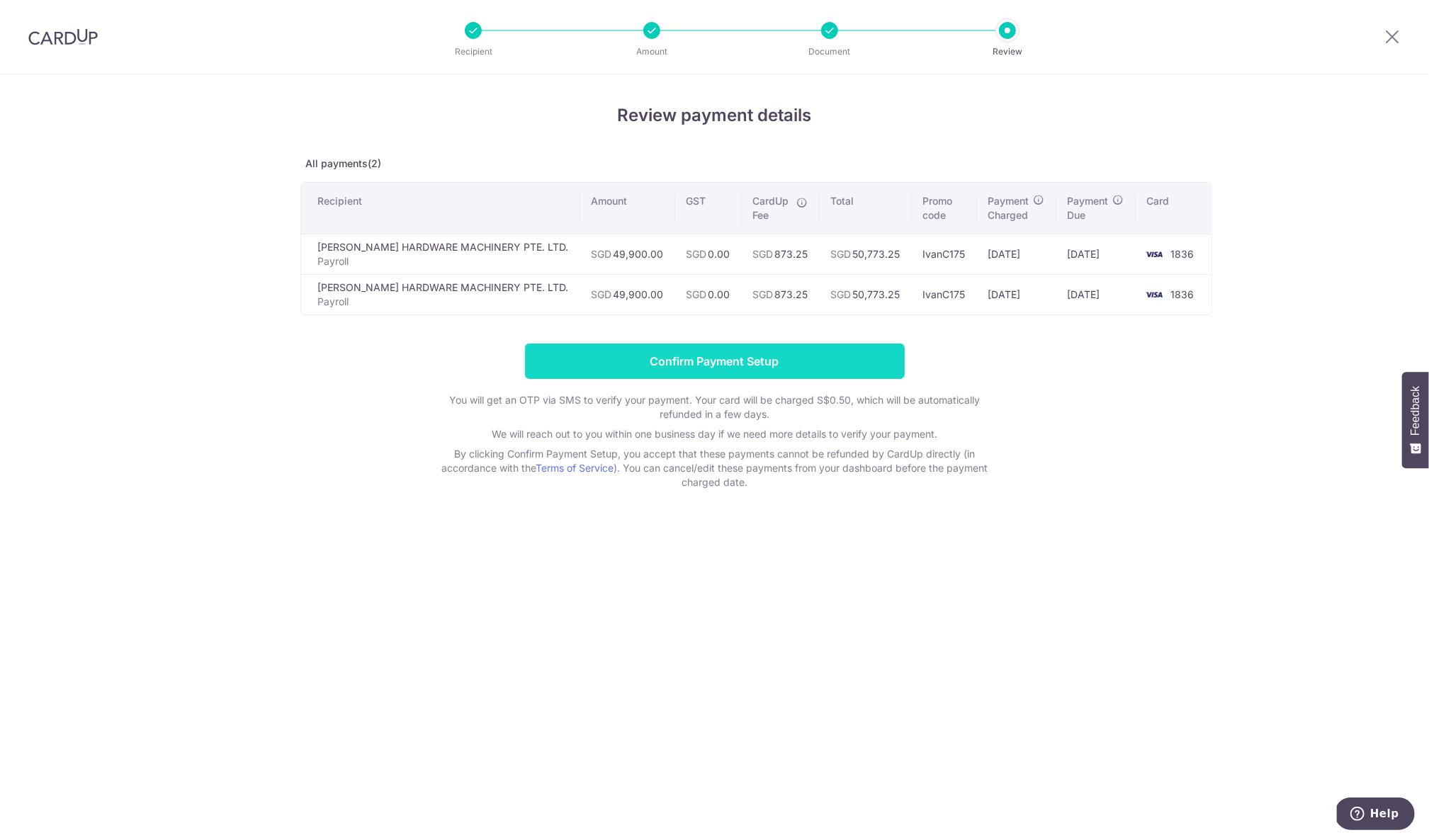
click at [796, 358] on input "Confirm Payment Setup" at bounding box center [714, 361] width 380 height 36
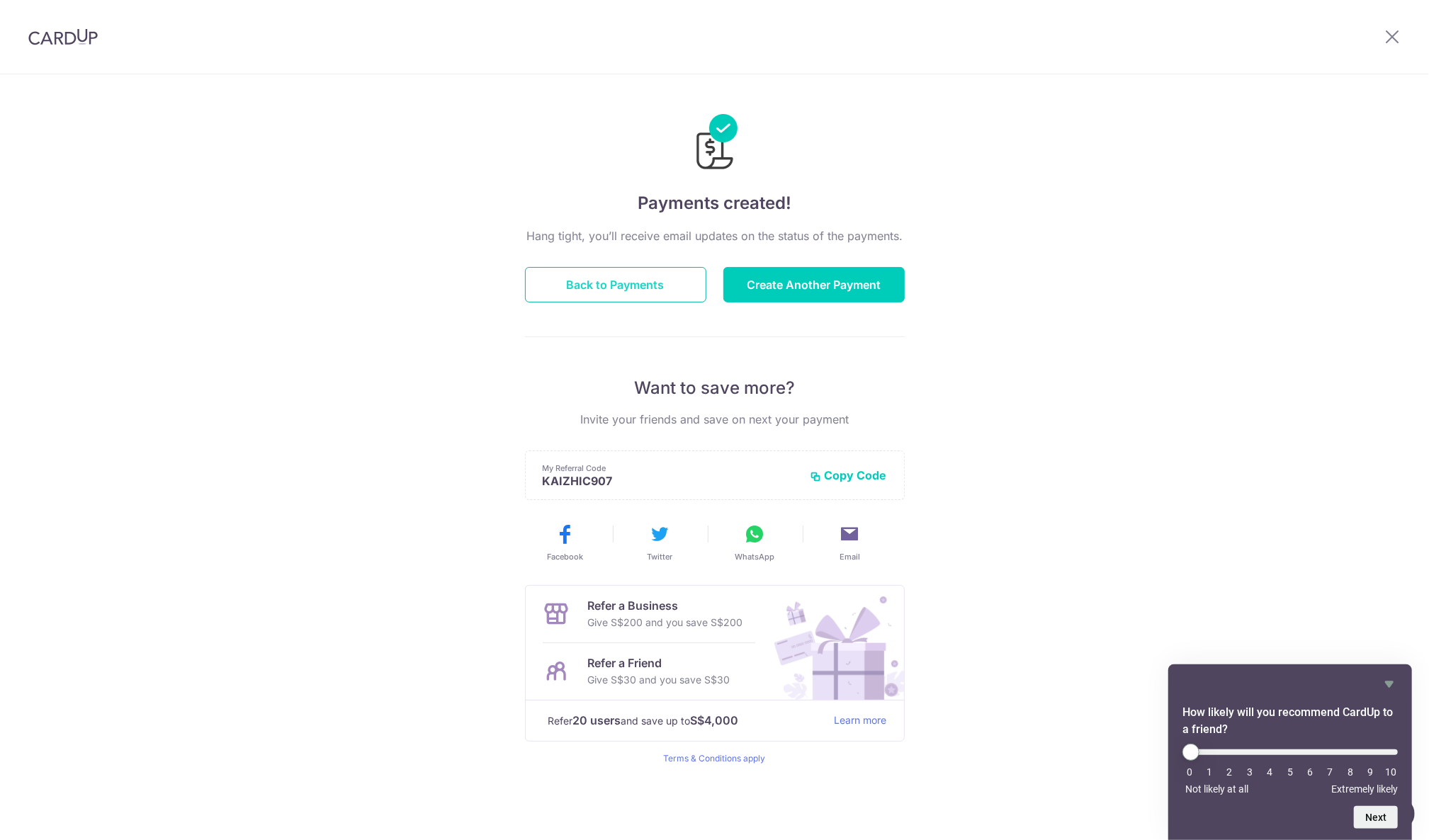
click at [646, 287] on button "Back to Payments" at bounding box center [615, 284] width 181 height 36
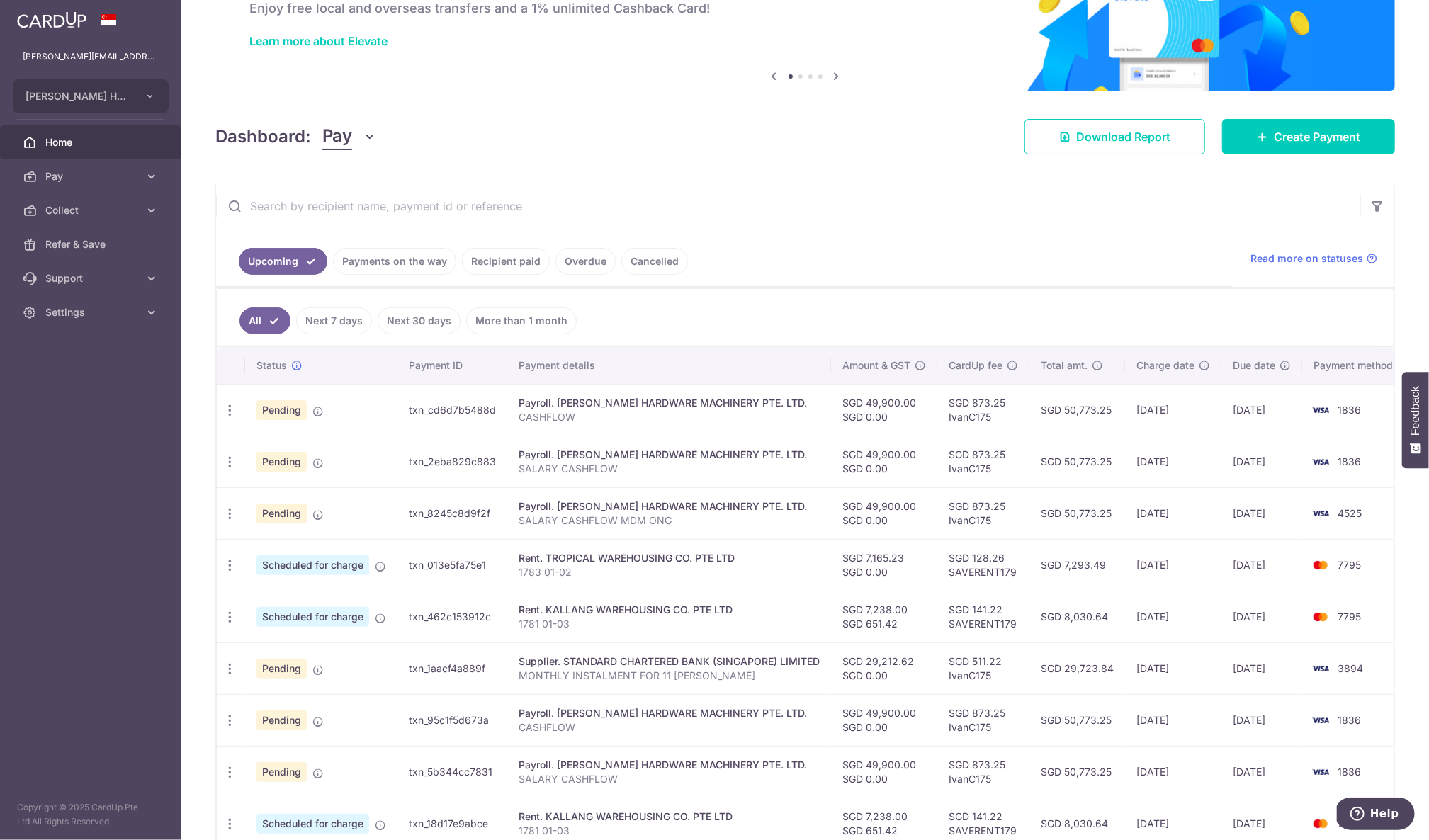
scroll to position [96, 0]
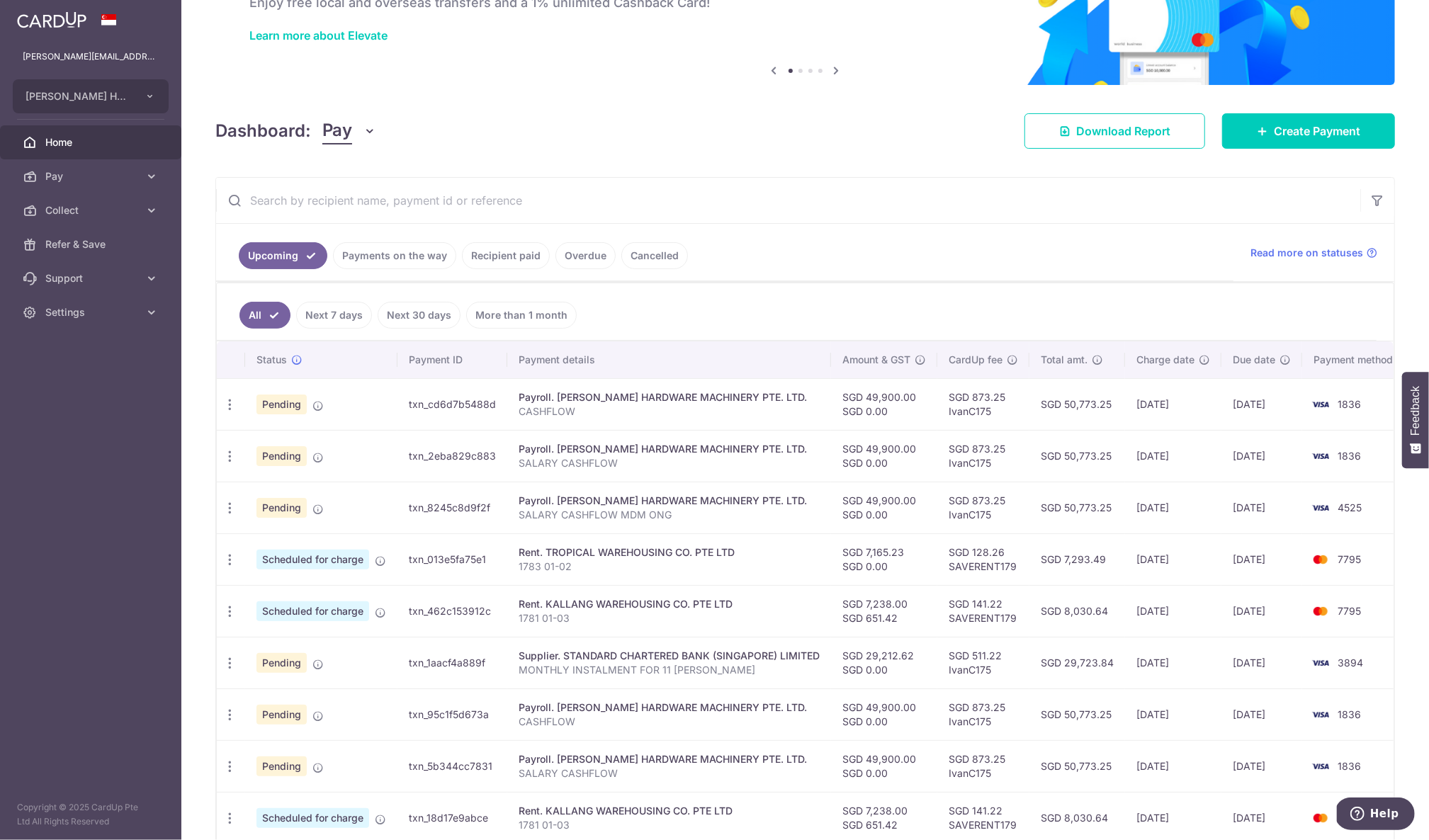
click at [327, 316] on link "Next 7 days" at bounding box center [334, 315] width 76 height 27
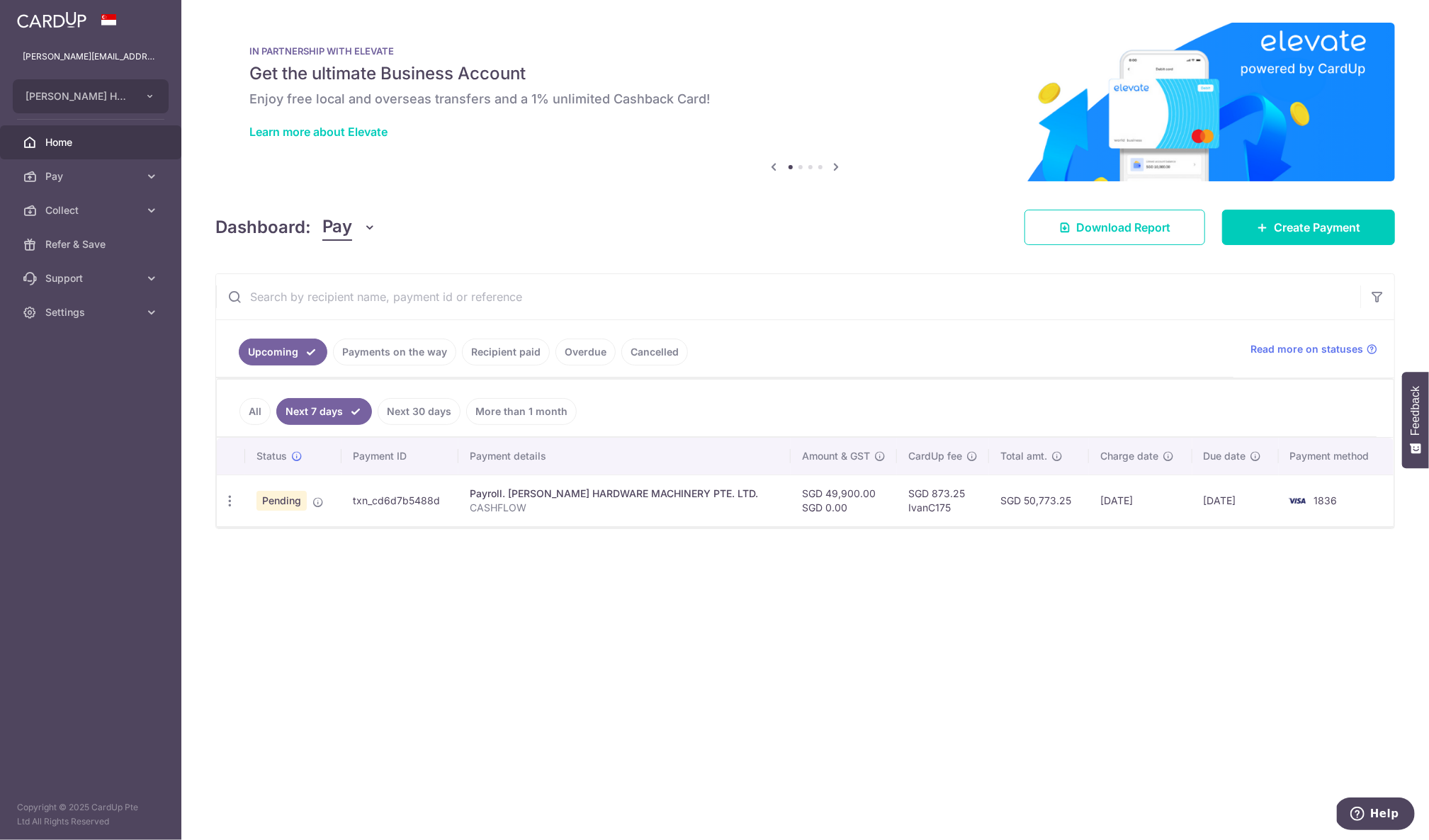
click at [258, 415] on link "All" at bounding box center [255, 412] width 31 height 27
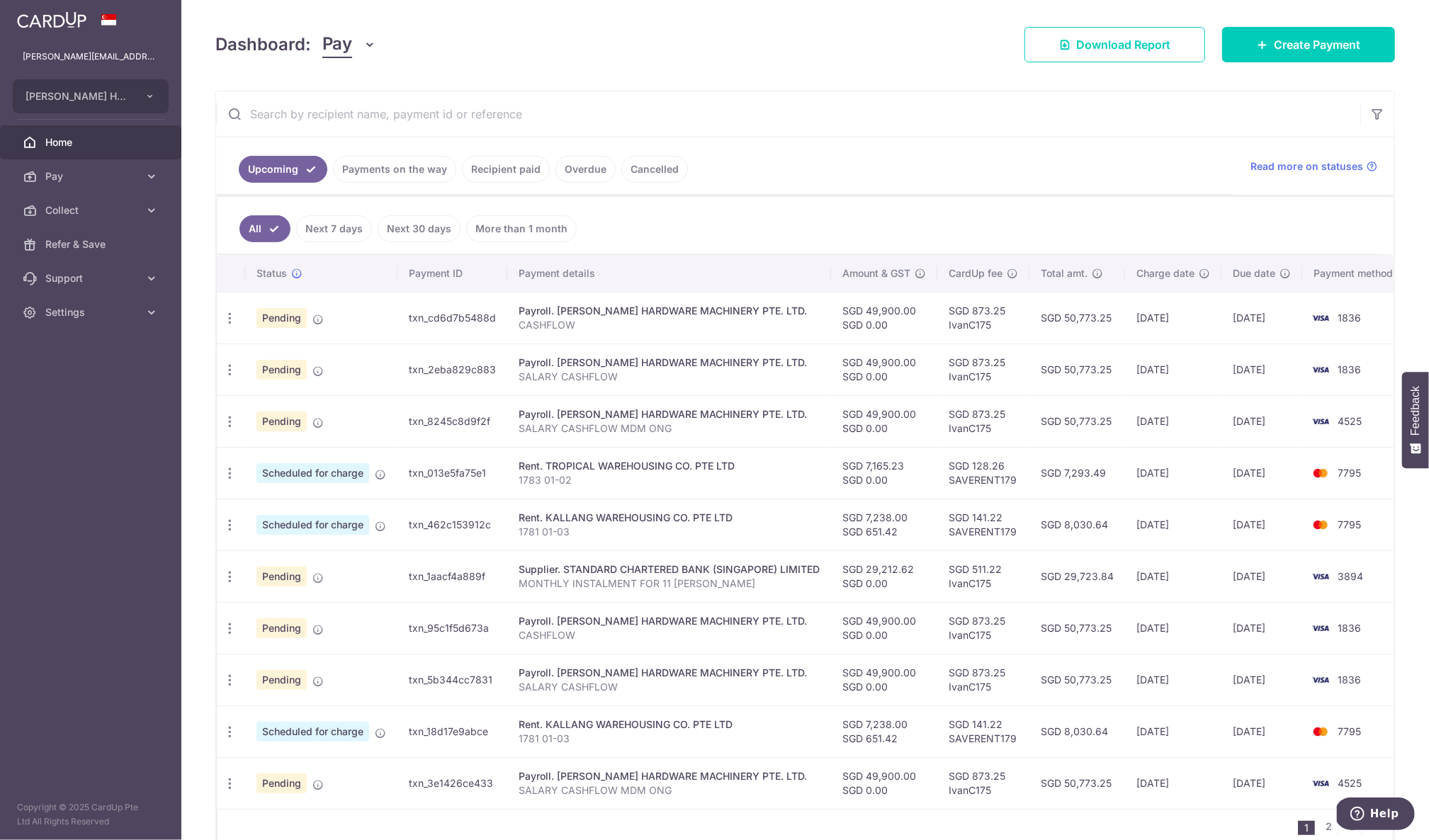
scroll to position [180, 0]
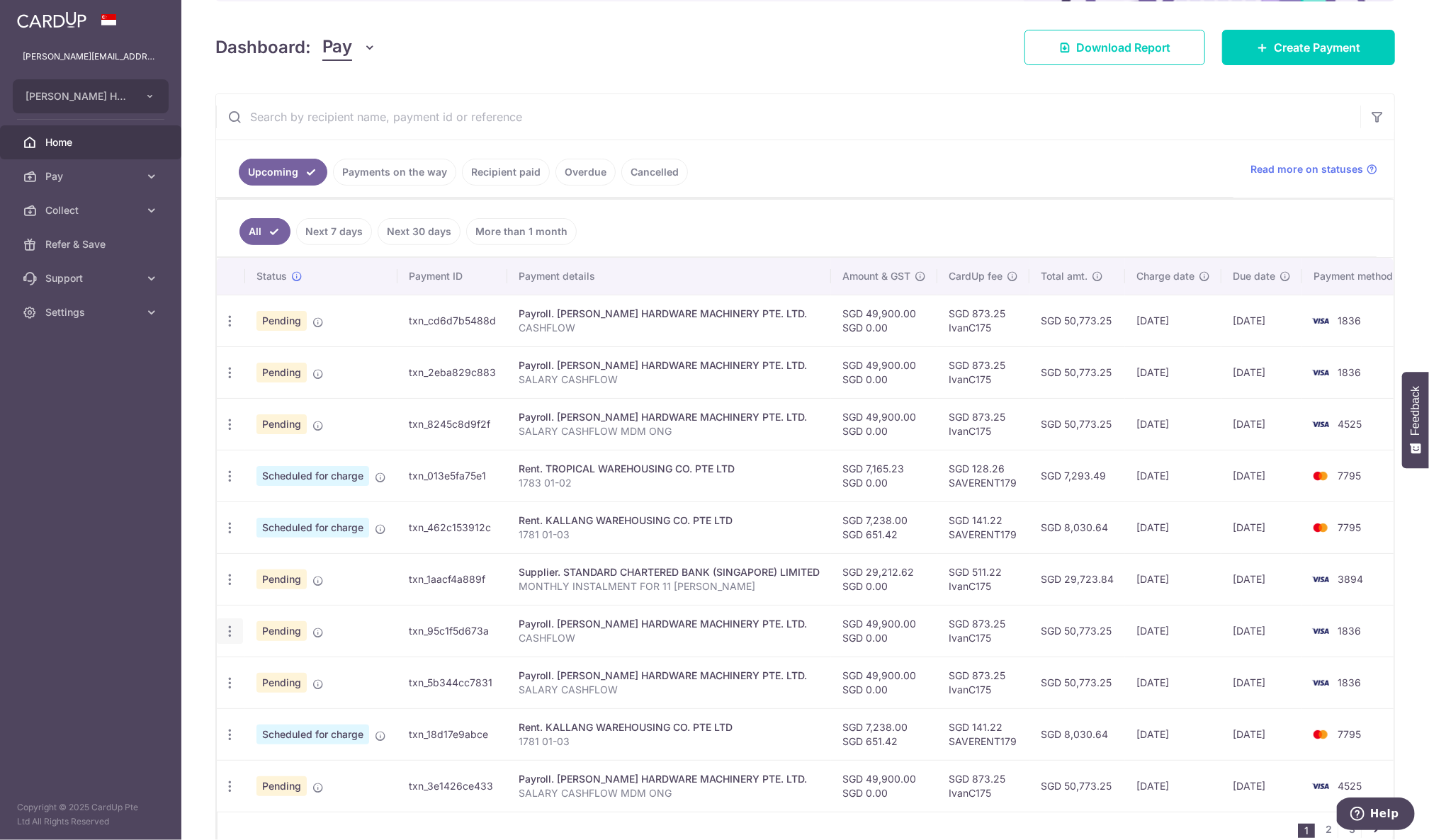
click at [231, 634] on icon "button" at bounding box center [230, 632] width 15 height 15
click at [281, 704] on span "Cancel payment" at bounding box center [305, 705] width 95 height 17
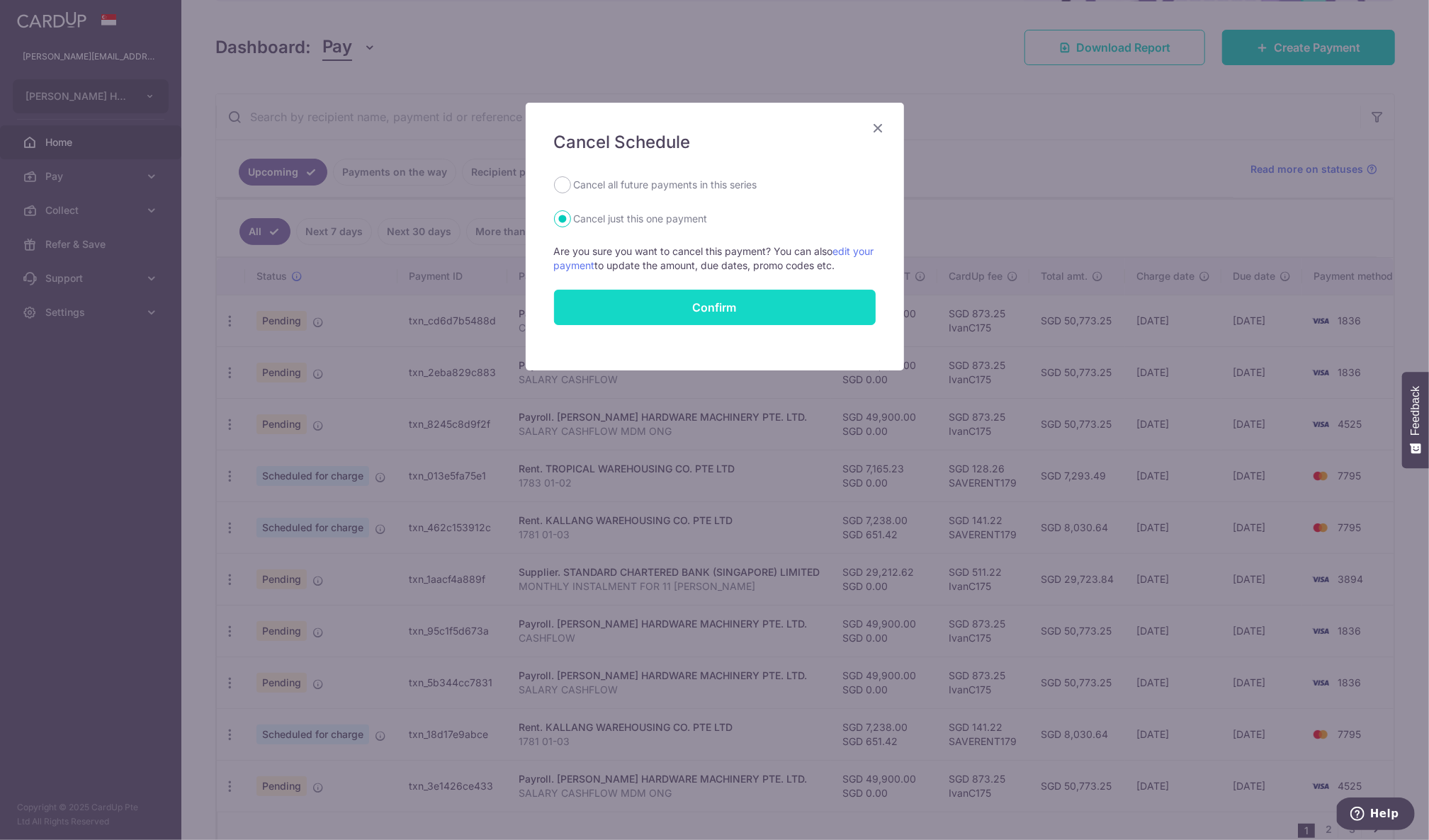
click at [705, 300] on button "Confirm" at bounding box center [714, 307] width 321 height 36
